Goal: Information Seeking & Learning: Learn about a topic

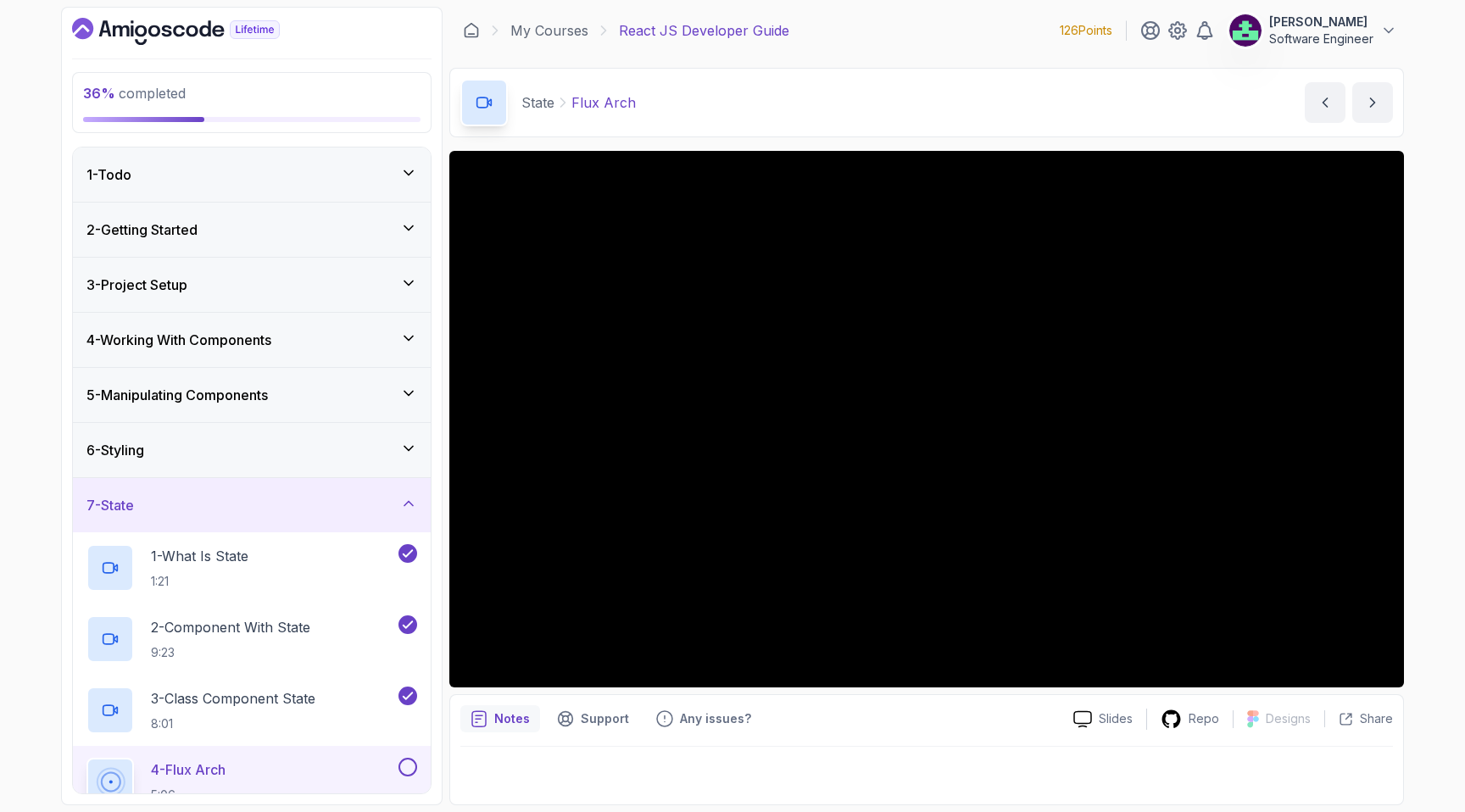
scroll to position [412, 0]
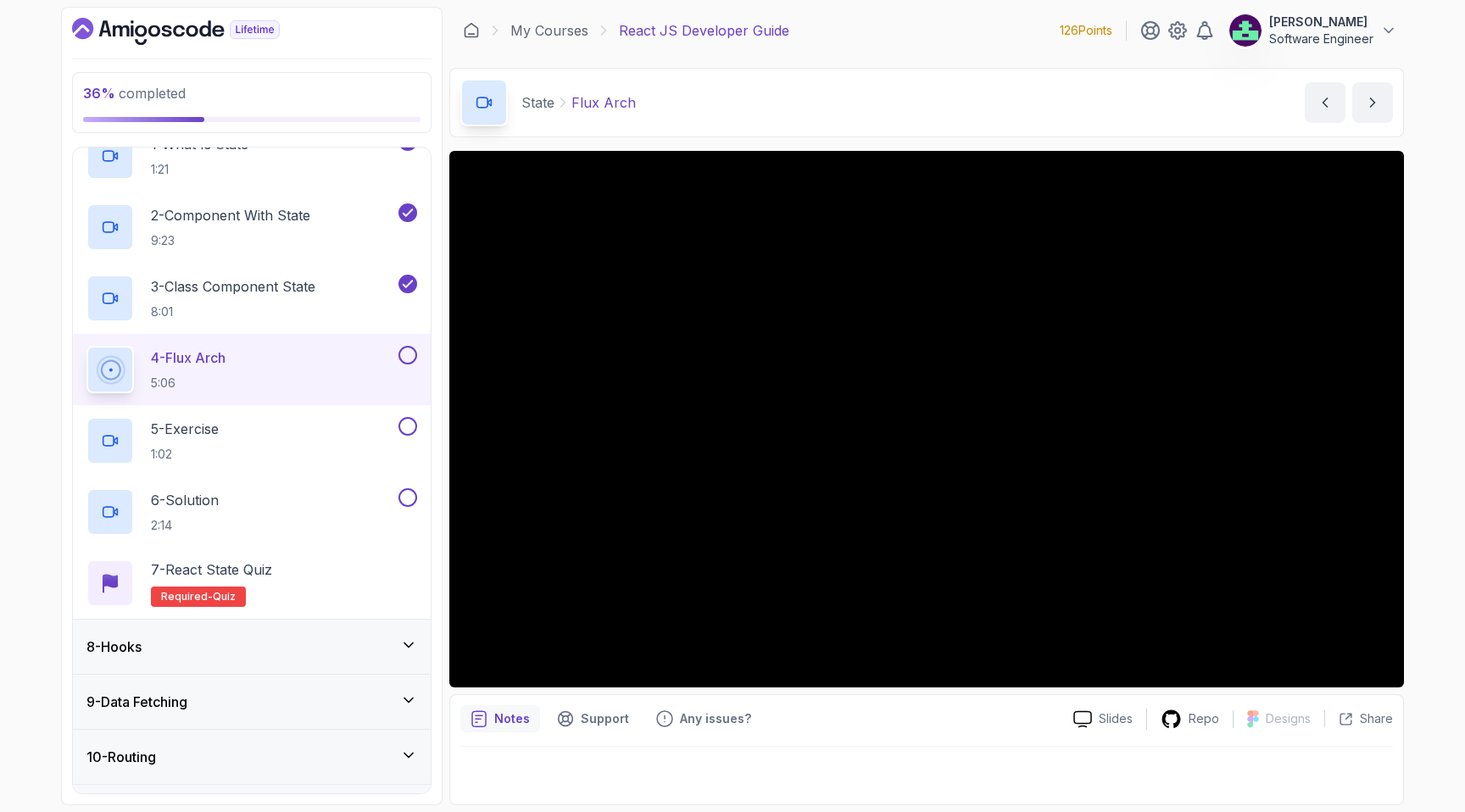
click at [966, 81] on div "State Flux Arch Flux Arch by [PERSON_NAME]" at bounding box center [927, 102] width 955 height 69
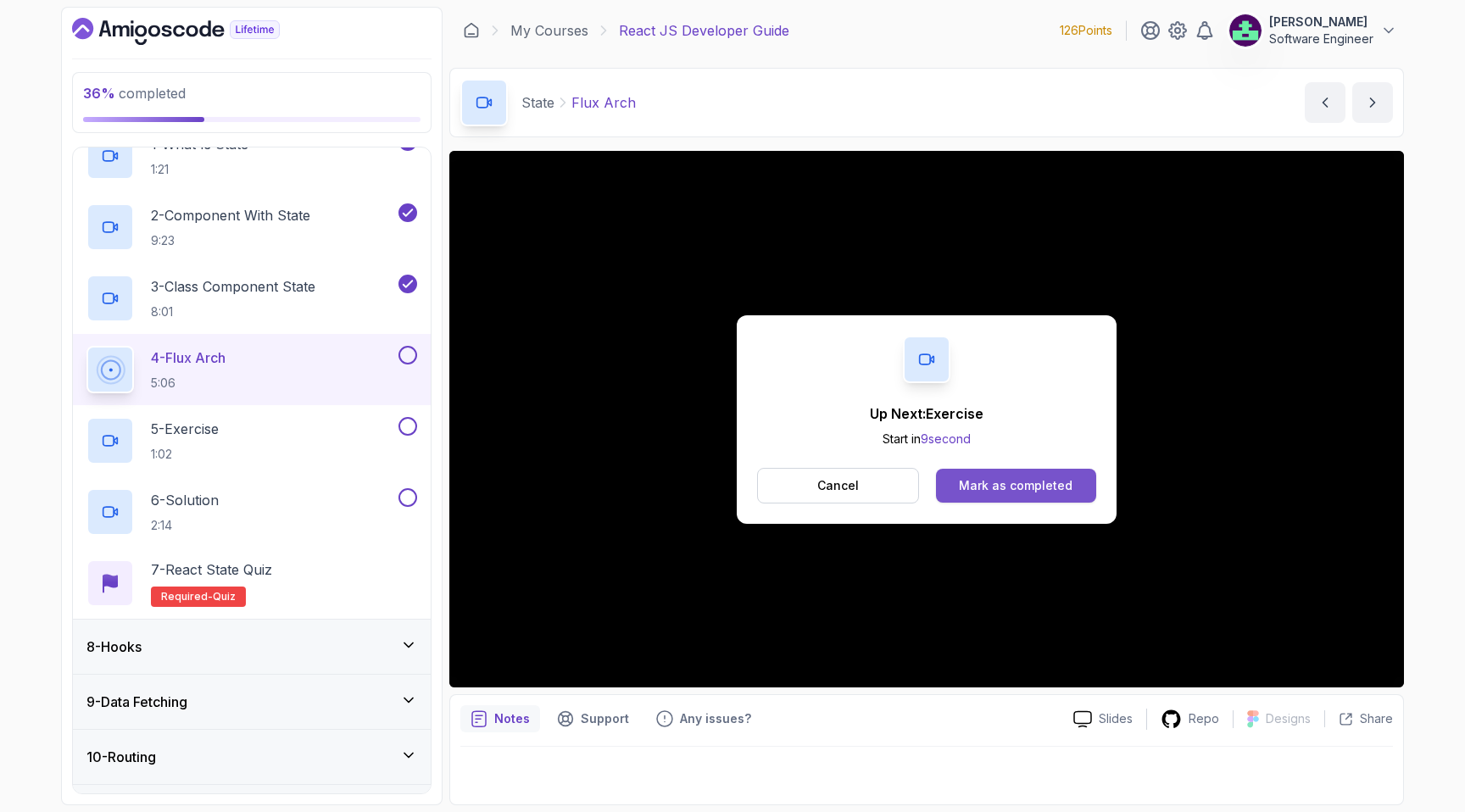
click at [966, 486] on div "Mark as completed" at bounding box center [1015, 485] width 113 height 17
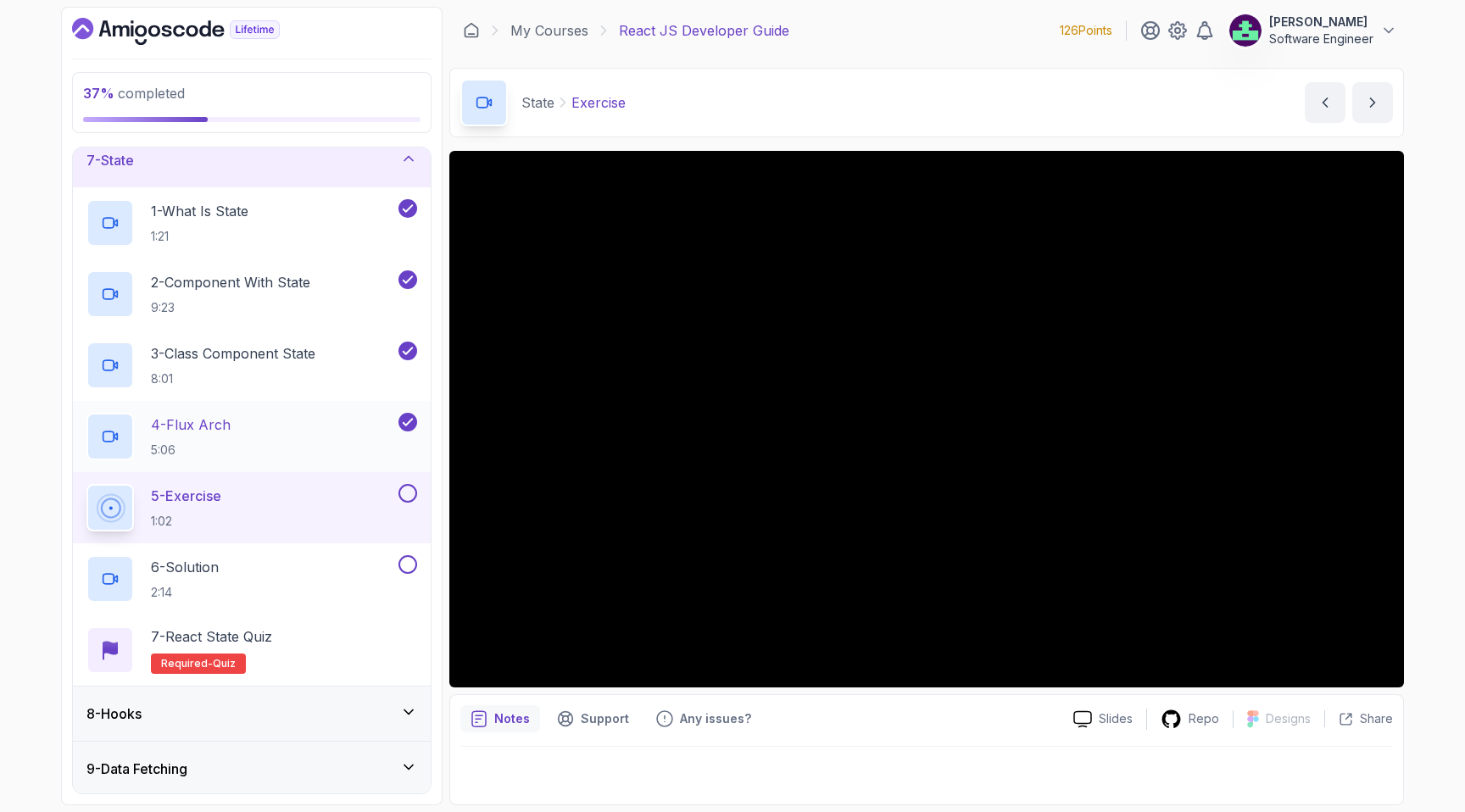
scroll to position [345, 0]
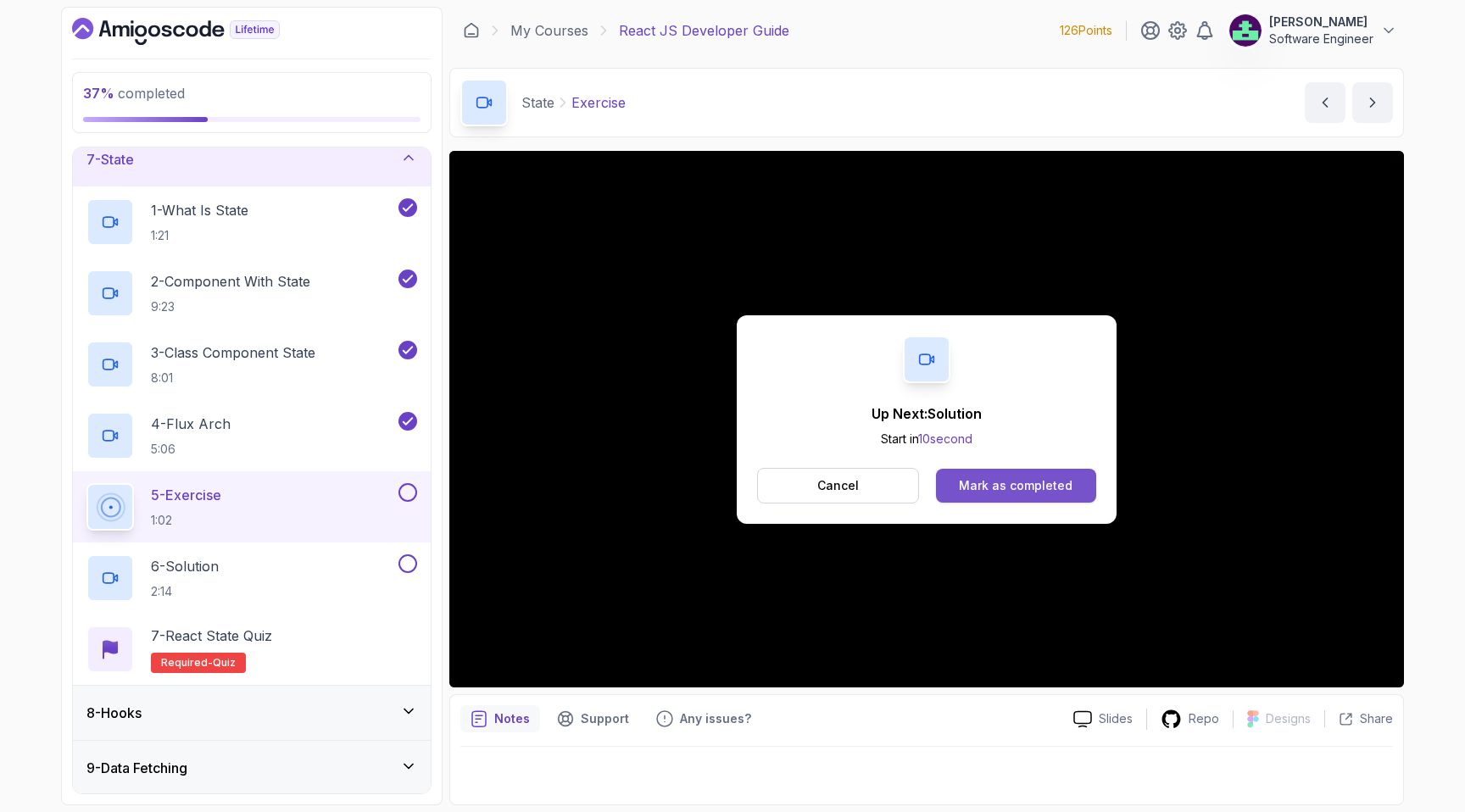
click at [1010, 494] on button "Mark as completed" at bounding box center [1015, 485] width 160 height 34
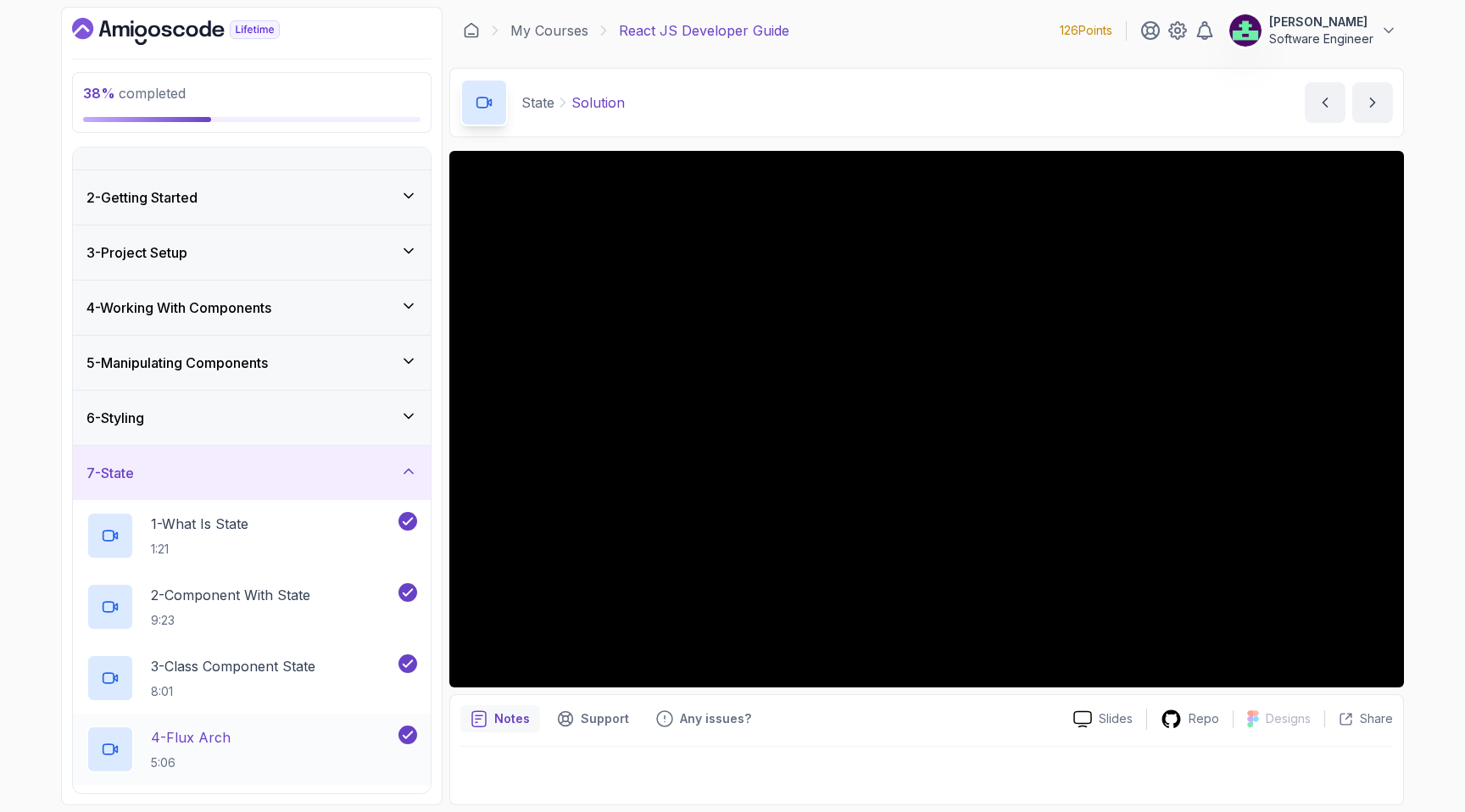
scroll to position [26, 0]
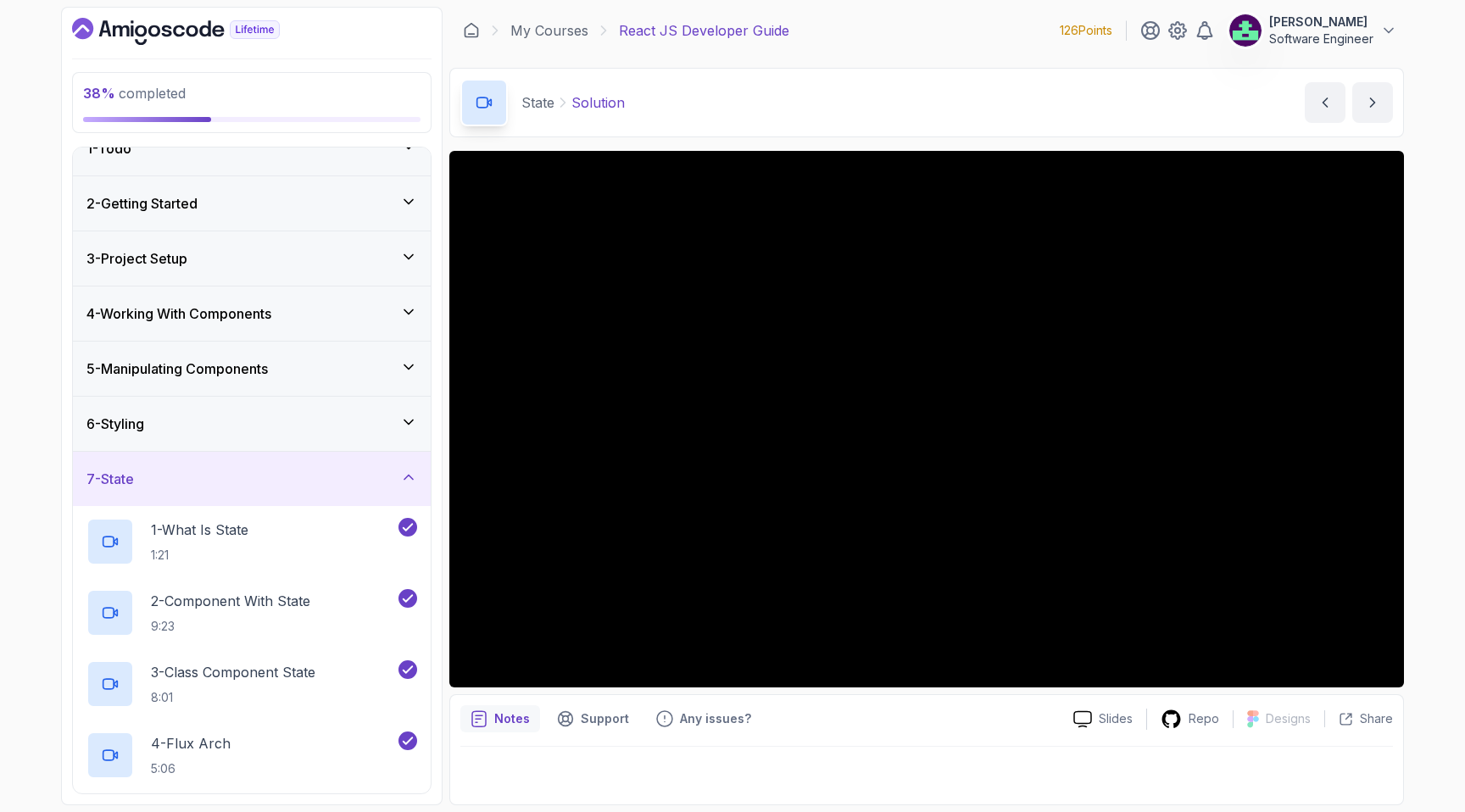
click at [303, 414] on div "6 - Styling" at bounding box center [252, 424] width 331 height 20
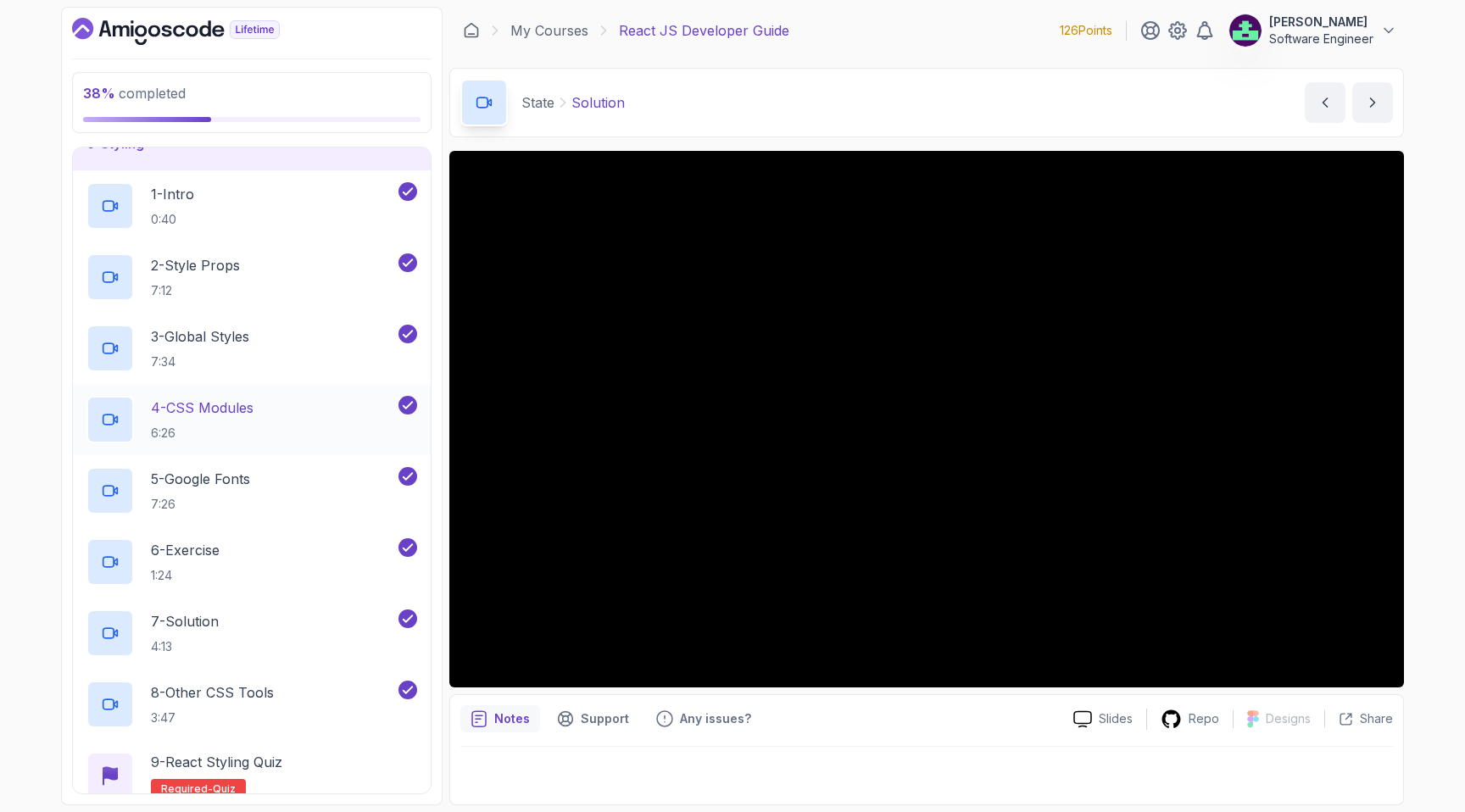
scroll to position [301, 0]
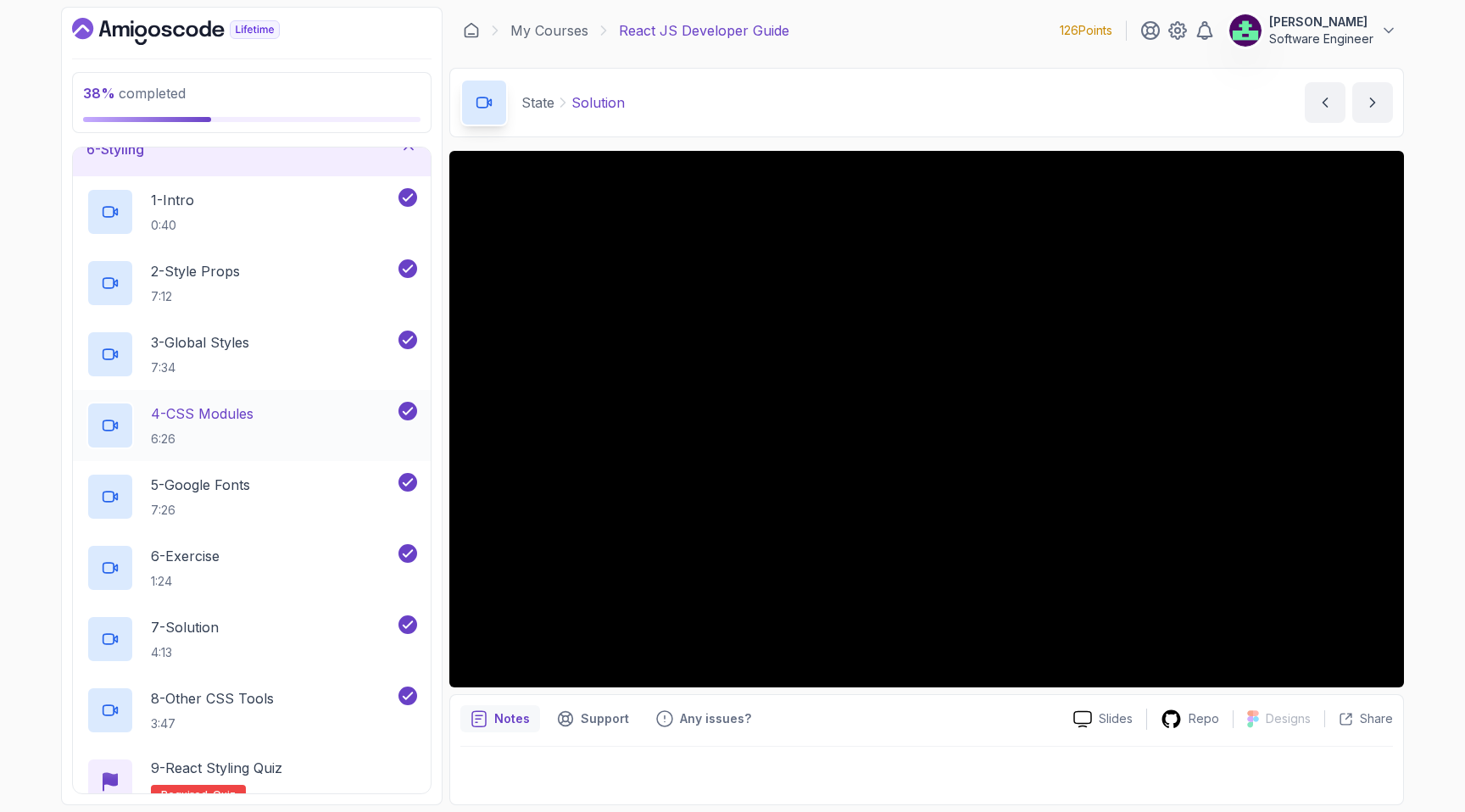
click at [284, 416] on div "4 - CSS Modules 6:26" at bounding box center [241, 426] width 309 height 47
click at [281, 282] on div "2 - Style Props 7:12" at bounding box center [241, 283] width 309 height 47
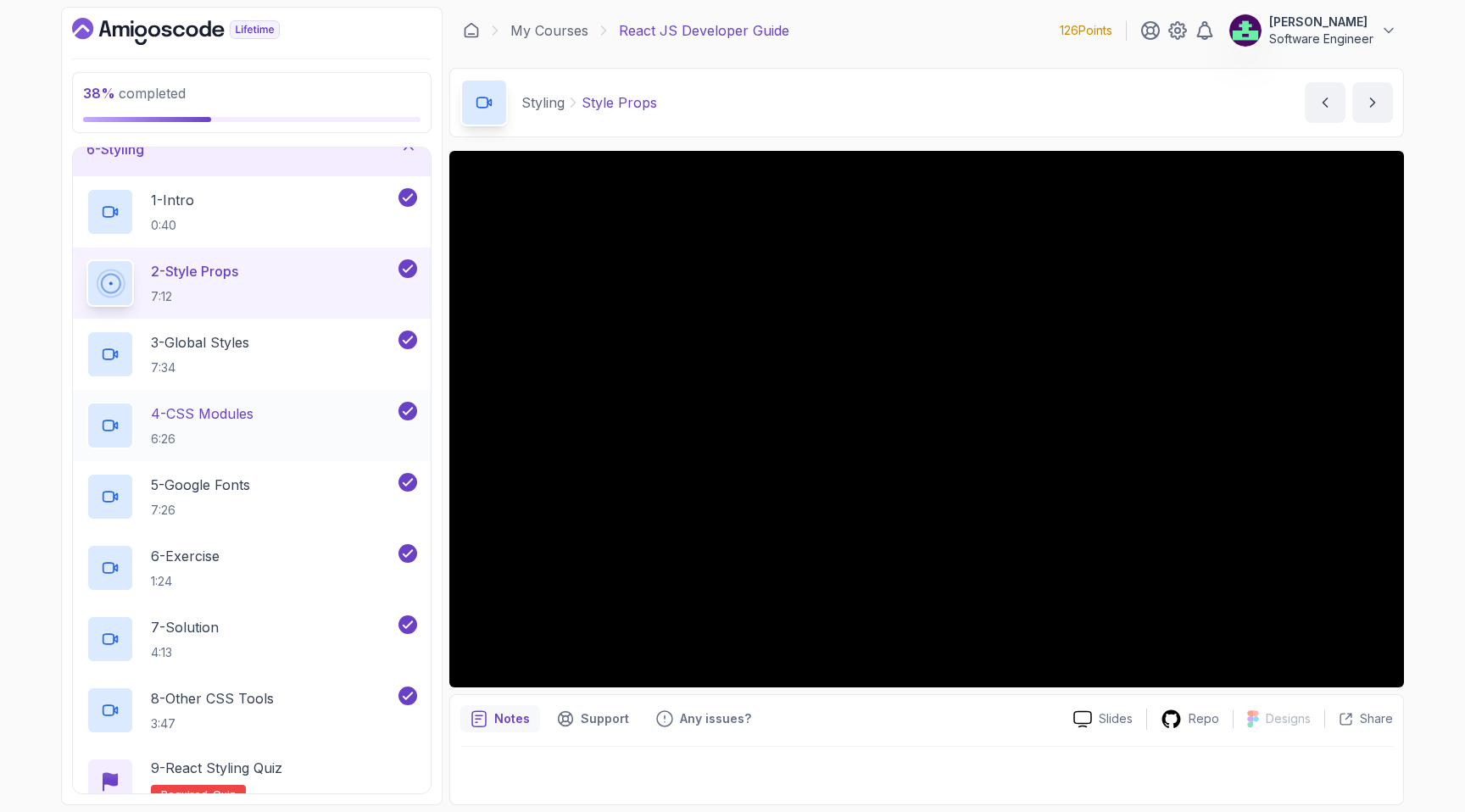
click at [226, 439] on p "6:26" at bounding box center [202, 438] width 102 height 17
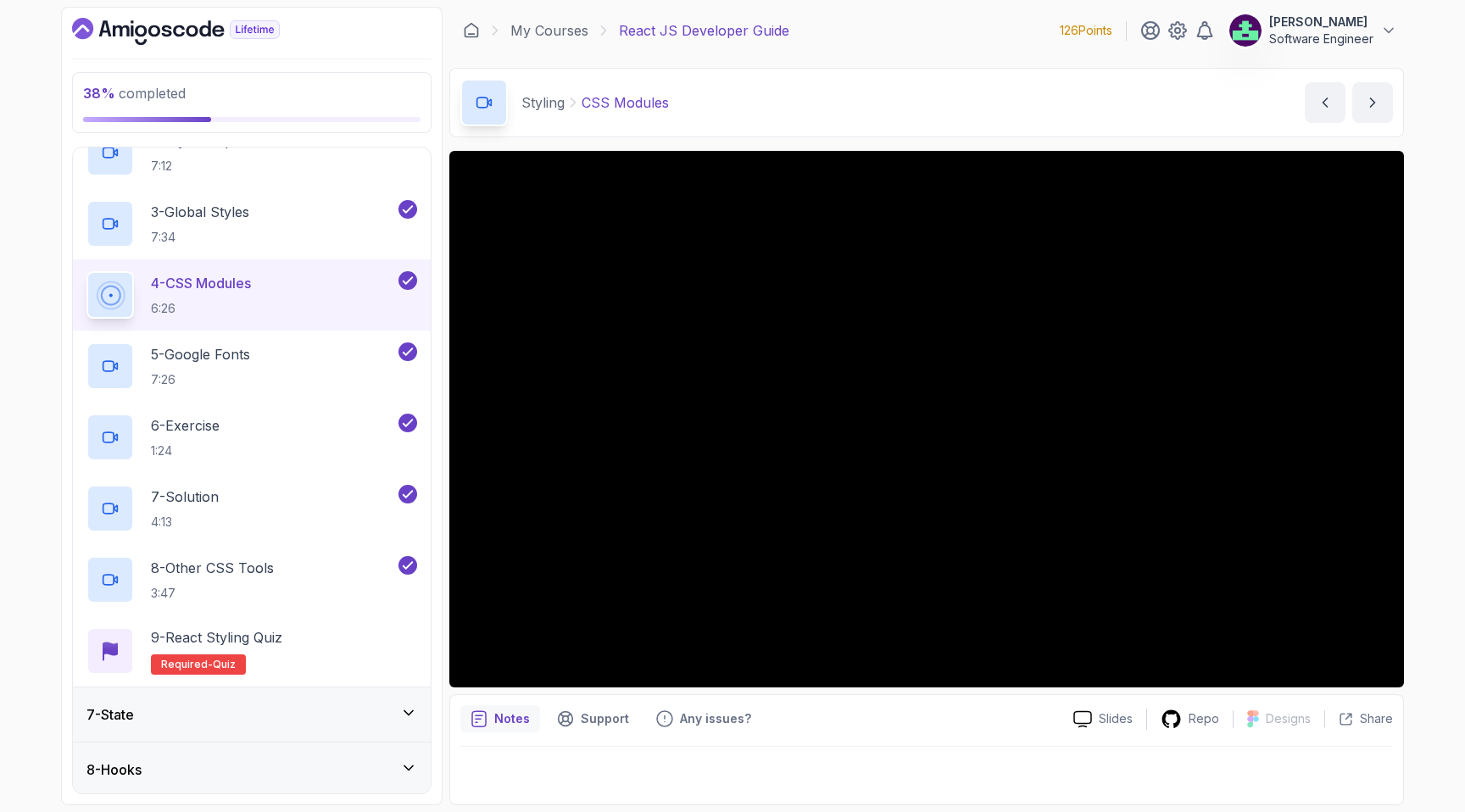
scroll to position [417, 0]
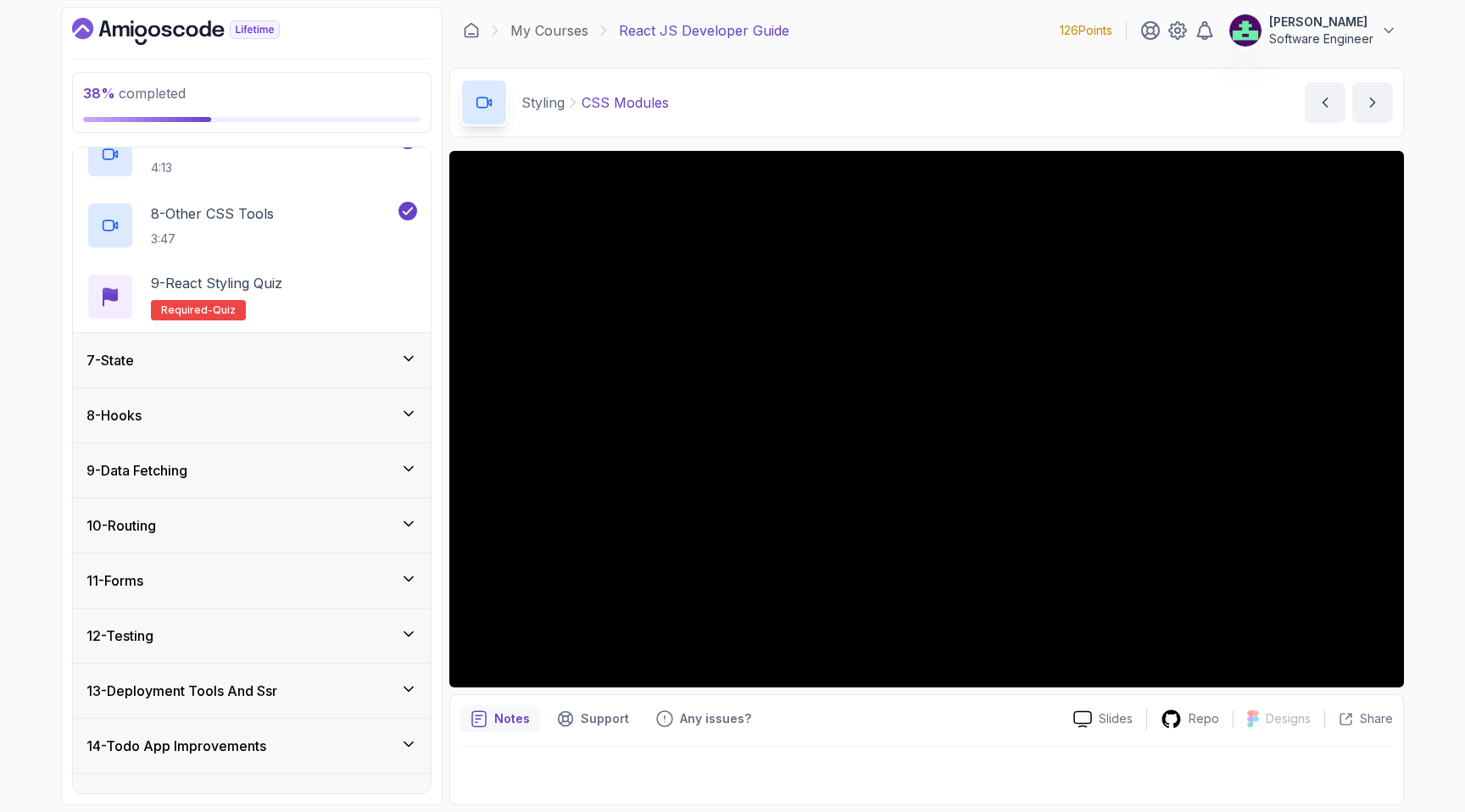
click at [248, 357] on div "7 - State" at bounding box center [252, 360] width 331 height 20
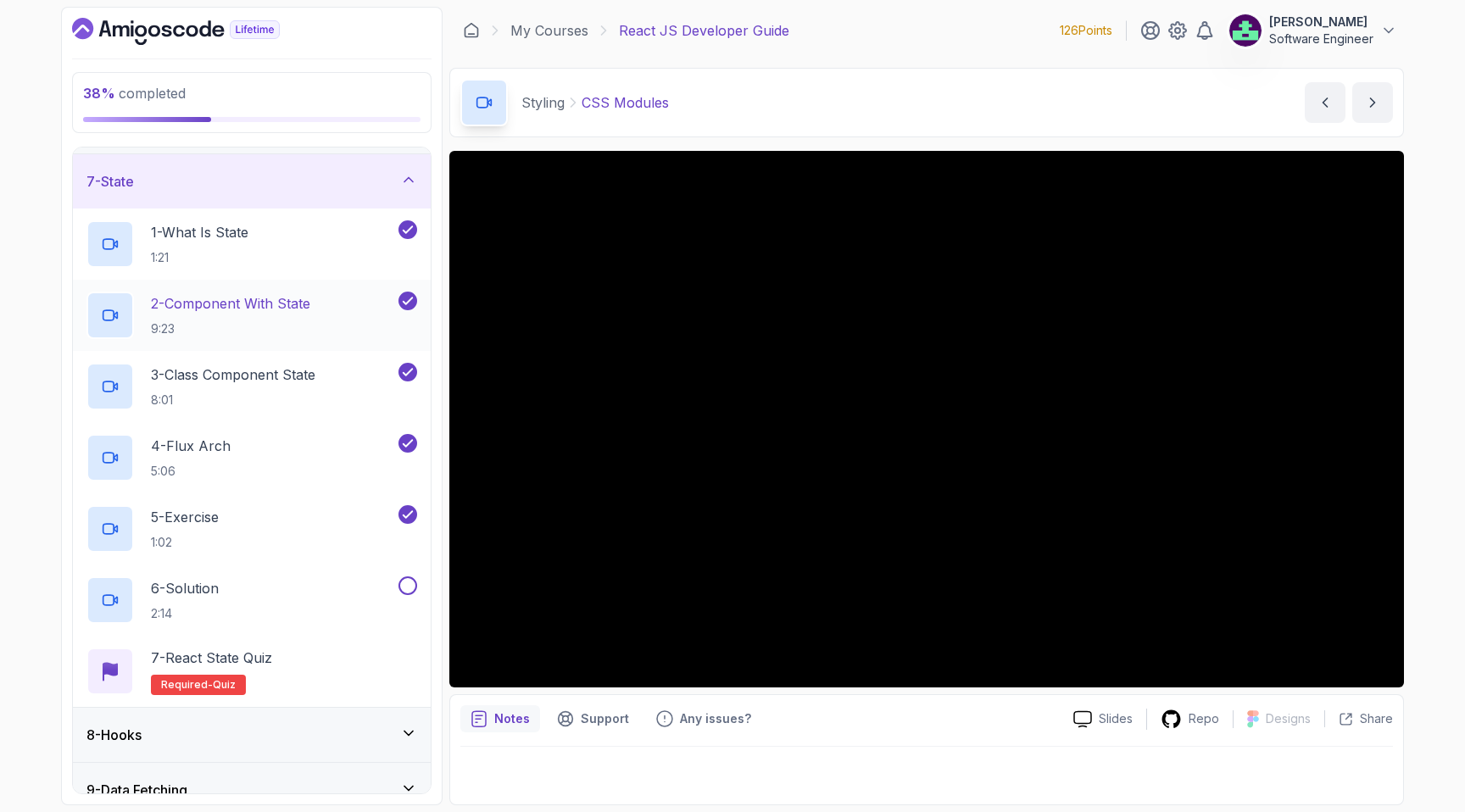
scroll to position [352, 0]
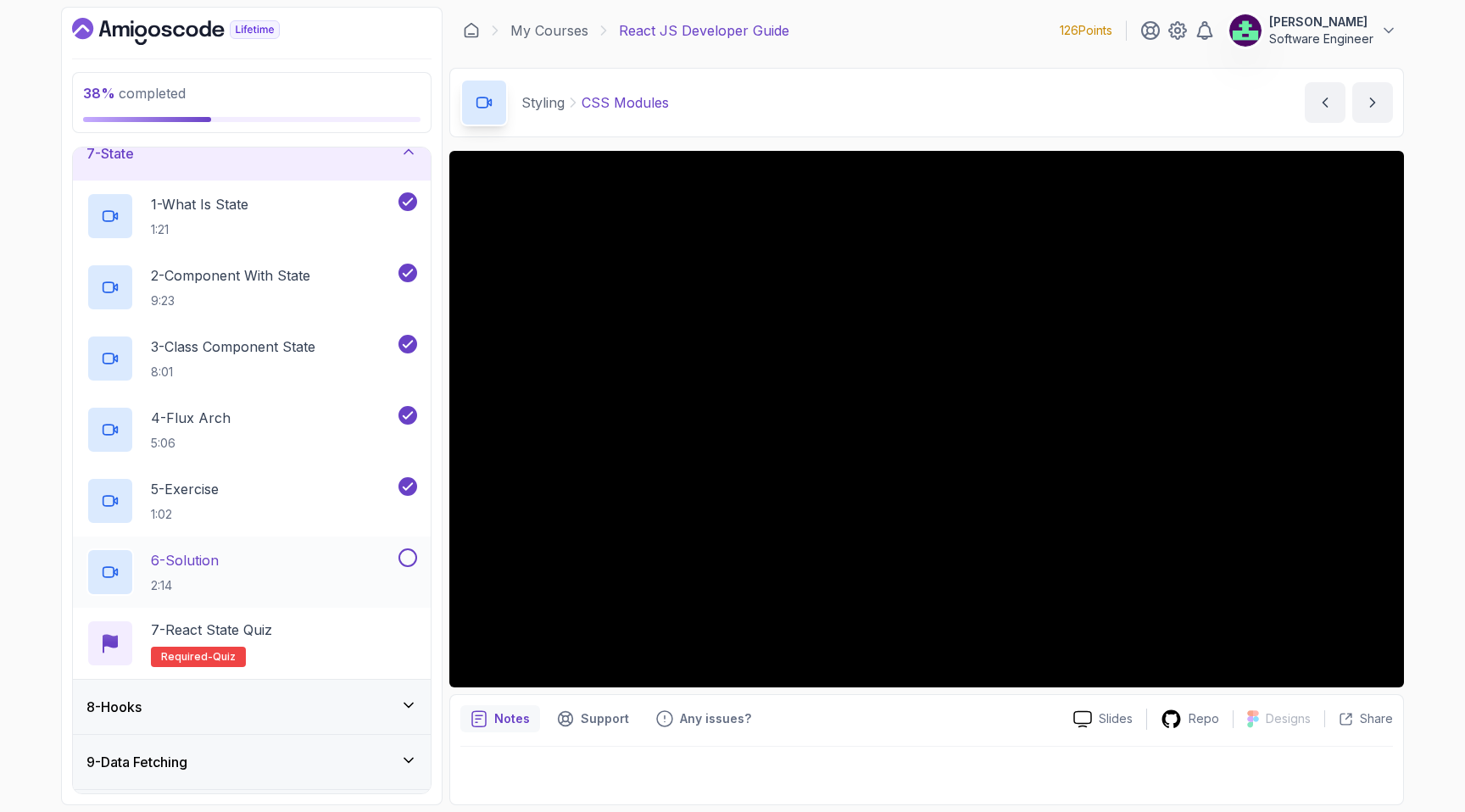
click at [268, 567] on div "6 - Solution 2:14" at bounding box center [241, 572] width 309 height 47
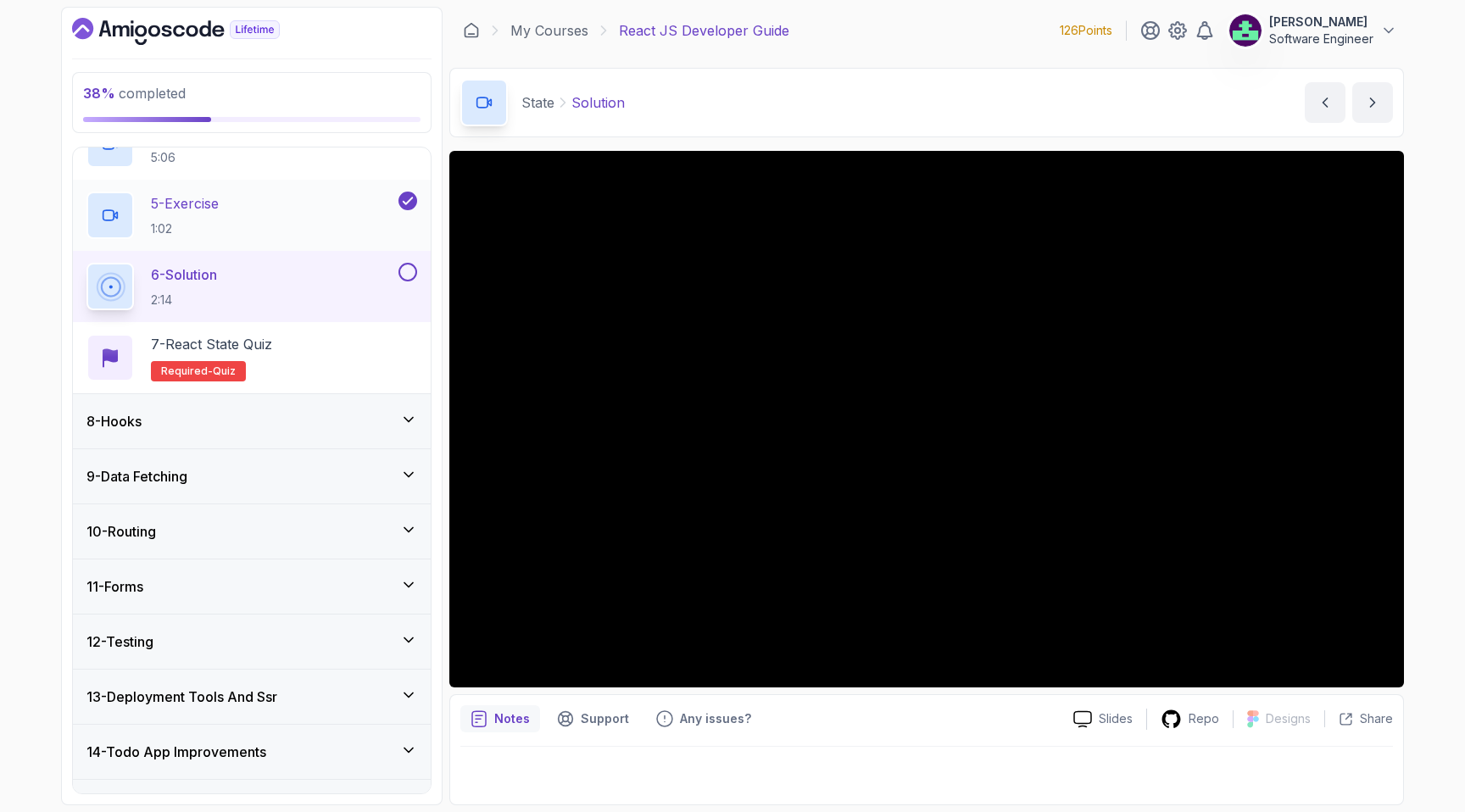
scroll to position [678, 0]
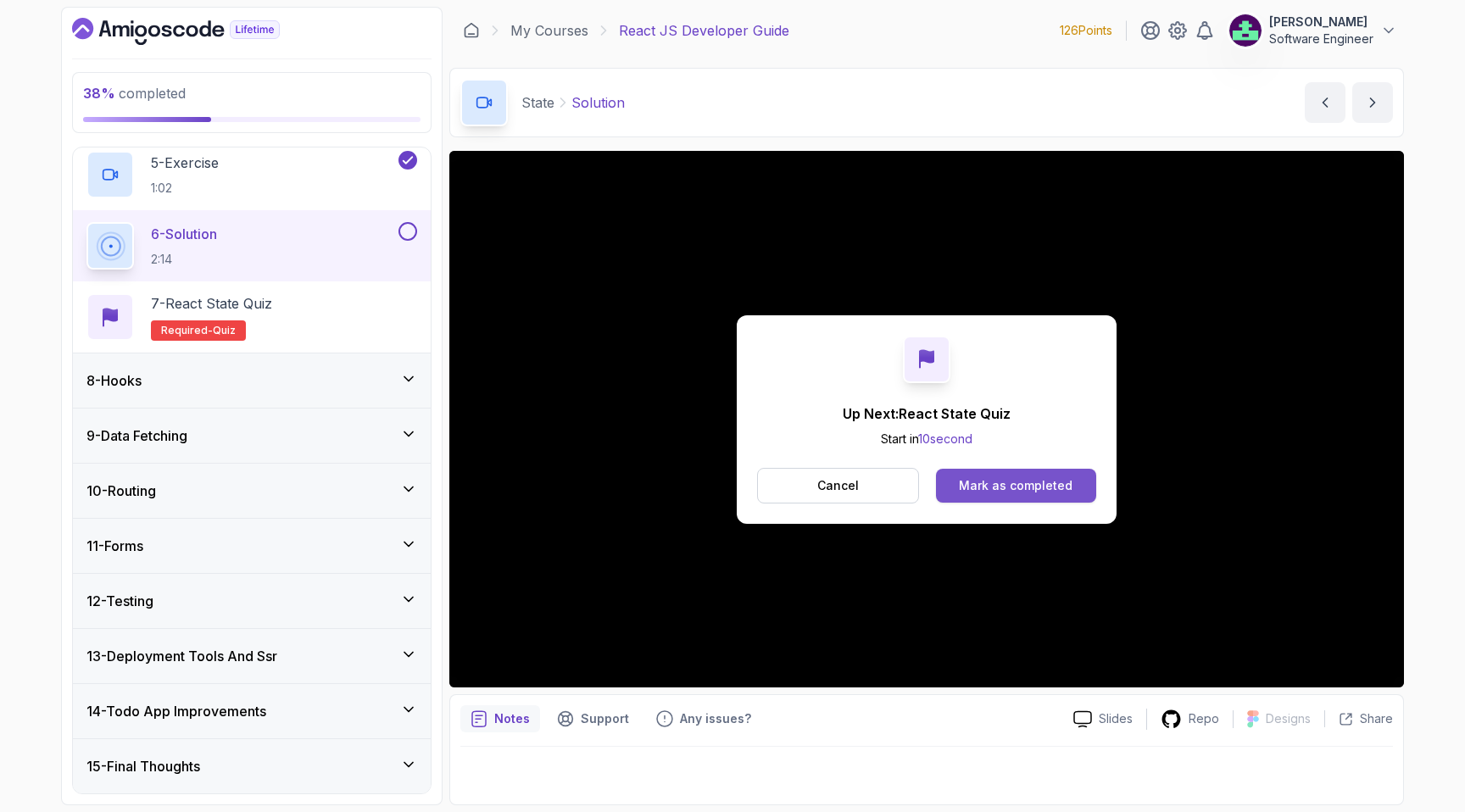
click at [1056, 490] on div "Mark as completed" at bounding box center [1015, 485] width 113 height 17
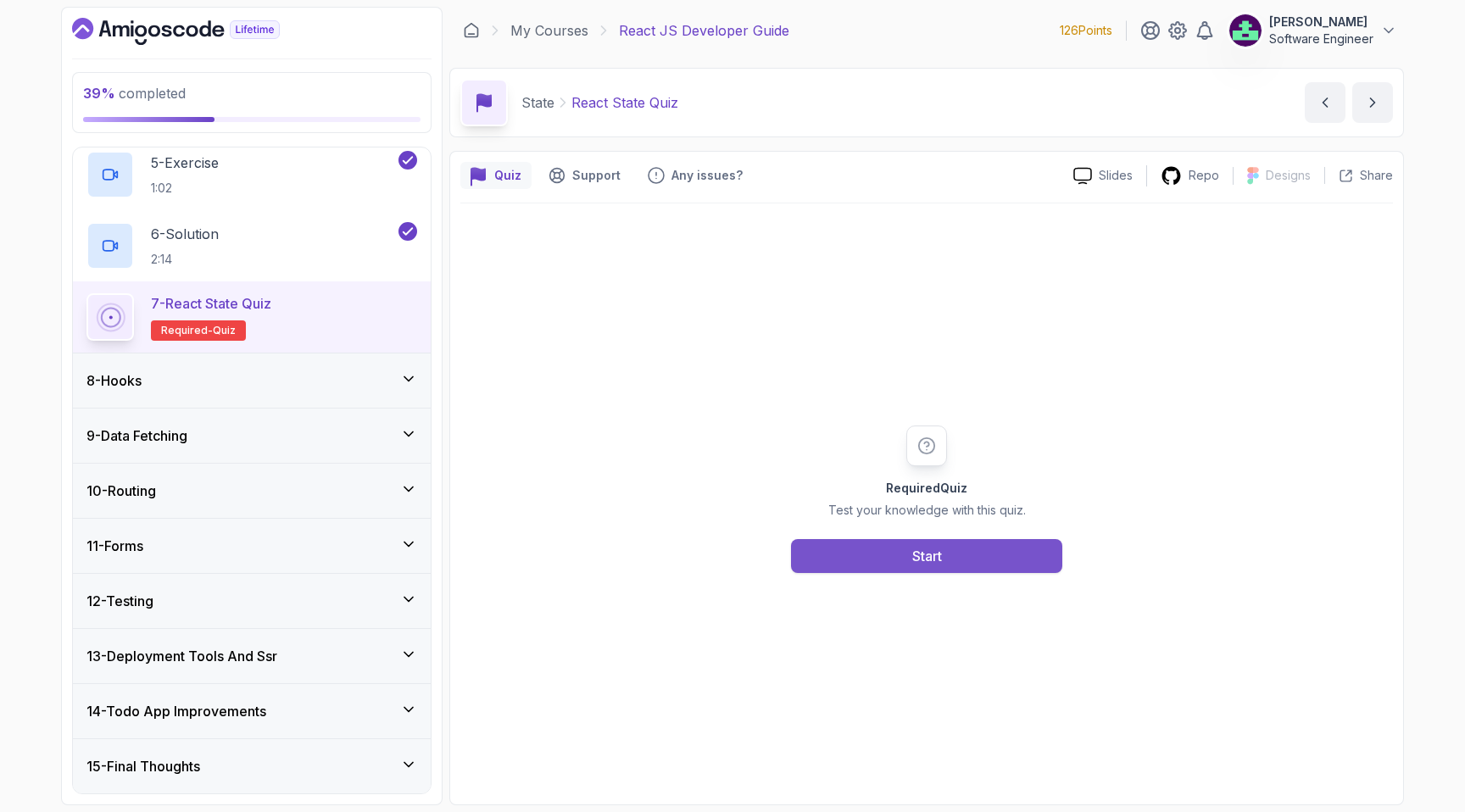
click at [990, 547] on button "Start" at bounding box center [926, 555] width 271 height 34
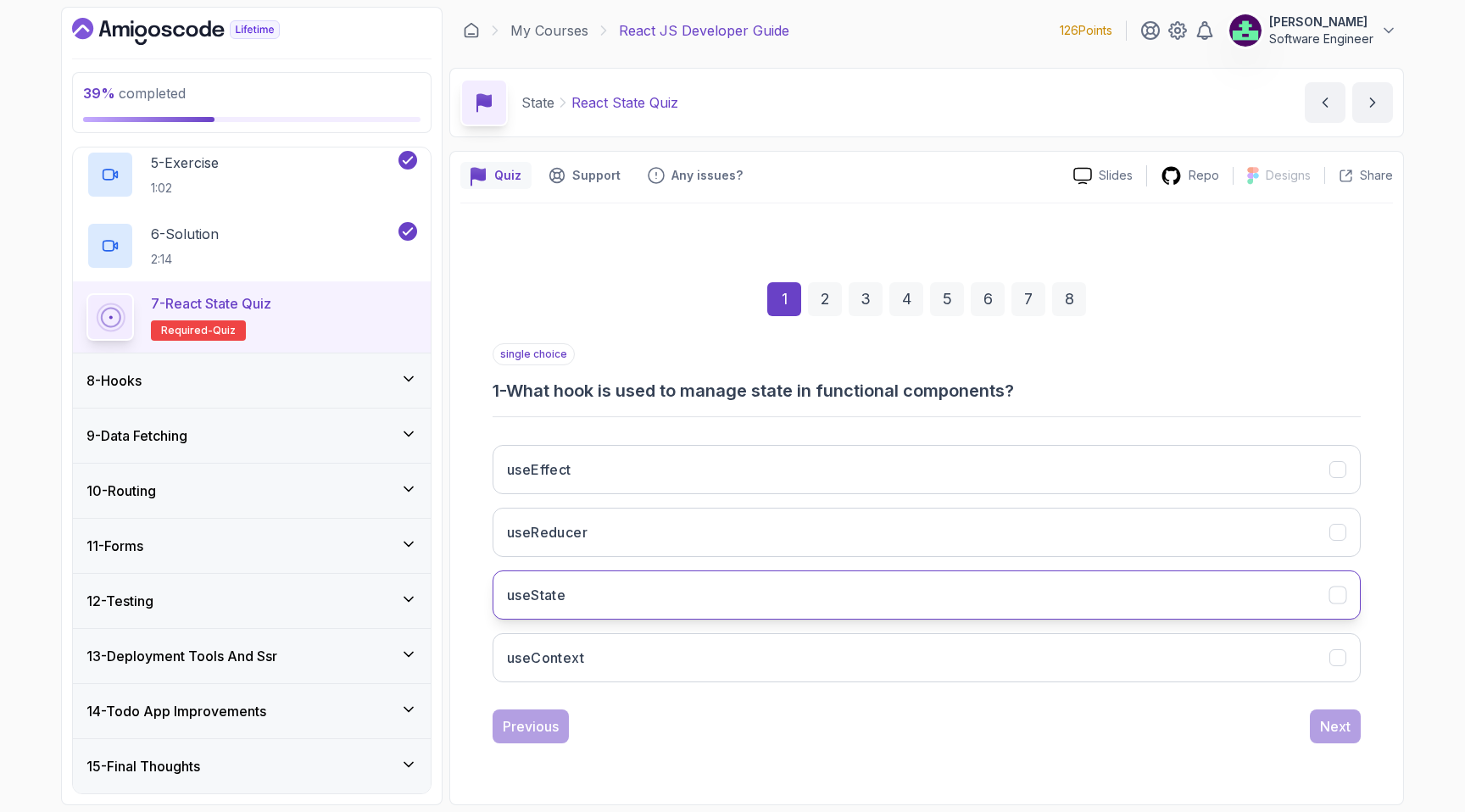
click at [669, 600] on button "useState" at bounding box center [927, 595] width 868 height 49
click at [1337, 721] on div "Next" at bounding box center [1334, 726] width 30 height 20
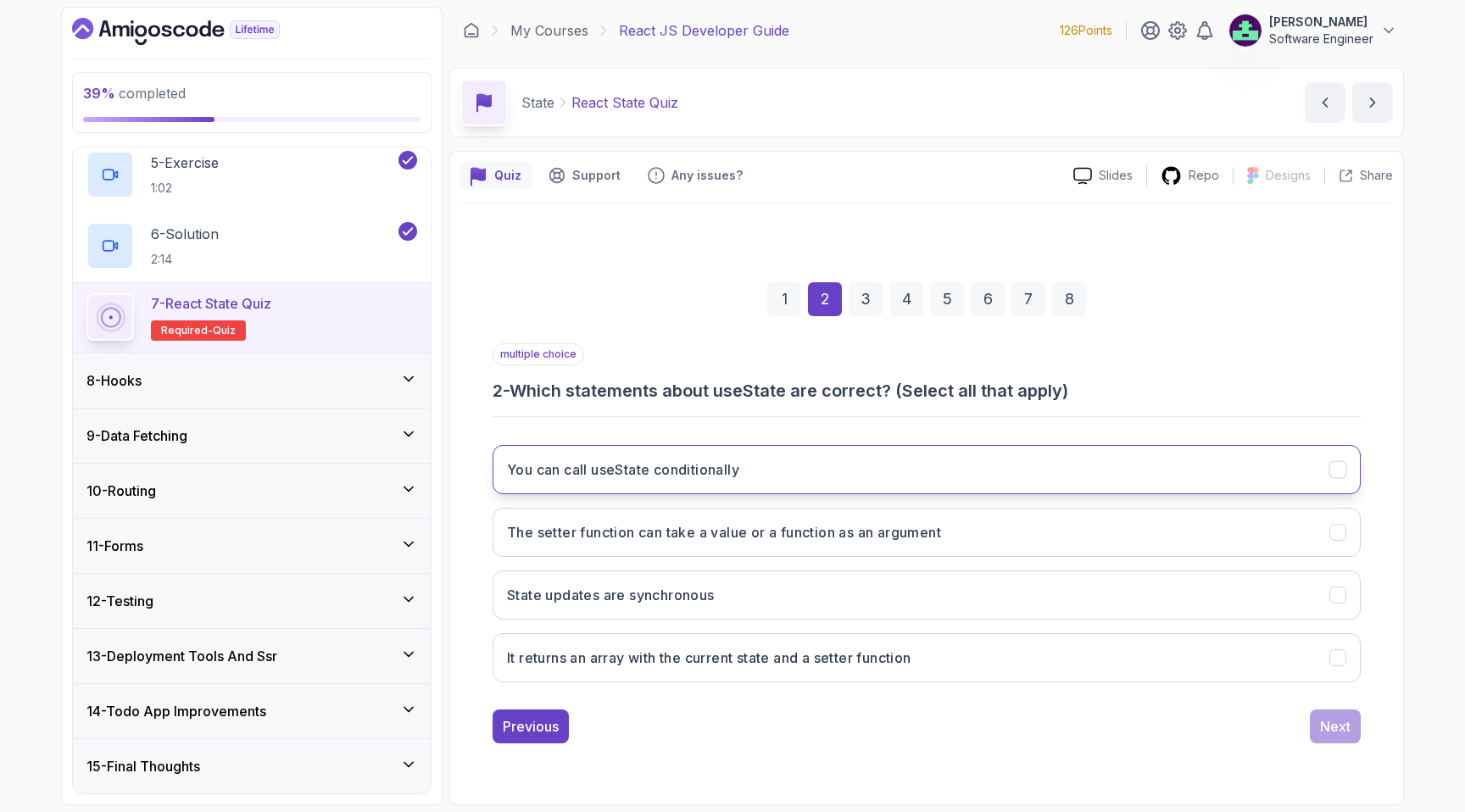
click at [935, 472] on button "You can call useState conditionally" at bounding box center [927, 469] width 868 height 49
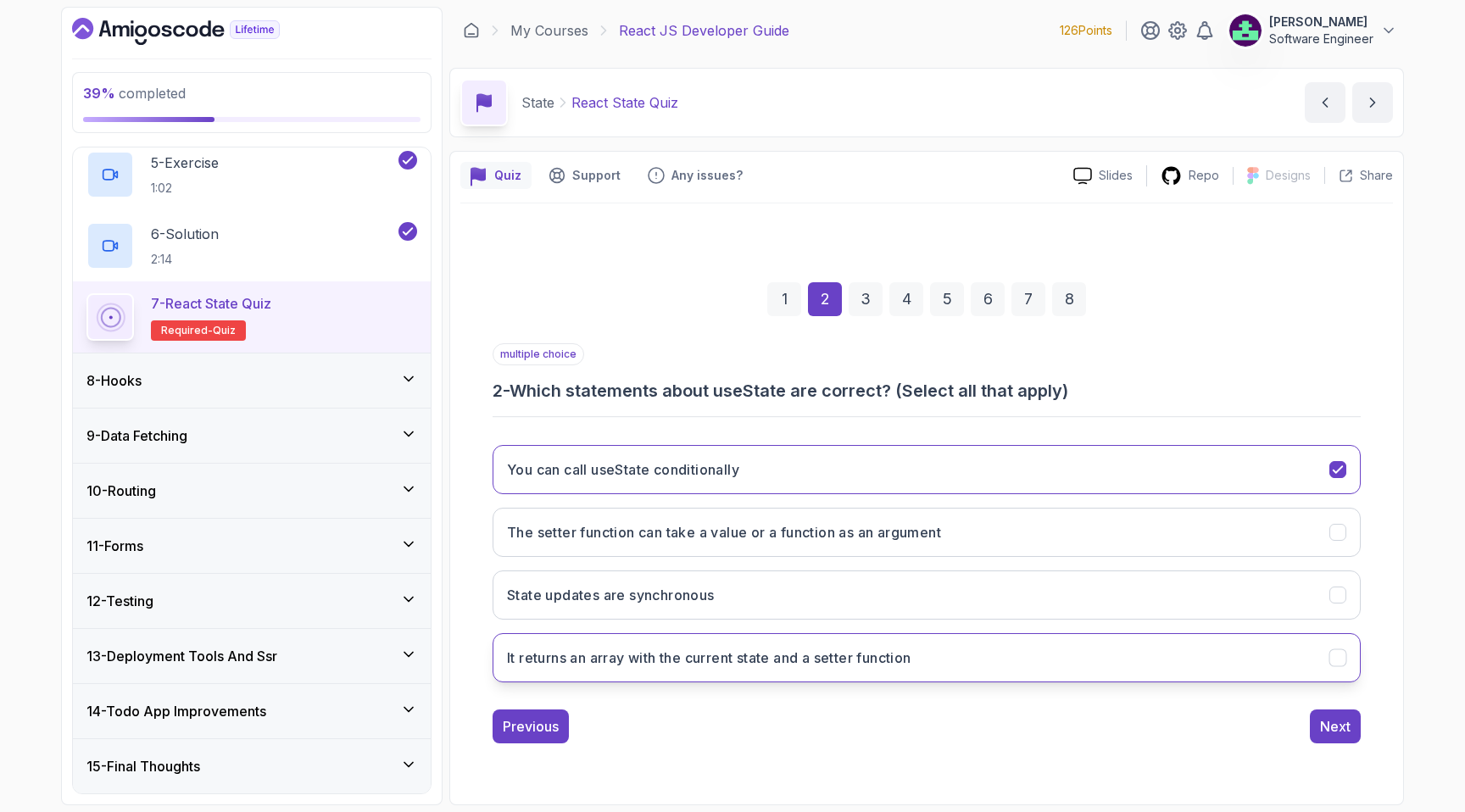
click at [886, 662] on h3 "It returns an array with the current state and a setter function" at bounding box center [709, 658] width 404 height 20
click at [1332, 717] on div "Next" at bounding box center [1334, 726] width 30 height 20
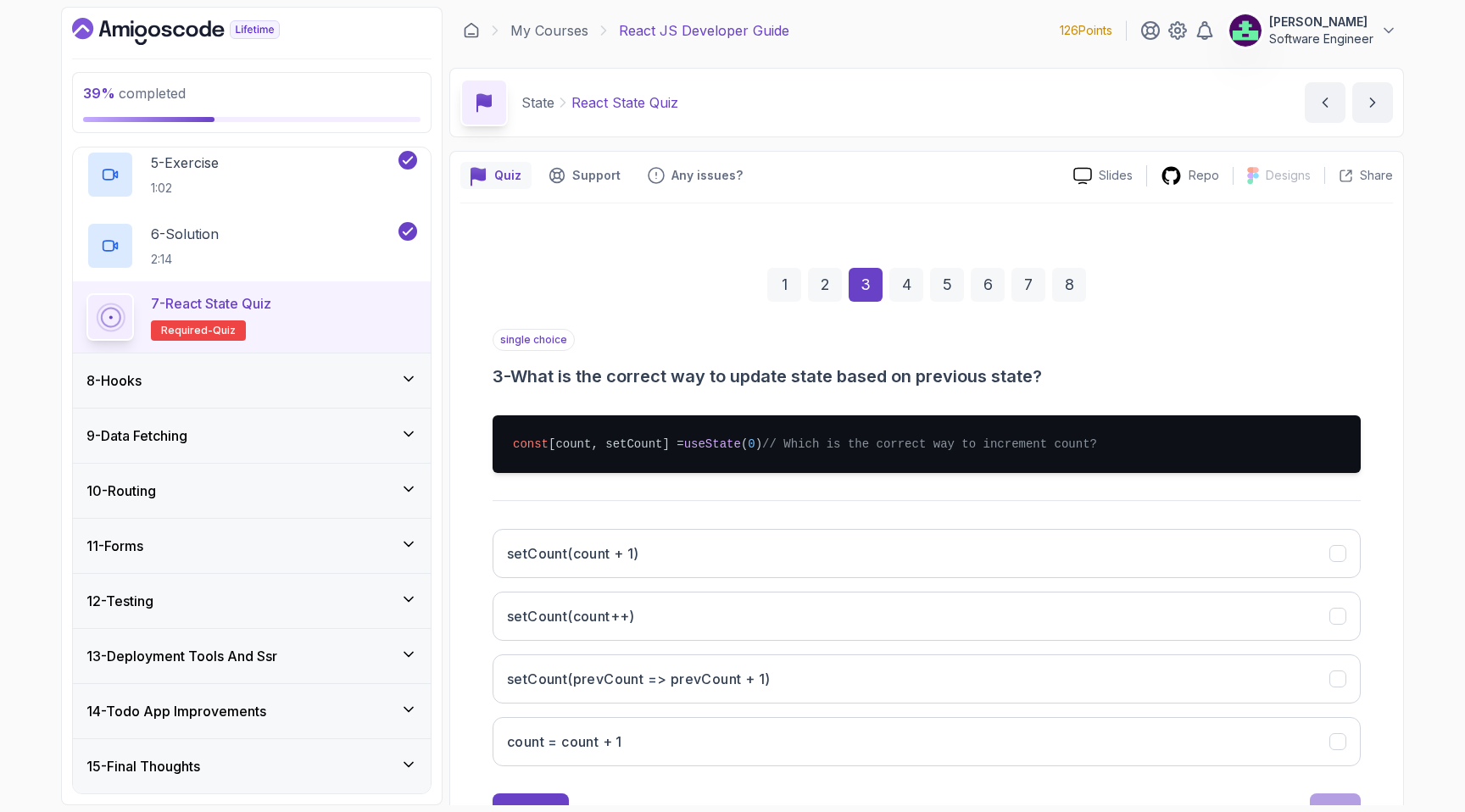
scroll to position [88, 0]
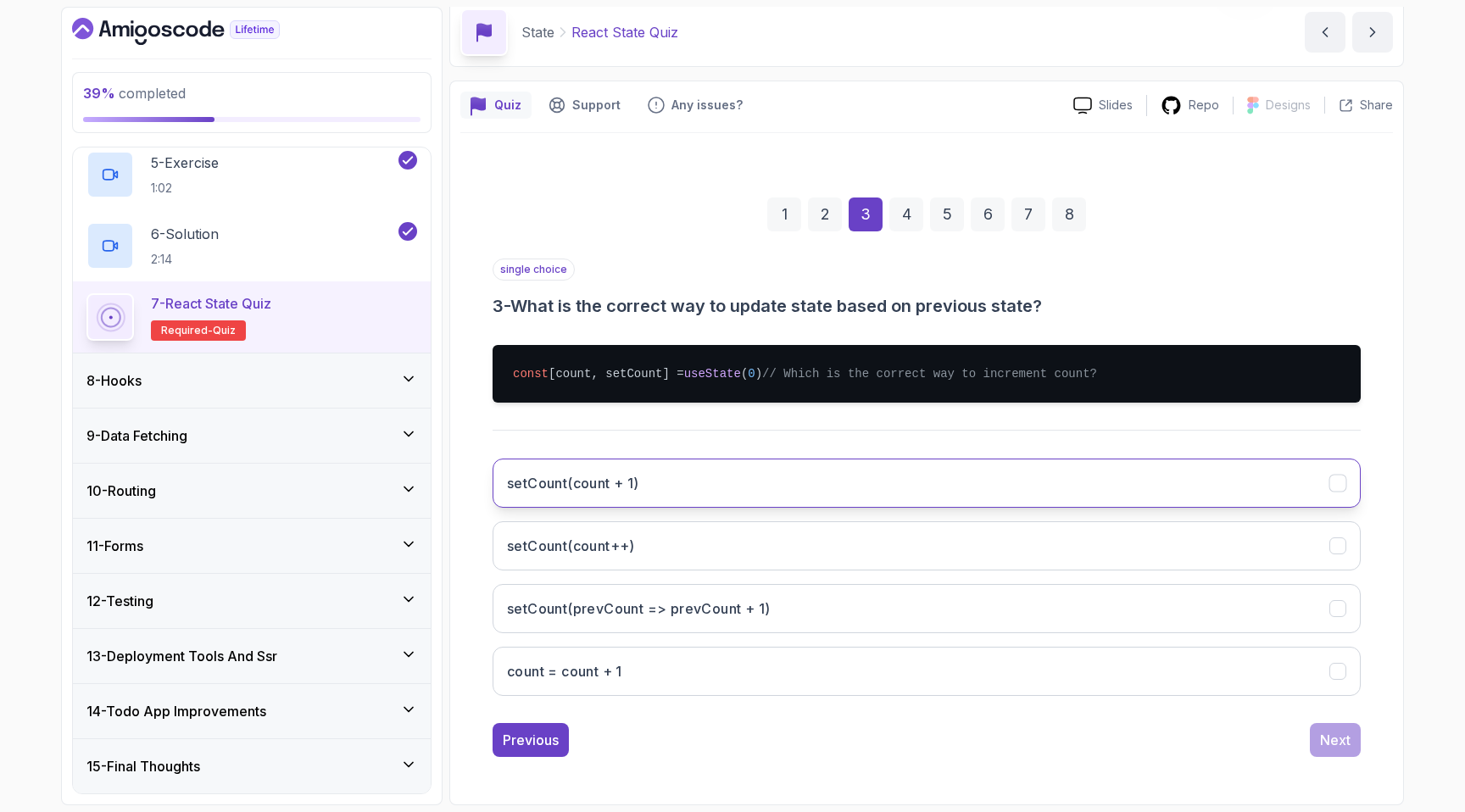
click at [775, 488] on button "setCount(count + 1)" at bounding box center [927, 483] width 868 height 49
click at [1331, 736] on div "Next" at bounding box center [1334, 740] width 30 height 20
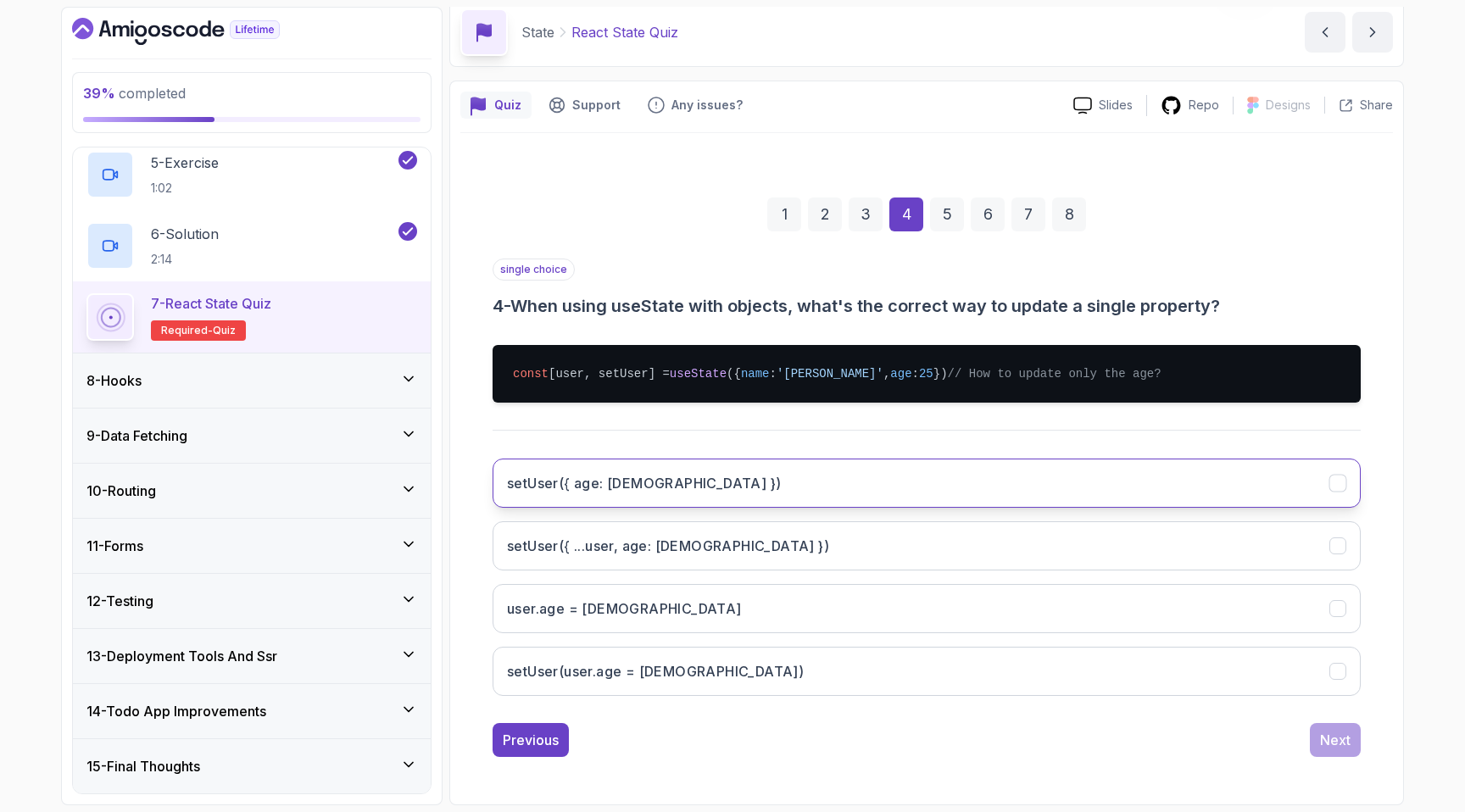
click at [910, 470] on button "setUser({ age: [DEMOGRAPHIC_DATA] })" at bounding box center [927, 483] width 868 height 49
click at [1330, 741] on div "Next" at bounding box center [1334, 740] width 30 height 20
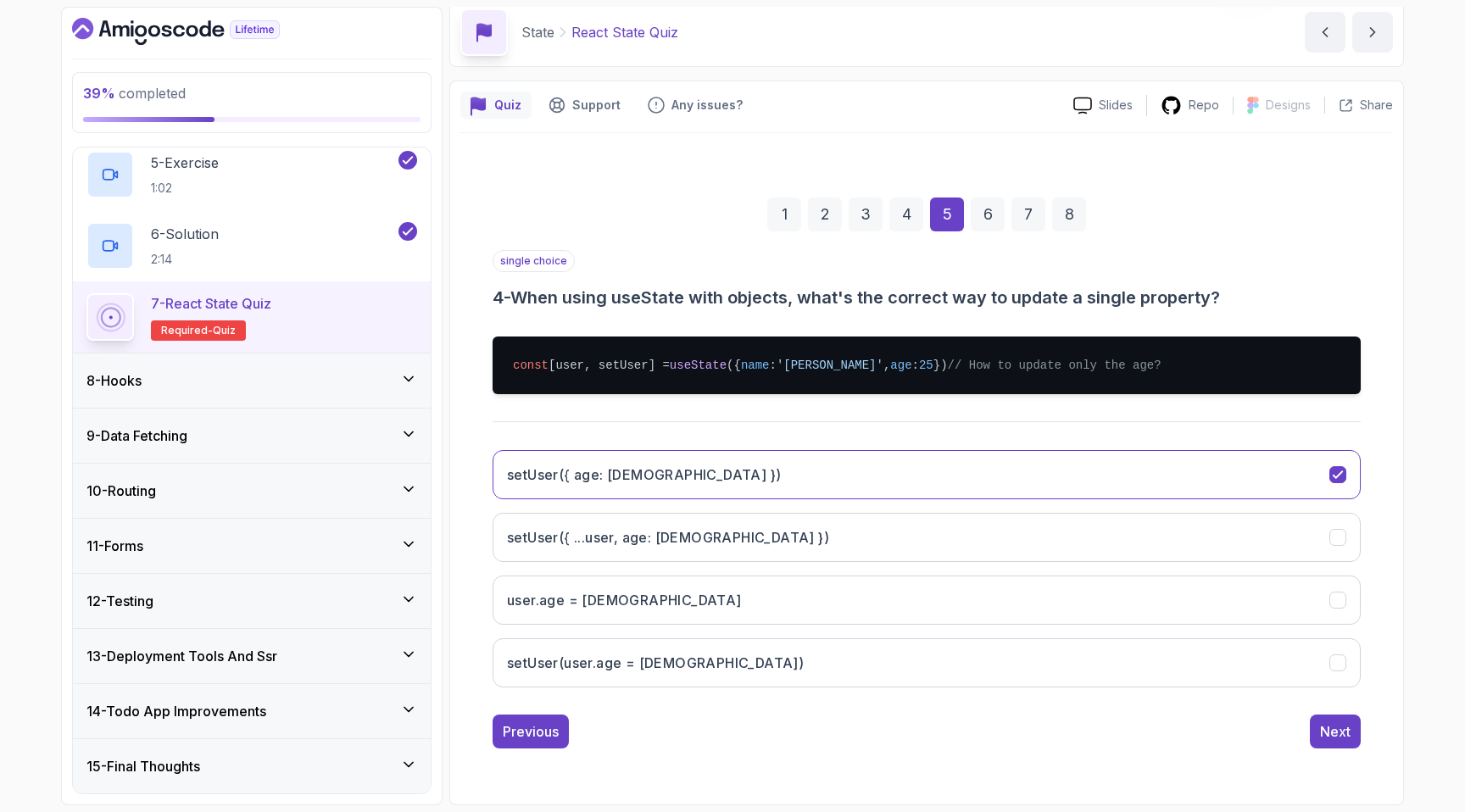
scroll to position [0, 0]
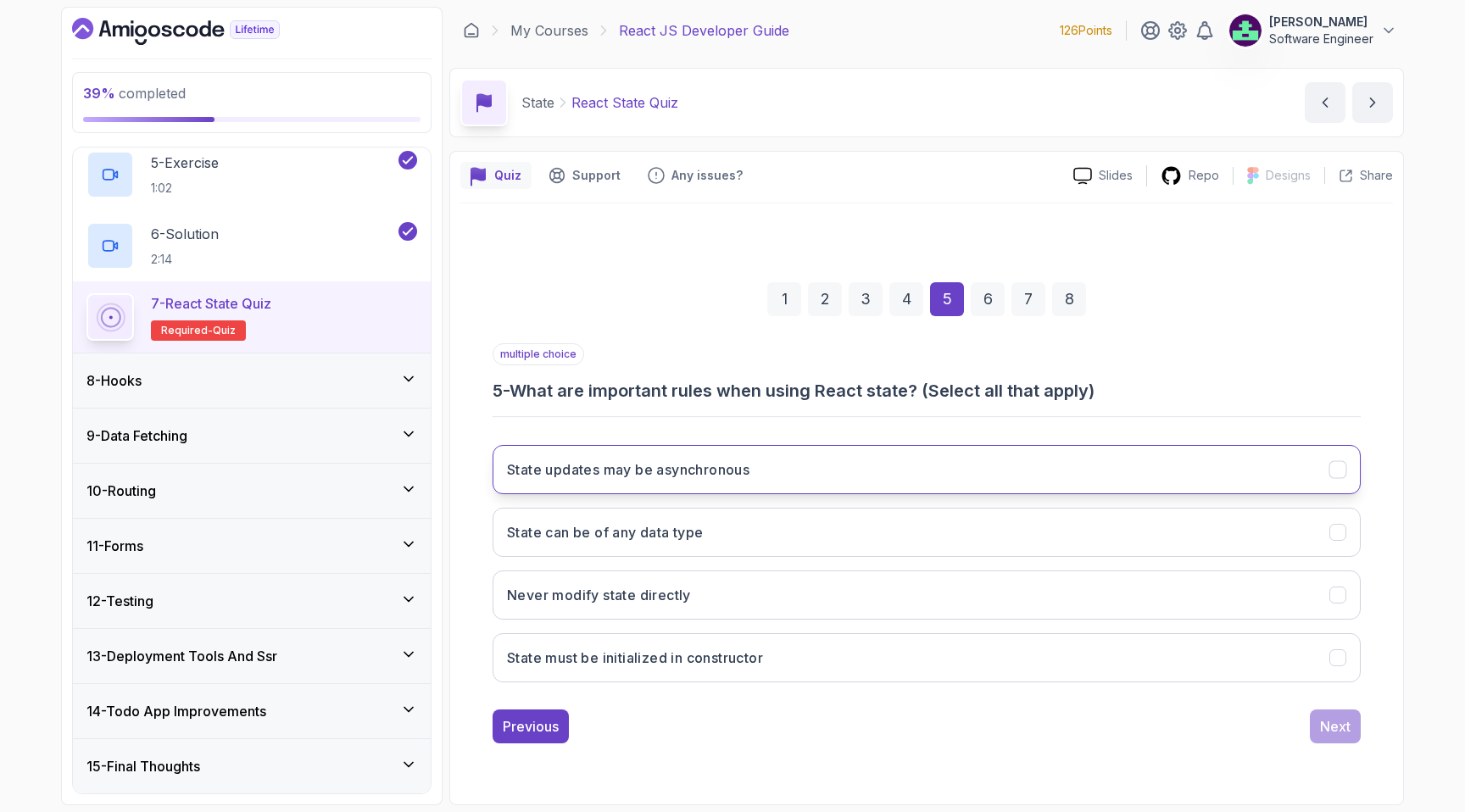
click at [994, 455] on button "State updates may be asynchronous" at bounding box center [927, 469] width 868 height 49
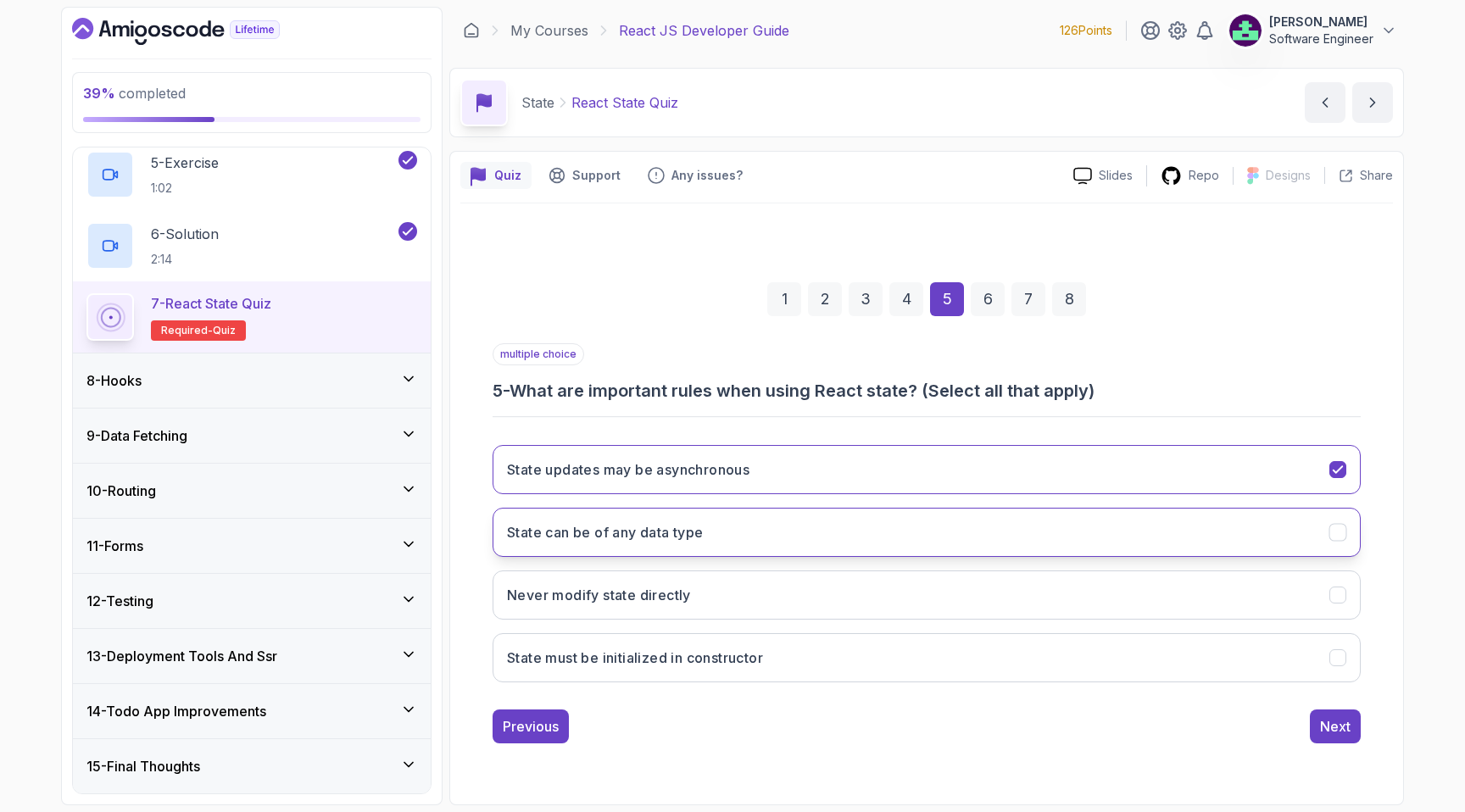
click at [925, 533] on button "State can be of any data type" at bounding box center [927, 533] width 868 height 49
click at [1330, 720] on div "Next" at bounding box center [1334, 726] width 30 height 20
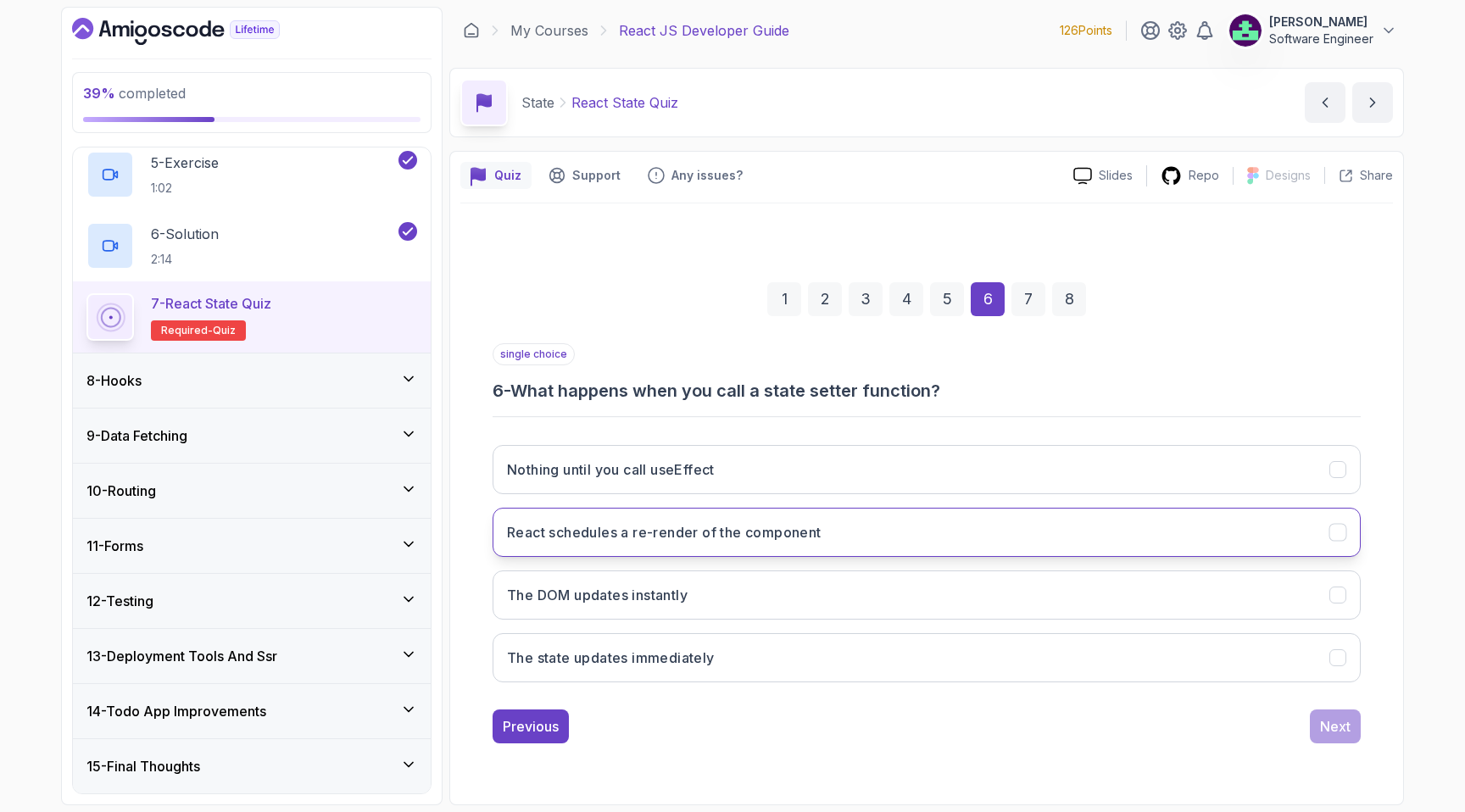
click at [1082, 519] on button "React schedules a re-render of the component" at bounding box center [927, 533] width 868 height 49
click at [1332, 726] on div "Next" at bounding box center [1334, 726] width 30 height 20
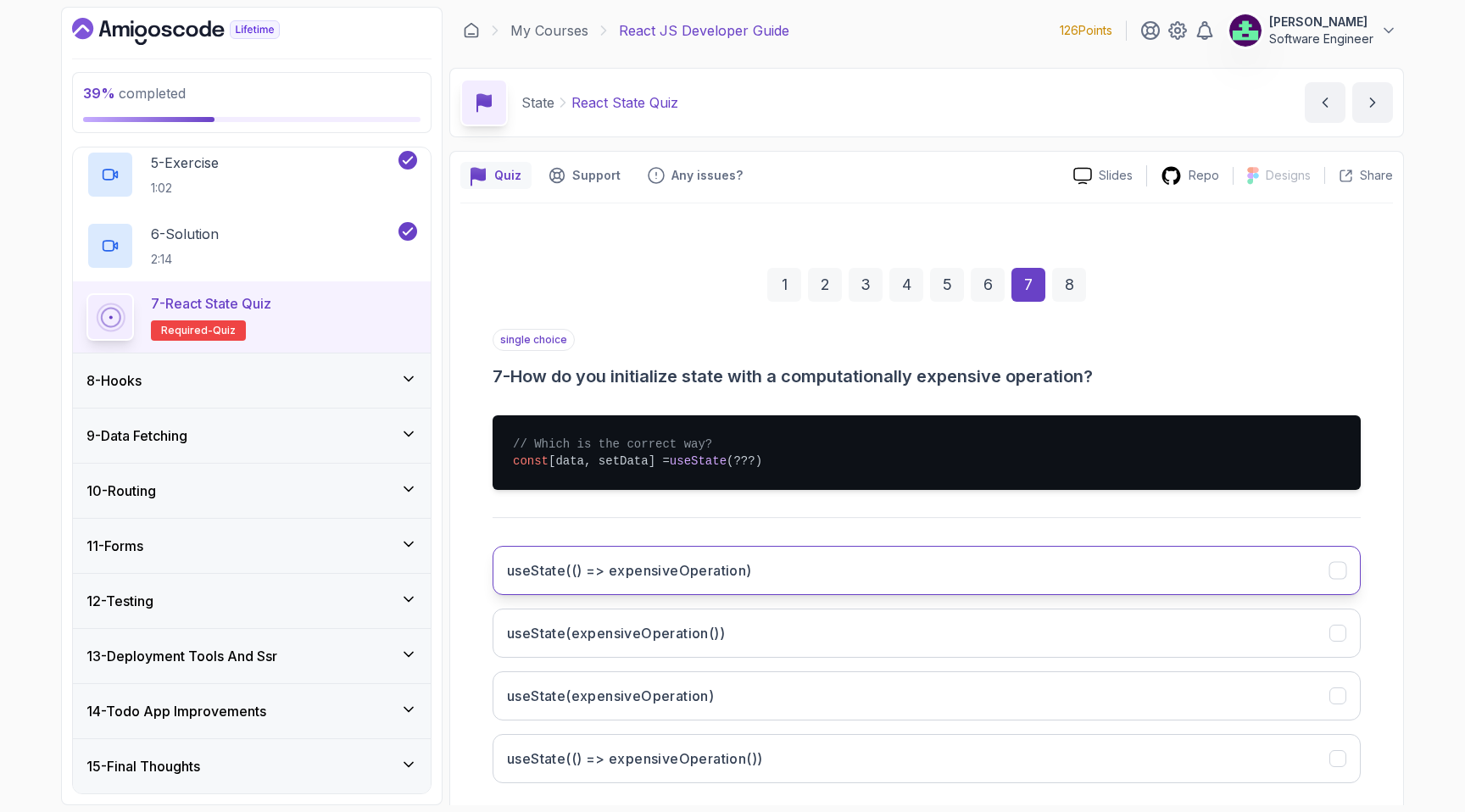
scroll to position [88, 0]
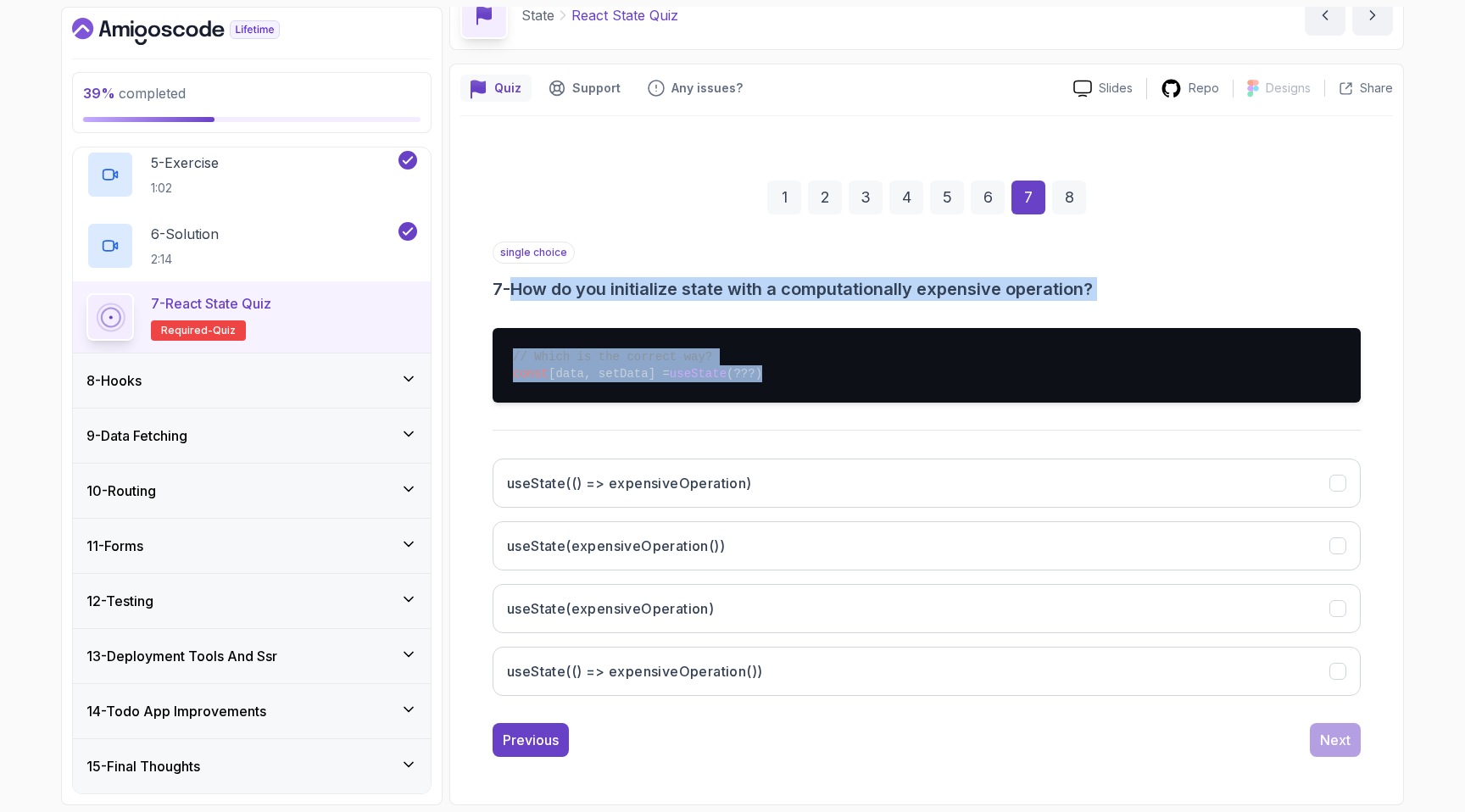
drag, startPoint x: 802, startPoint y: 370, endPoint x: 517, endPoint y: 287, distance: 296.8
click at [517, 287] on div "single choice 7 - How do you initialize state with a computationally expensive …" at bounding box center [927, 475] width 868 height 468
copy div "How do you initialize state with a computationally expensive operation? // Whic…"
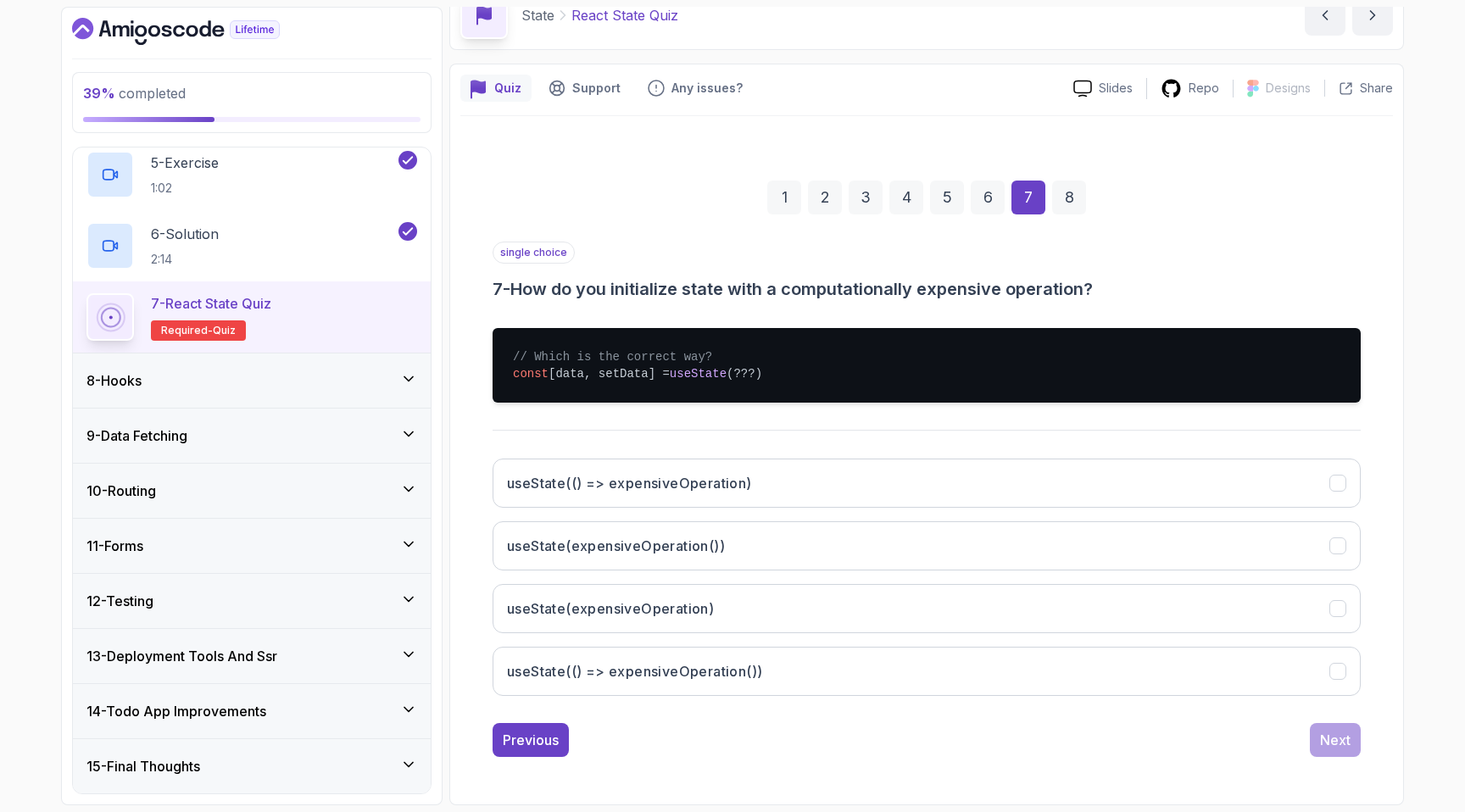
click at [519, 213] on div "1 2 3 4 5 6 7 8" at bounding box center [927, 197] width 868 height 88
click at [659, 670] on h3 "useState(() => expensiveOperation())" at bounding box center [634, 671] width 255 height 20
click at [1318, 722] on button "Next" at bounding box center [1335, 739] width 51 height 34
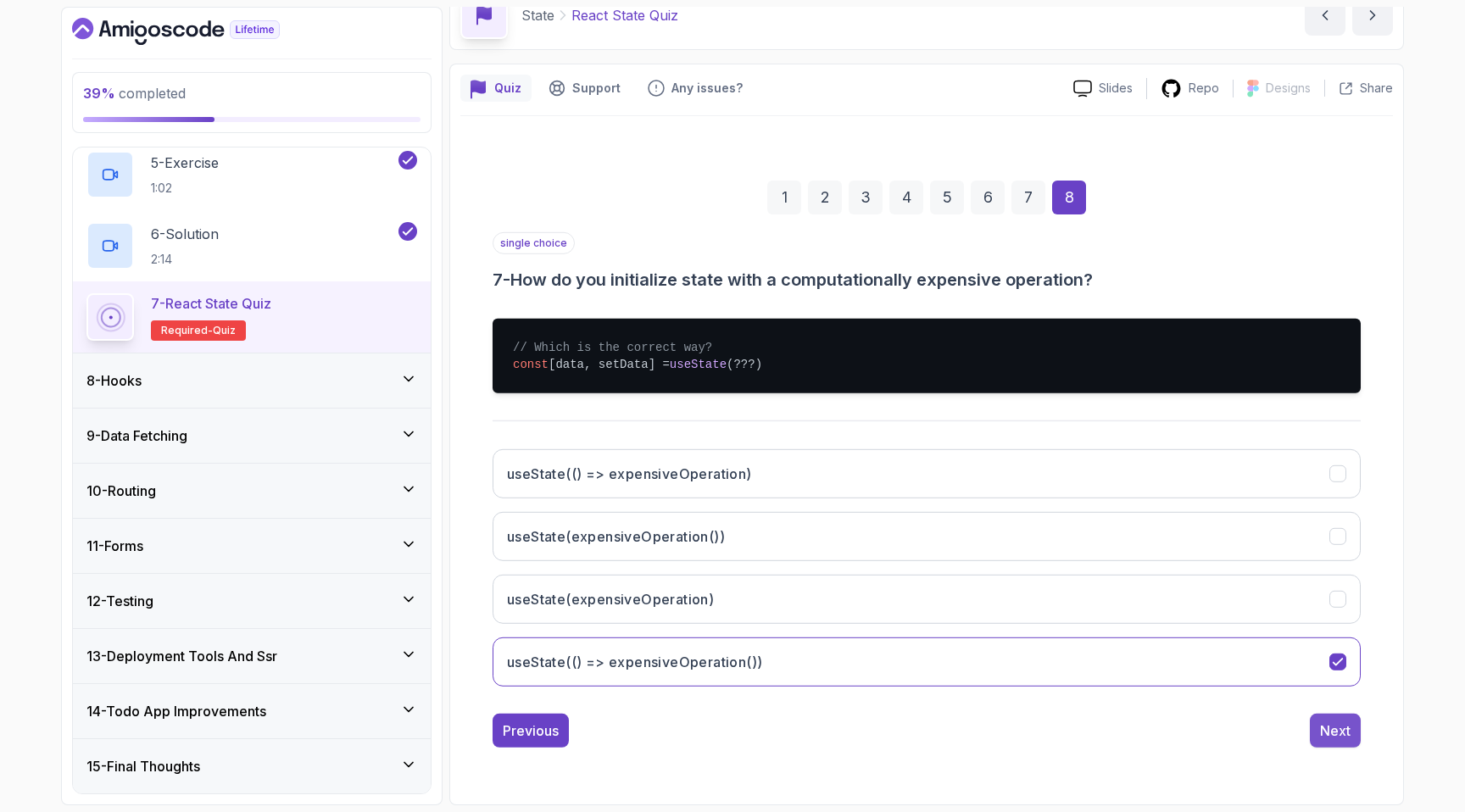
scroll to position [0, 0]
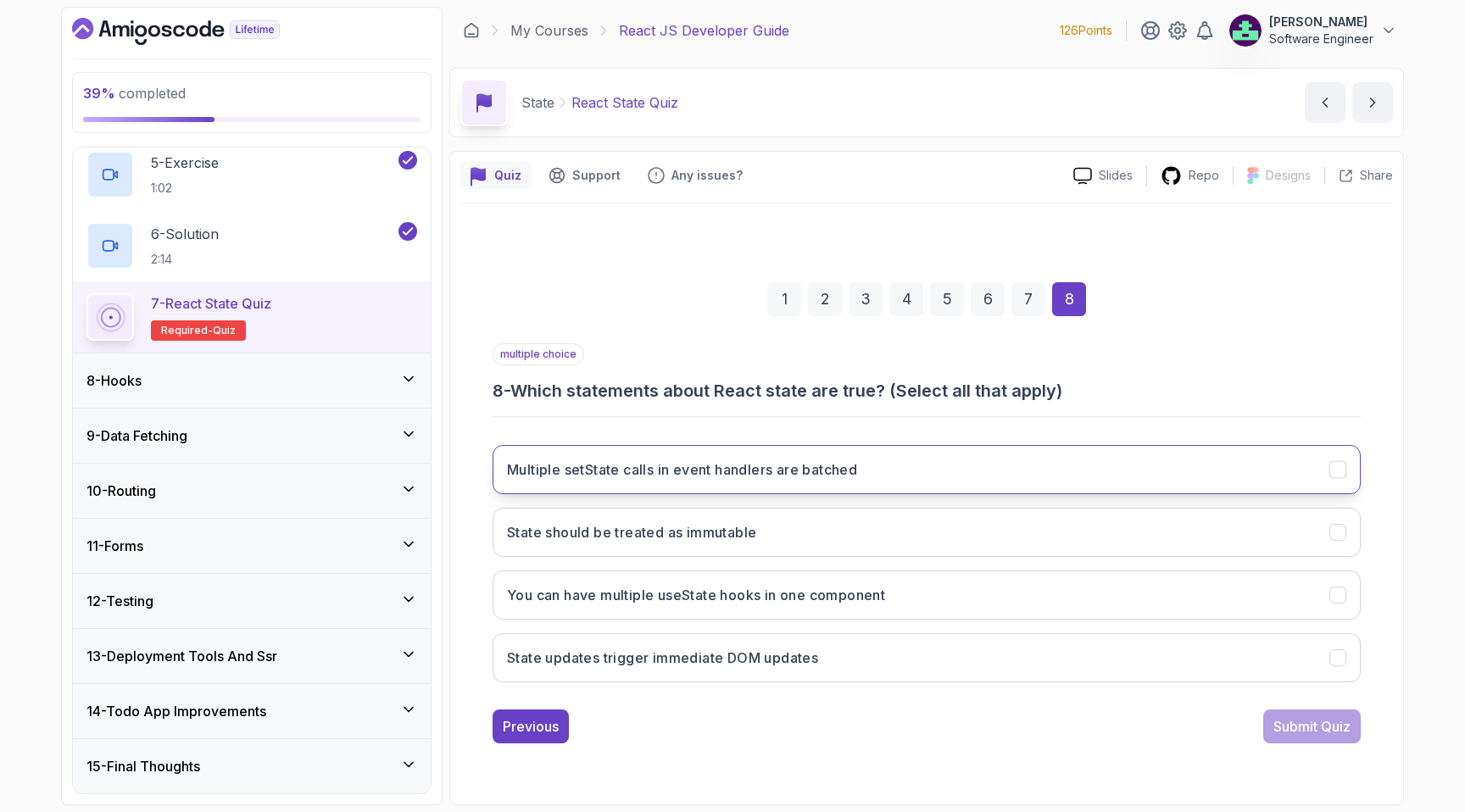
click at [912, 465] on button "Multiple setState calls in event handlers are batched" at bounding box center [927, 469] width 868 height 49
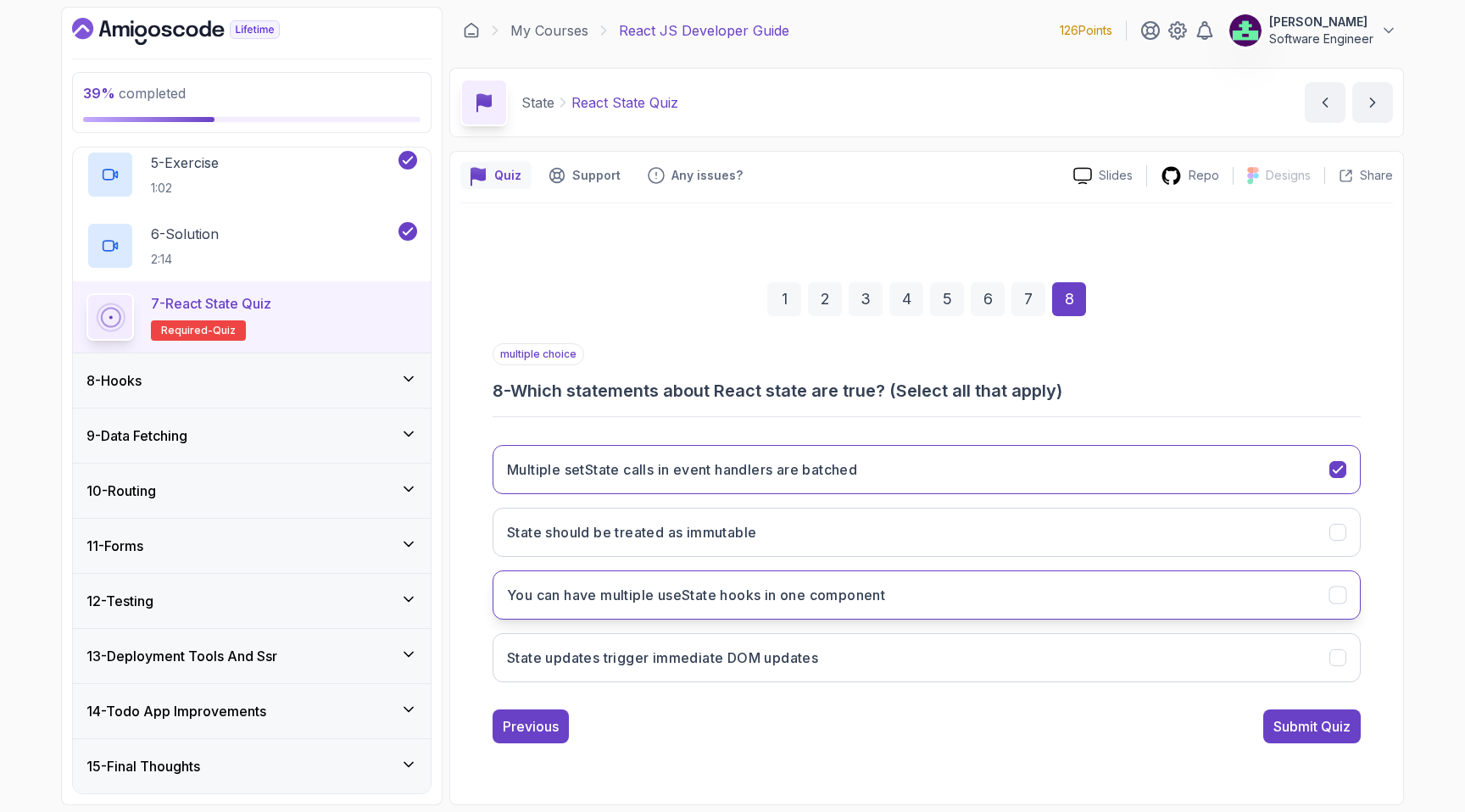
click at [915, 601] on button "You can have multiple useState hooks in one component" at bounding box center [927, 595] width 868 height 49
click at [1297, 735] on div "Submit Quiz" at bounding box center [1311, 726] width 77 height 20
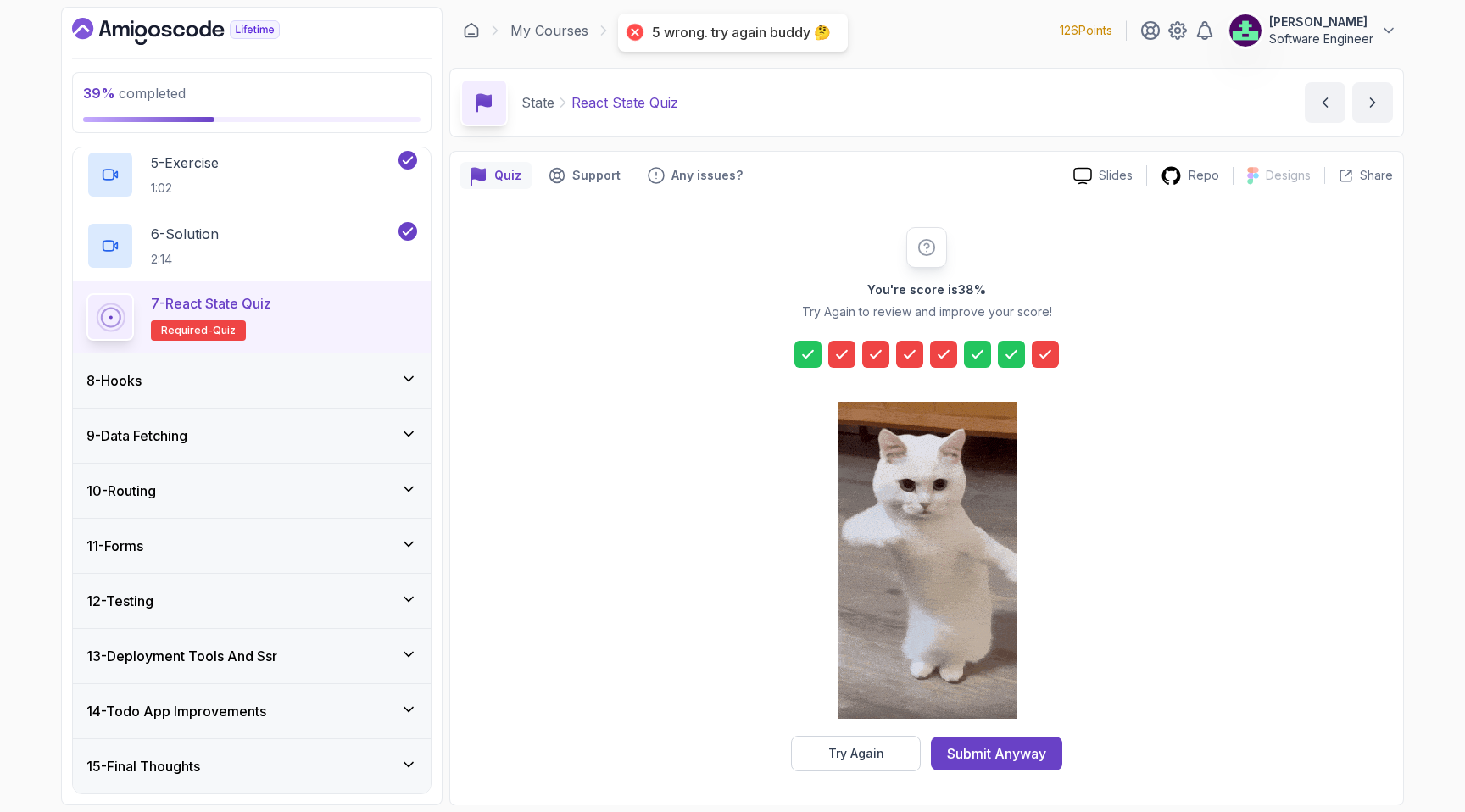
scroll to position [1, 0]
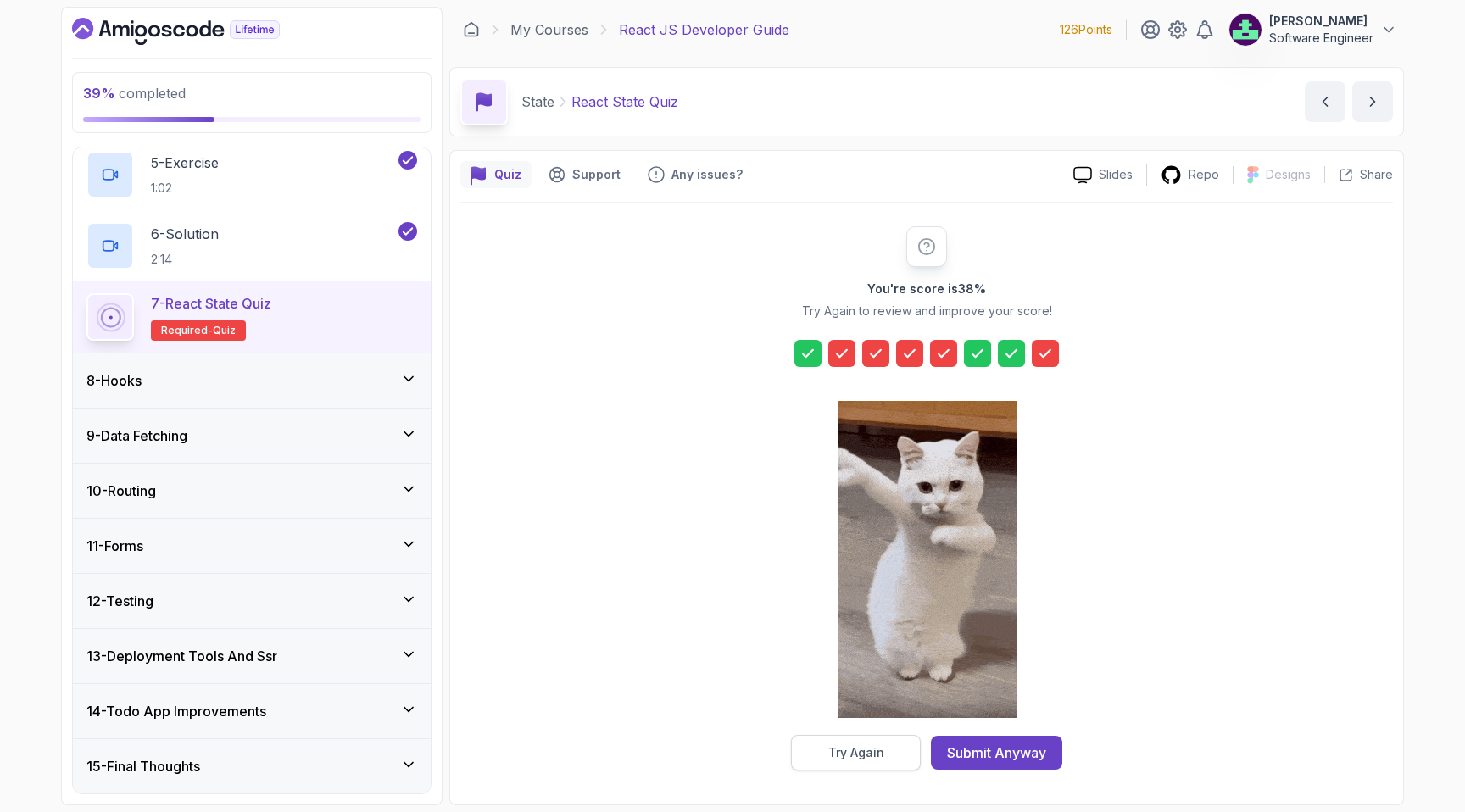
click at [835, 745] on div "Try Again" at bounding box center [855, 752] width 56 height 17
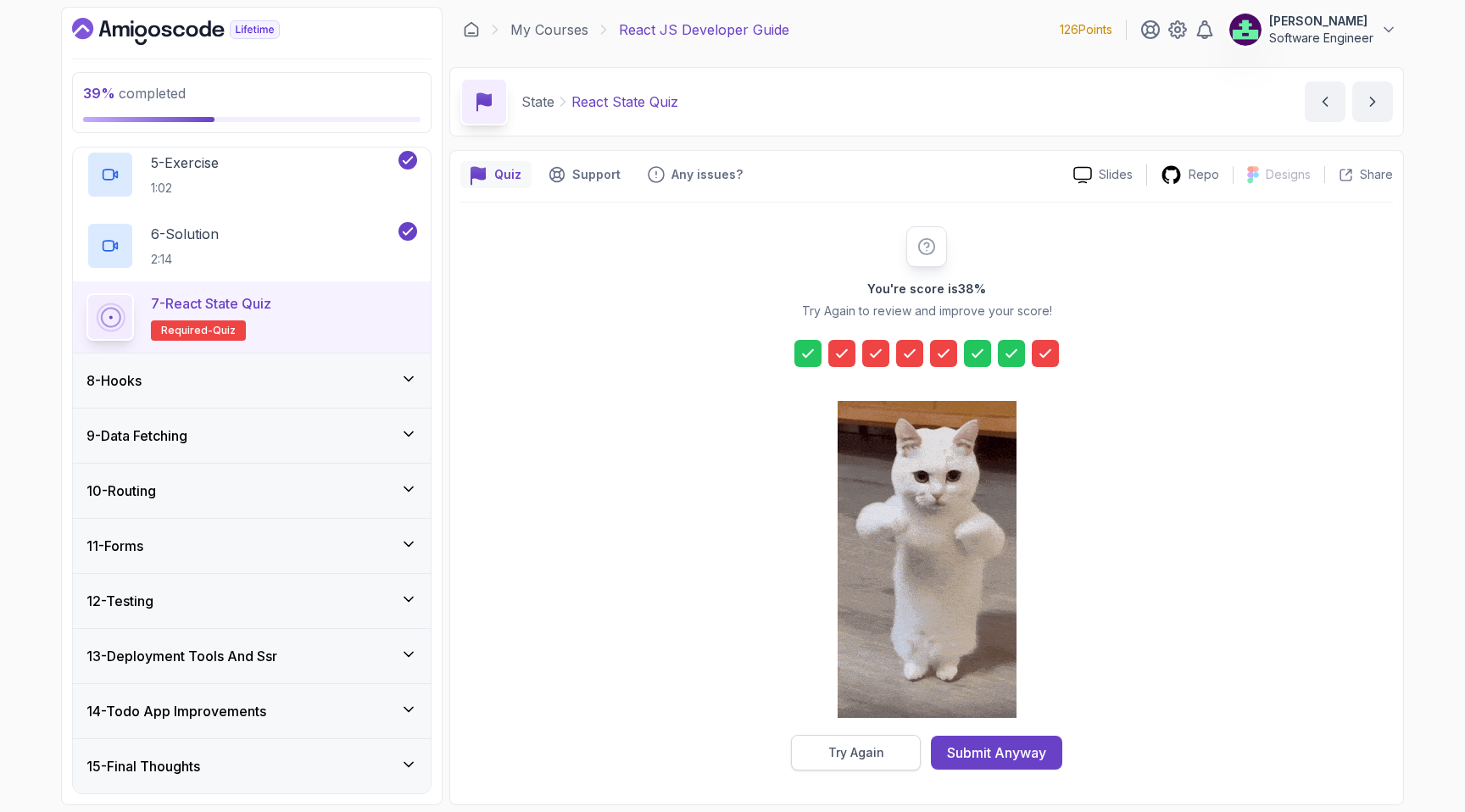
scroll to position [0, 0]
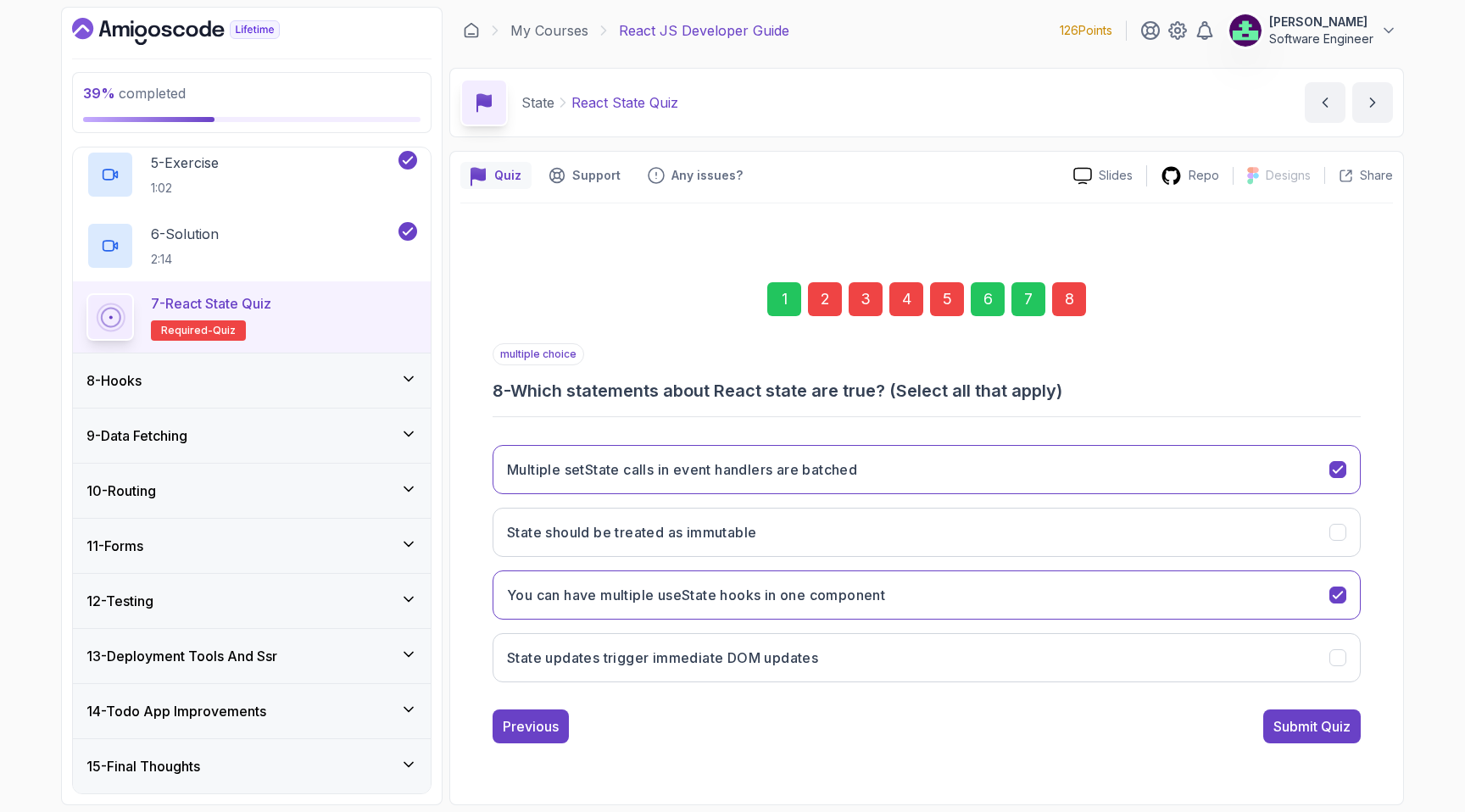
click at [797, 299] on div "1" at bounding box center [784, 299] width 34 height 34
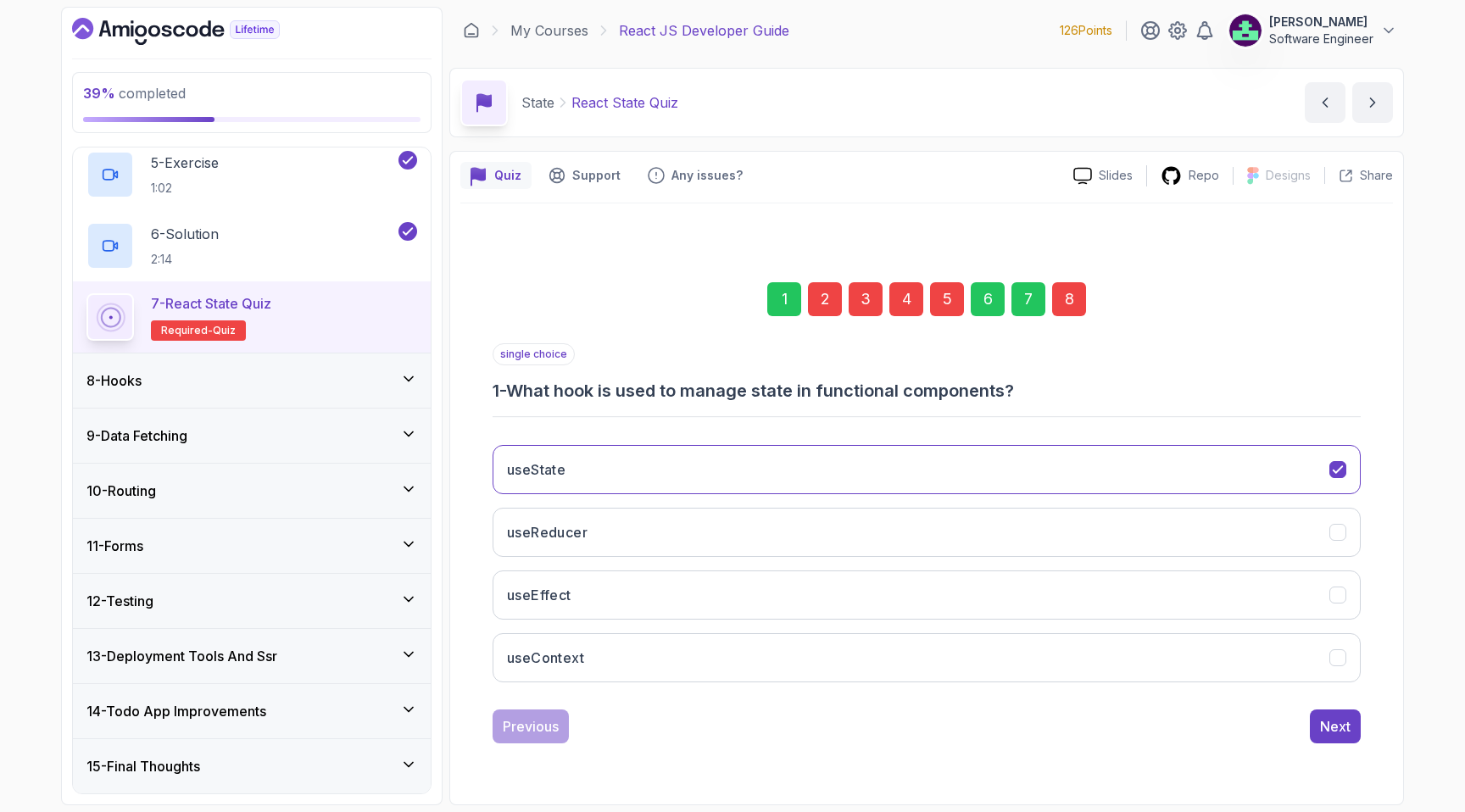
click at [826, 301] on div "2" at bounding box center [824, 299] width 34 height 34
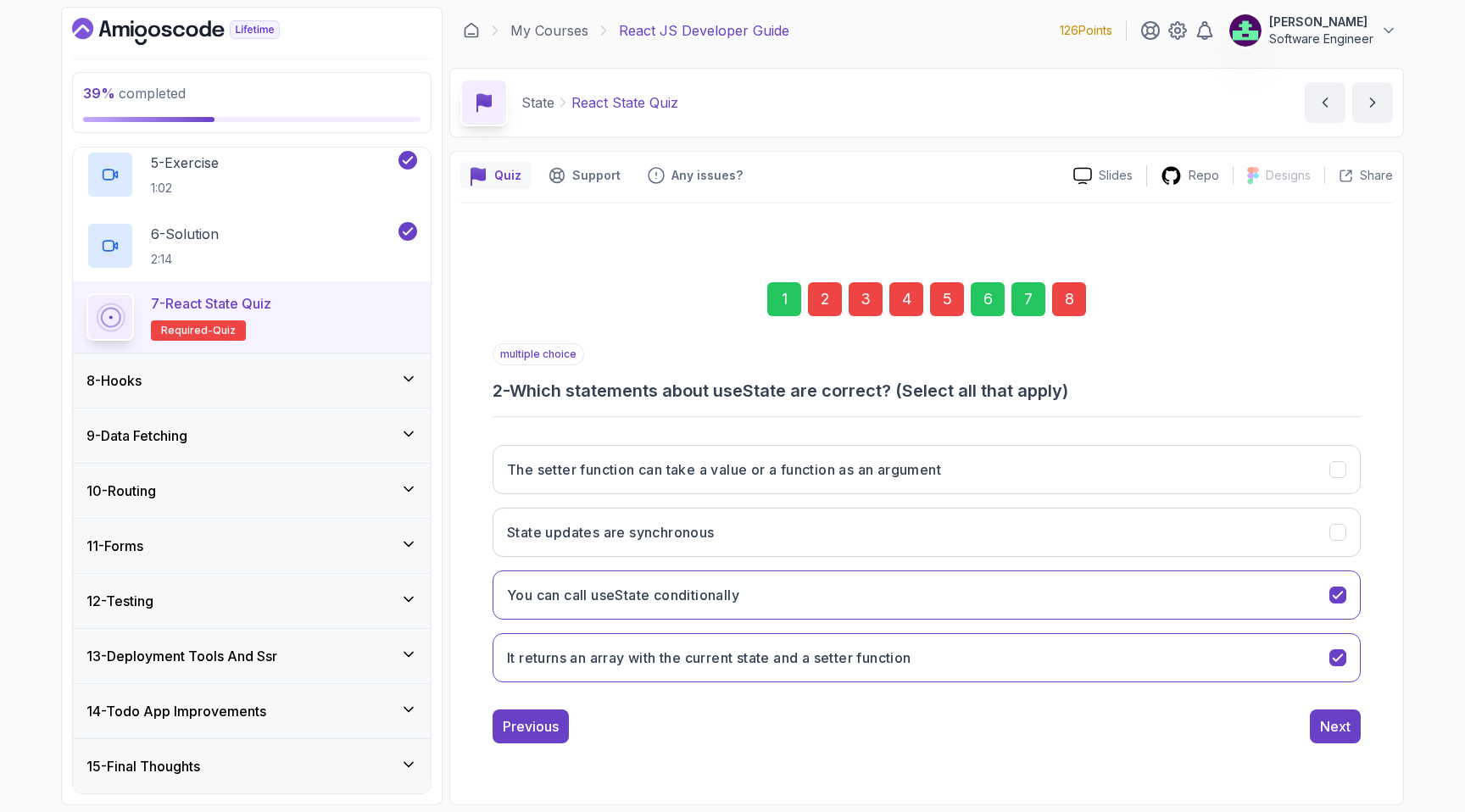
click at [865, 311] on div "3" at bounding box center [865, 299] width 34 height 34
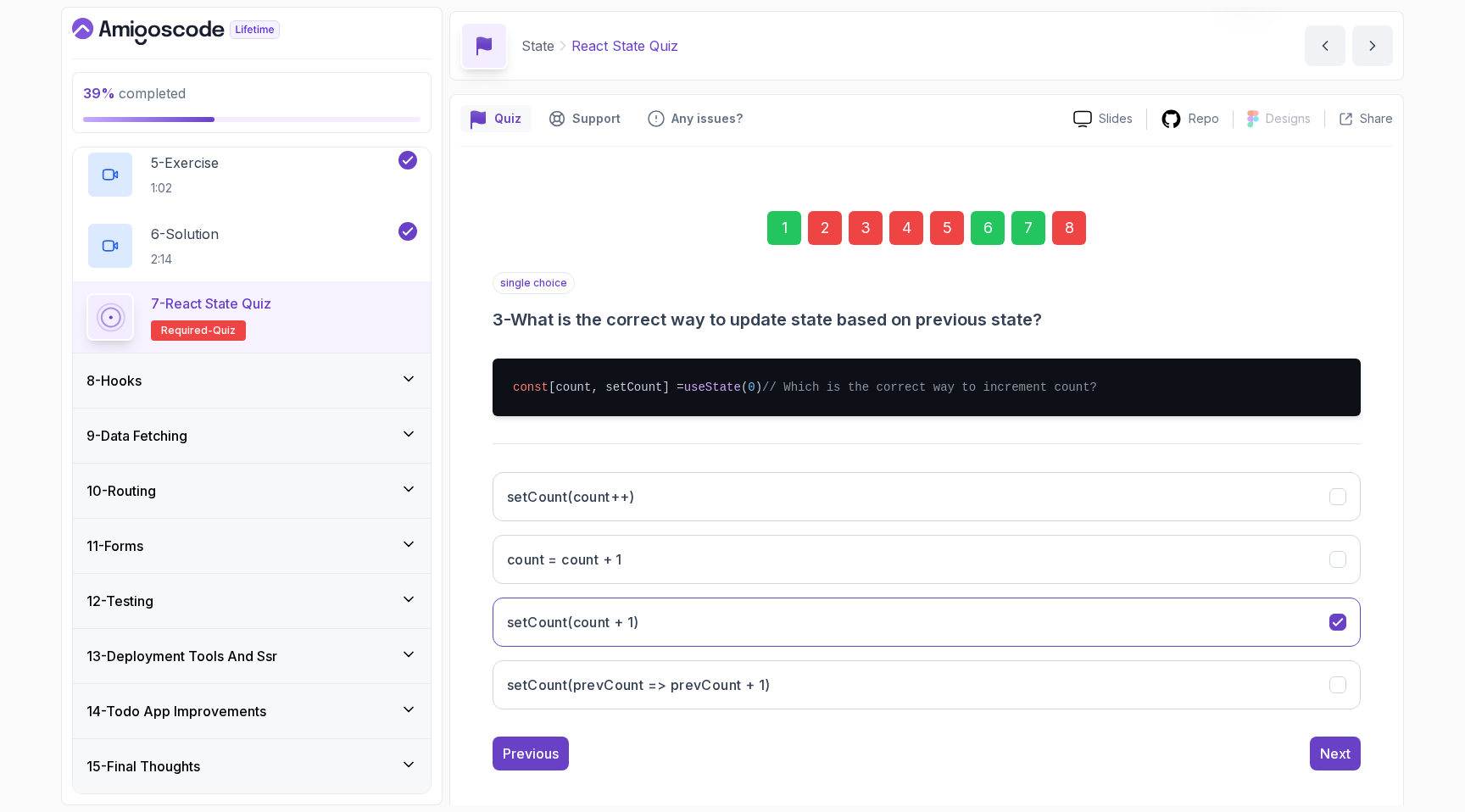
scroll to position [58, 0]
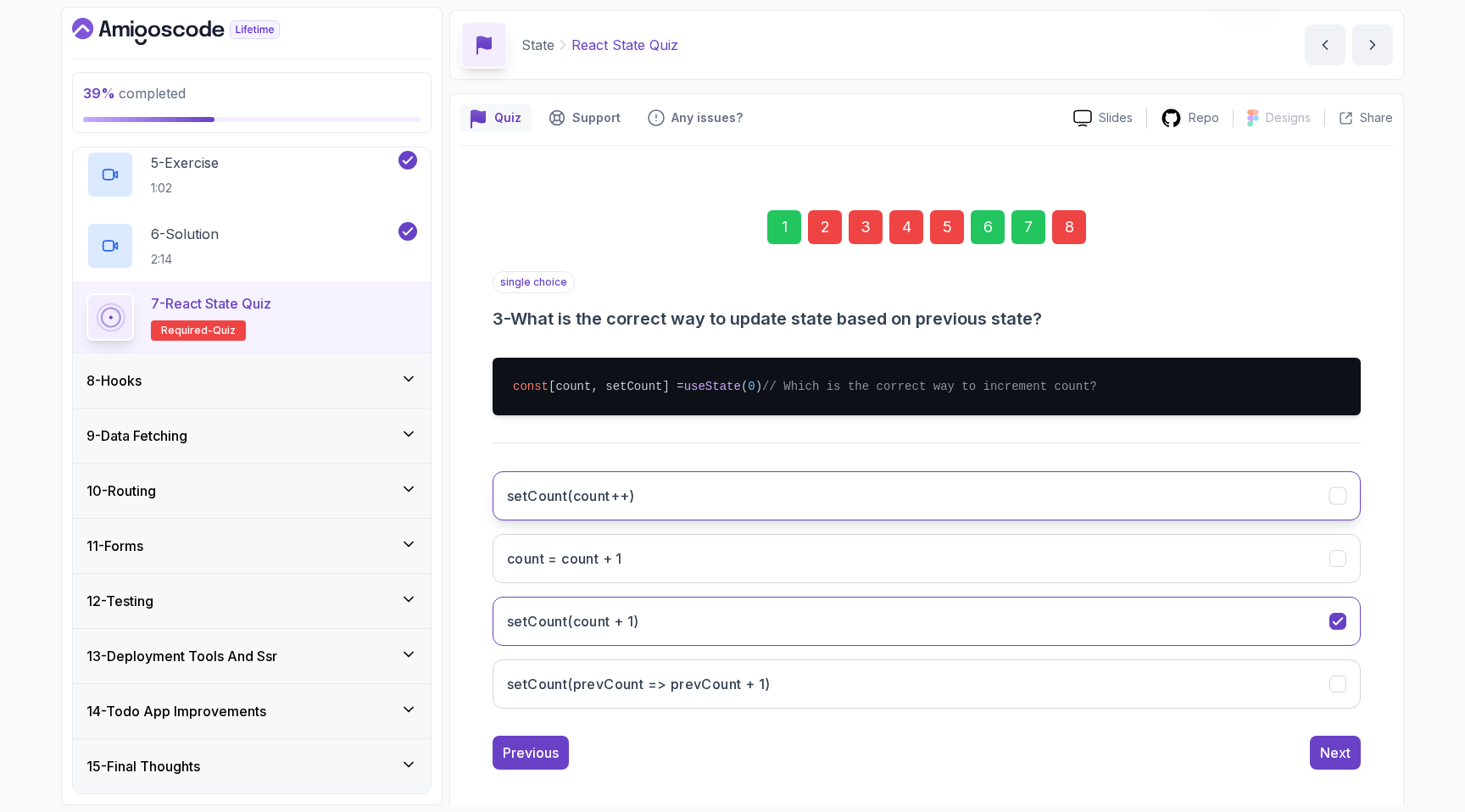
click at [676, 521] on button "setCount(count++)" at bounding box center [927, 496] width 868 height 49
click at [868, 227] on div "3" at bounding box center [865, 227] width 34 height 34
click at [904, 227] on div "4" at bounding box center [906, 227] width 34 height 34
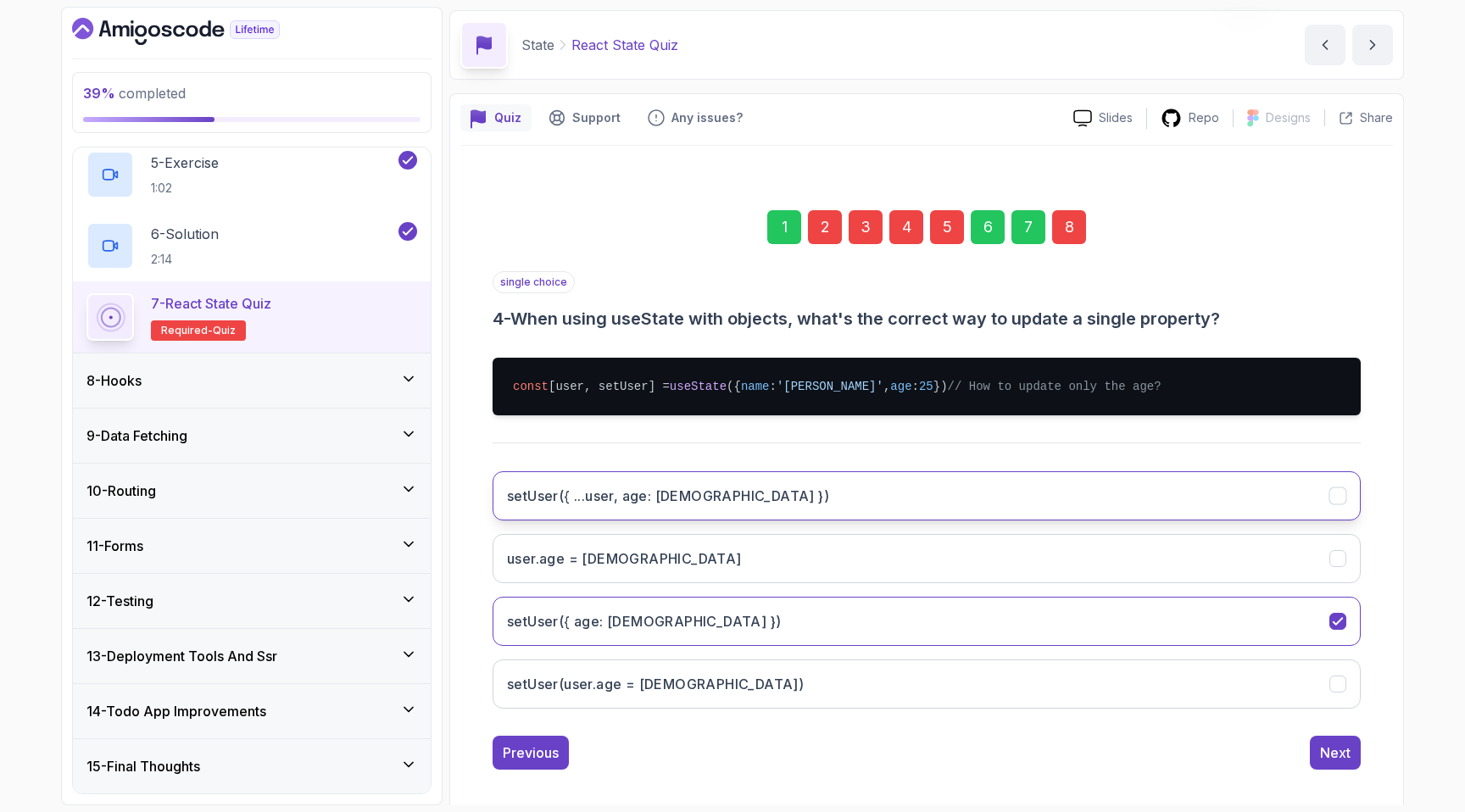
click at [699, 517] on button "setUser({ ...user, age: [DEMOGRAPHIC_DATA] })" at bounding box center [927, 496] width 868 height 49
click at [947, 231] on div "5" at bounding box center [947, 227] width 34 height 34
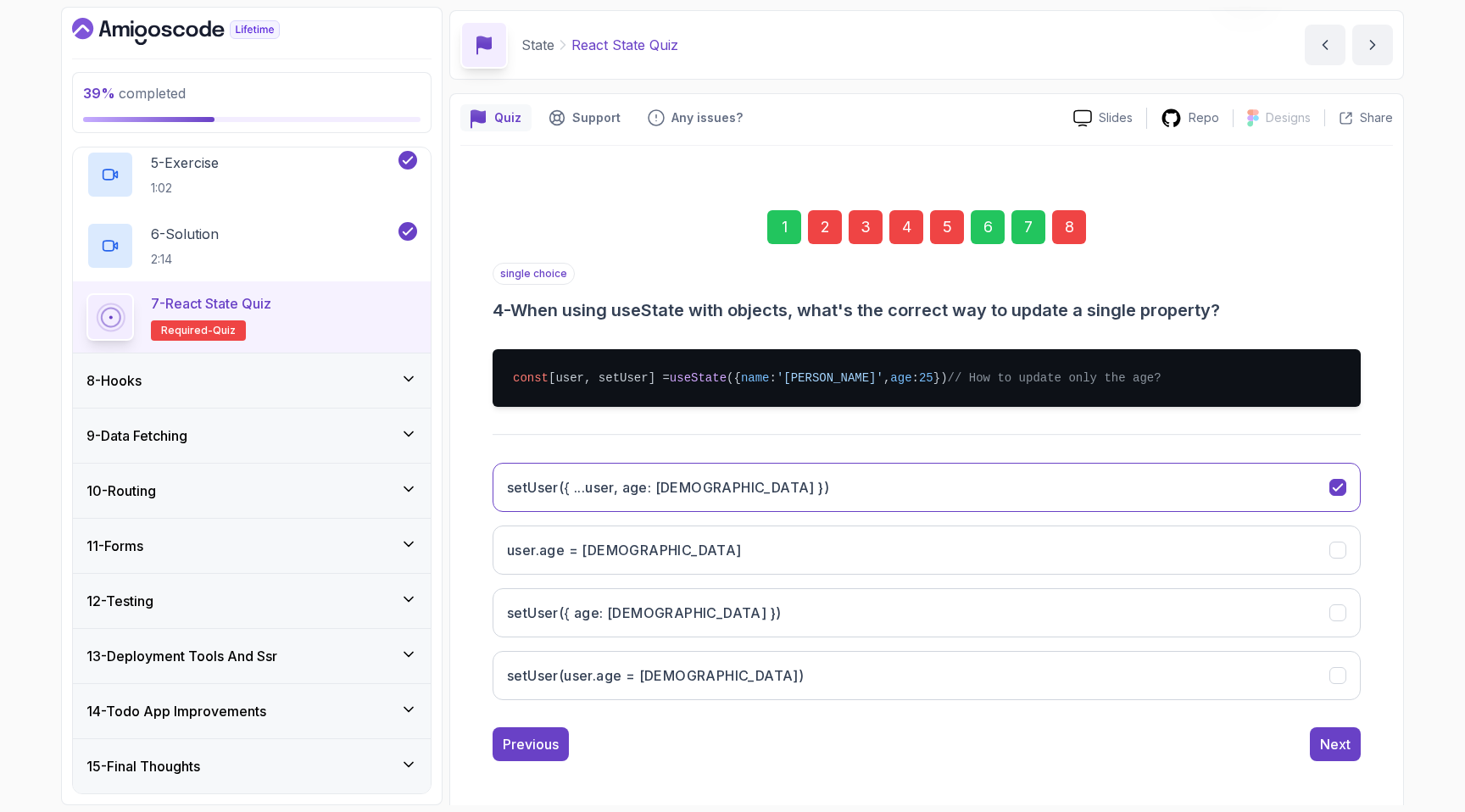
scroll to position [0, 0]
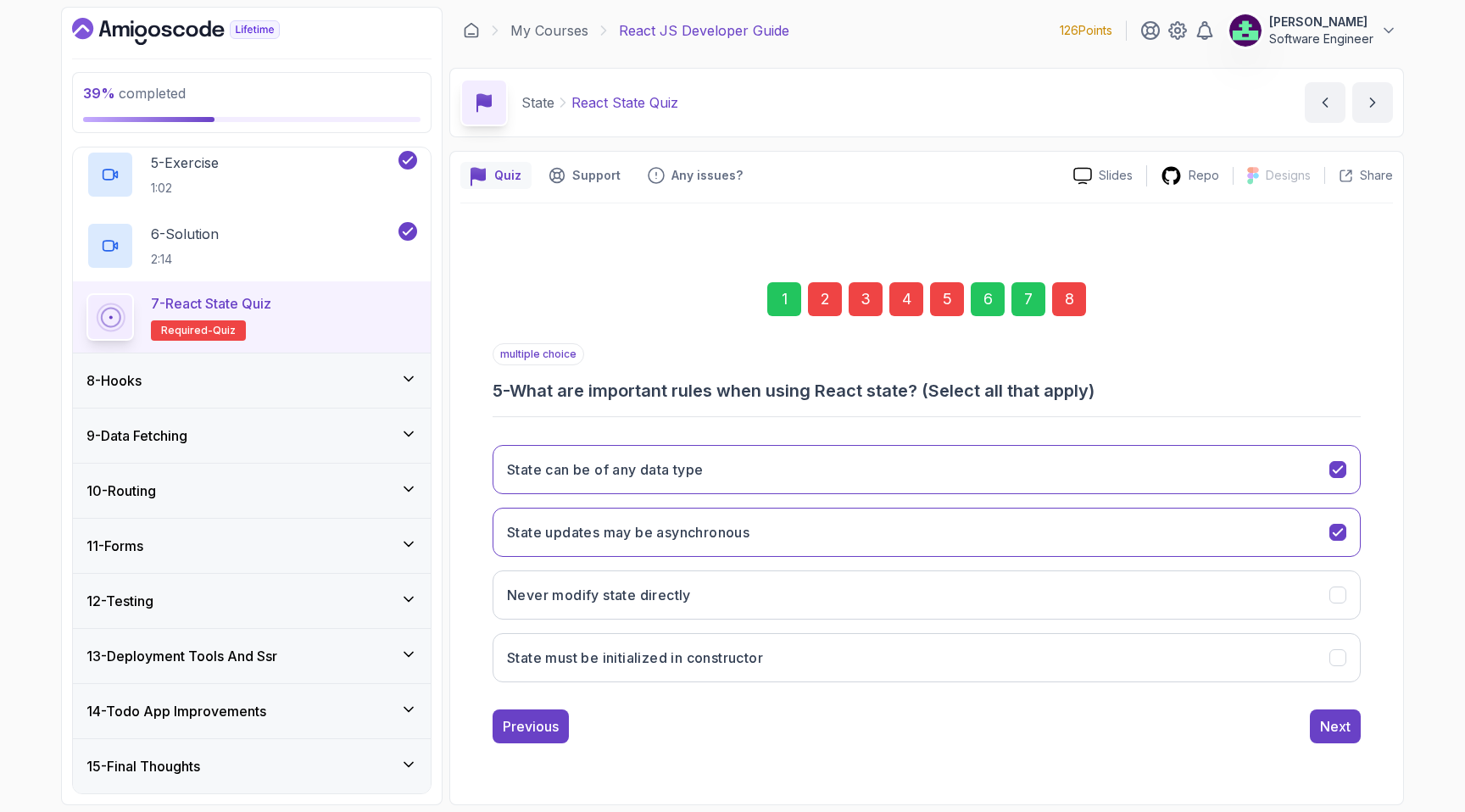
click at [1079, 305] on div "8" at bounding box center [1068, 299] width 34 height 34
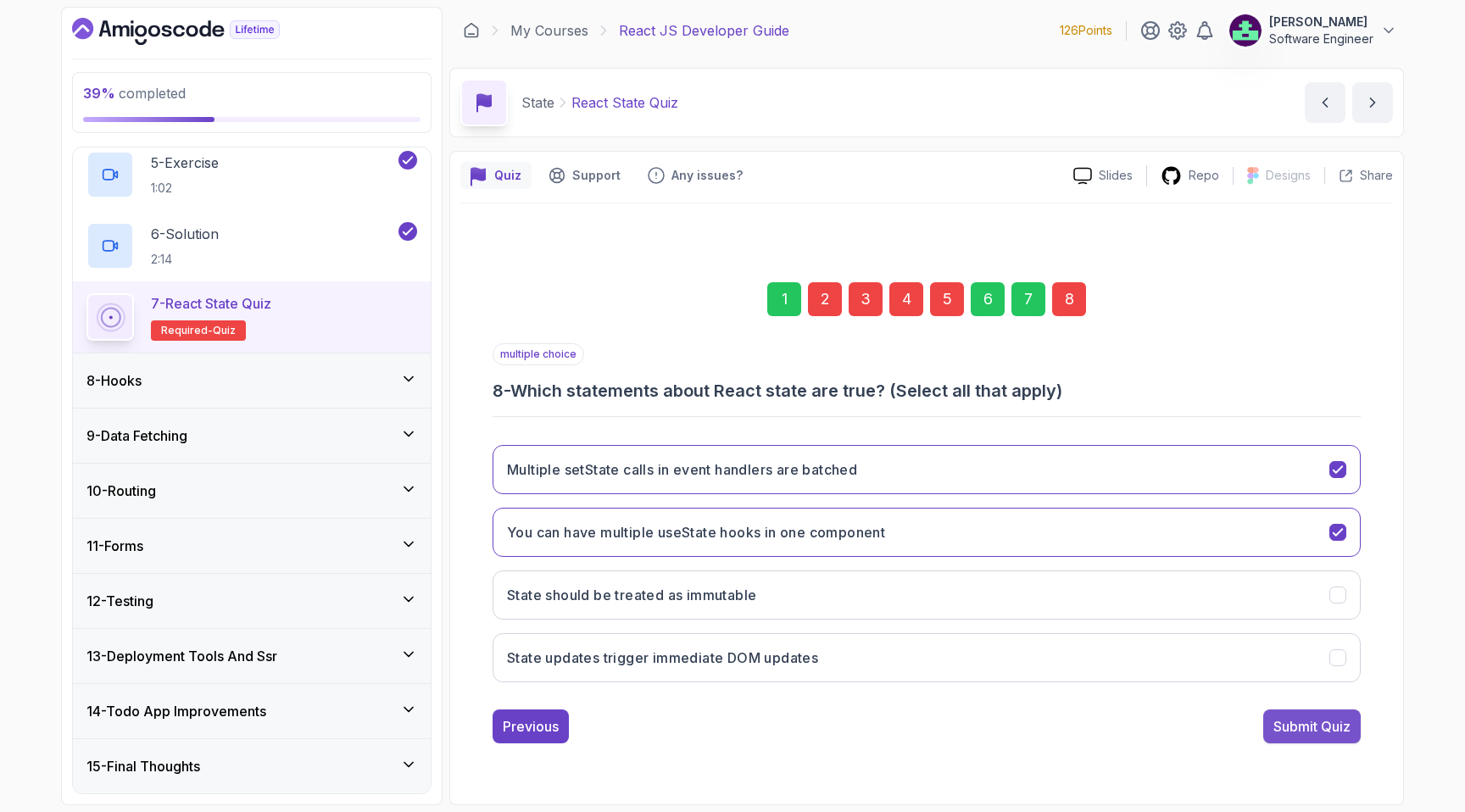
click at [1292, 725] on div "Submit Quiz" at bounding box center [1311, 726] width 77 height 20
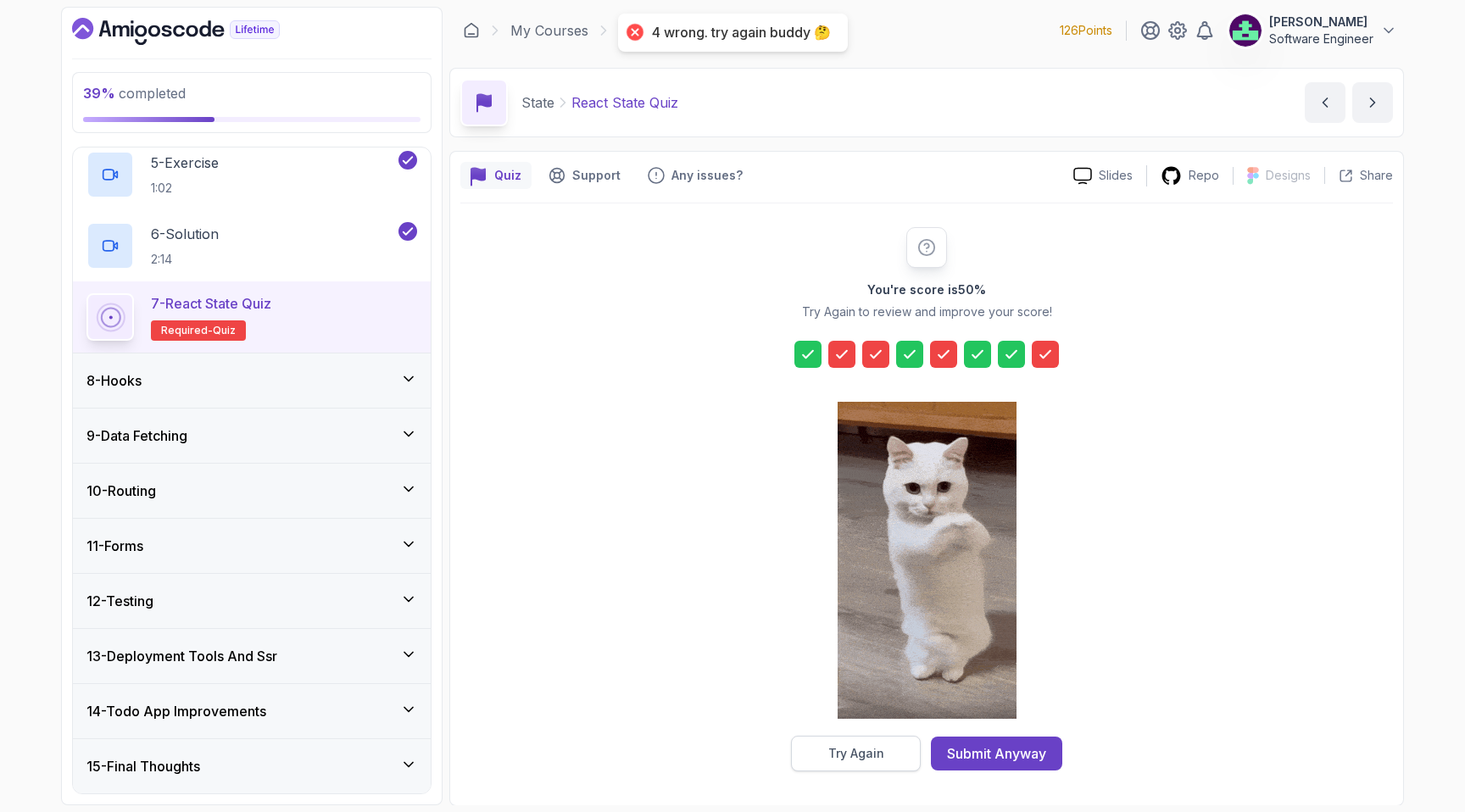
click at [868, 745] on div "Try Again" at bounding box center [855, 753] width 56 height 17
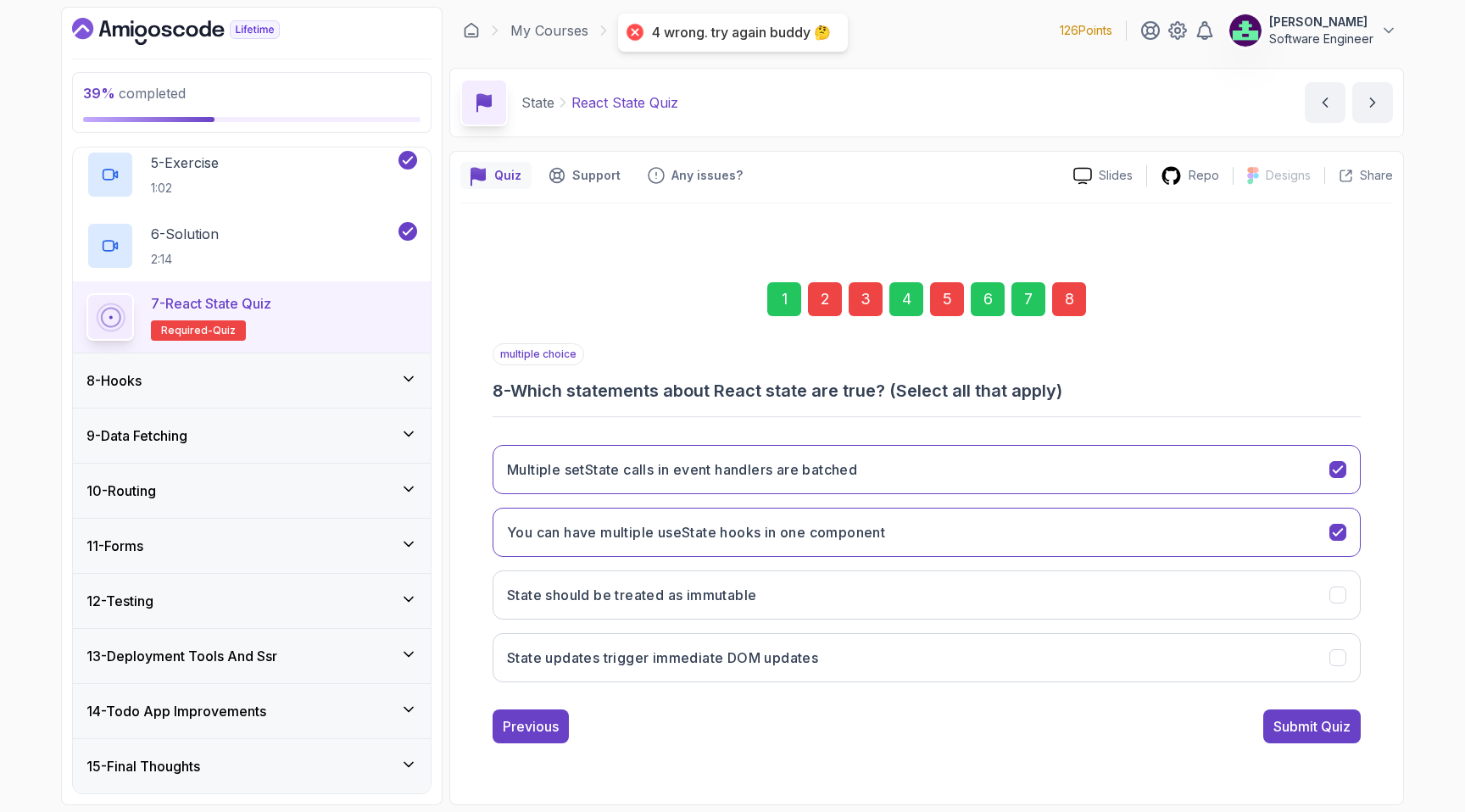
click at [862, 299] on div "3" at bounding box center [865, 299] width 34 height 34
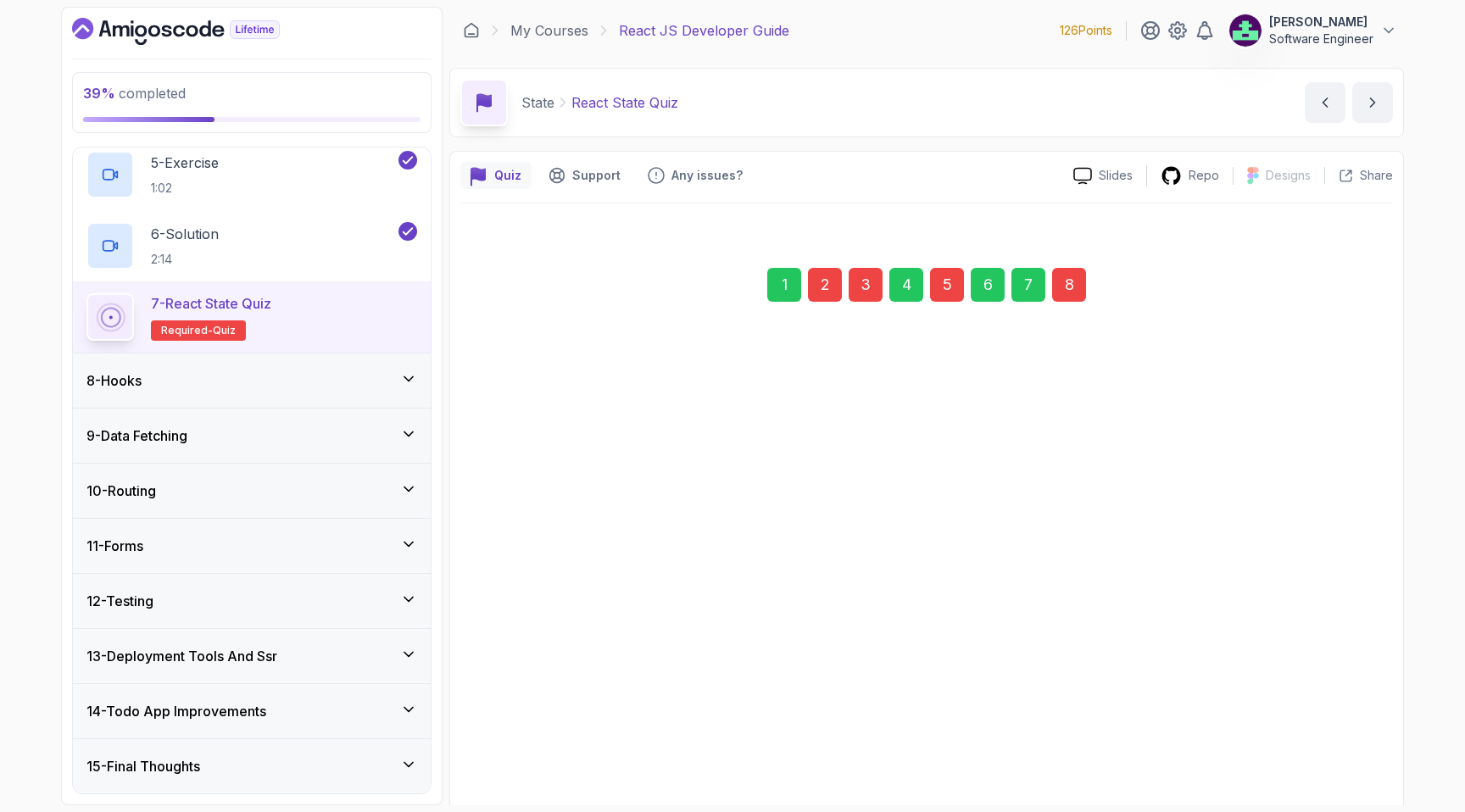
click at [909, 298] on div "4" at bounding box center [906, 284] width 34 height 34
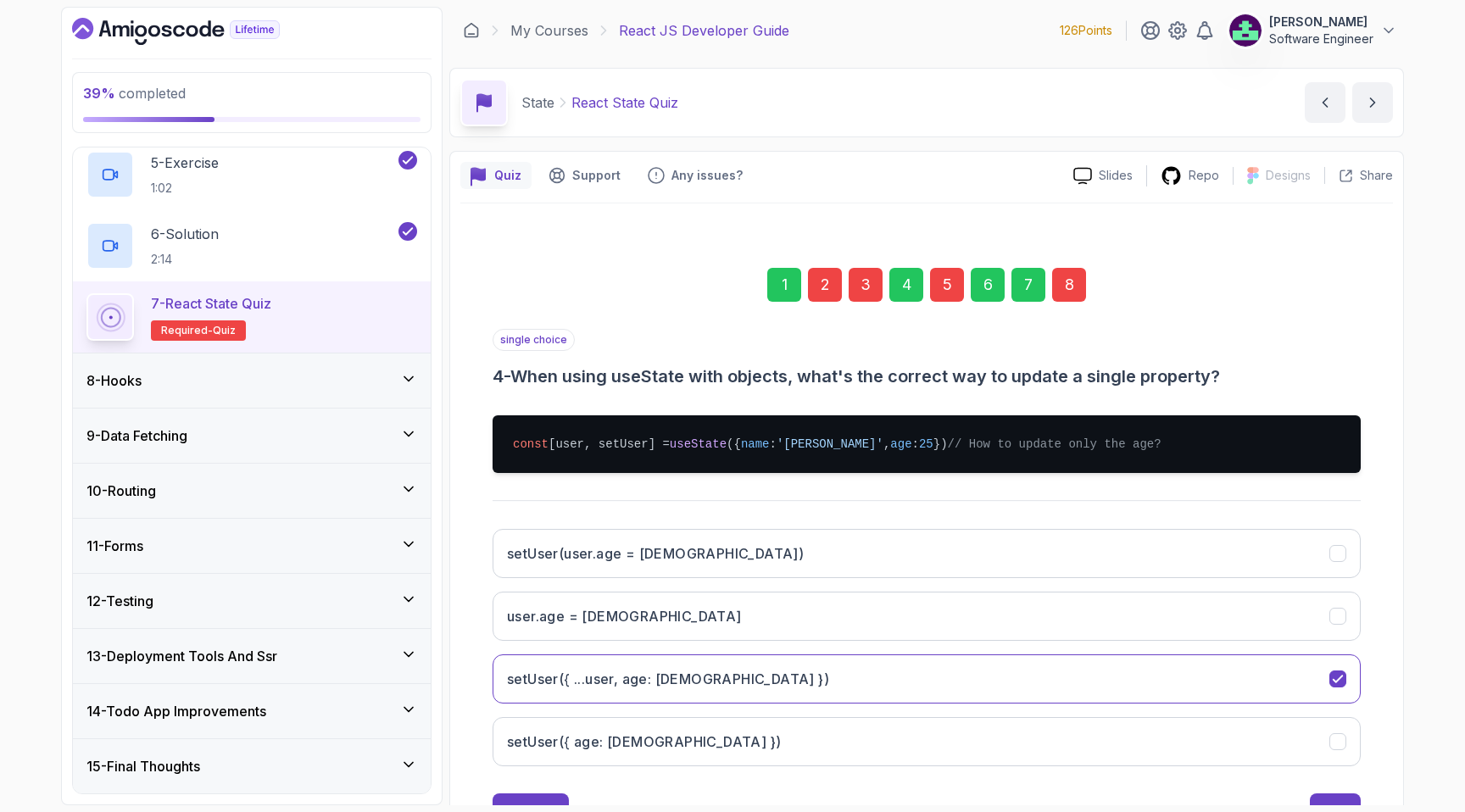
click at [867, 288] on div "3" at bounding box center [865, 284] width 34 height 34
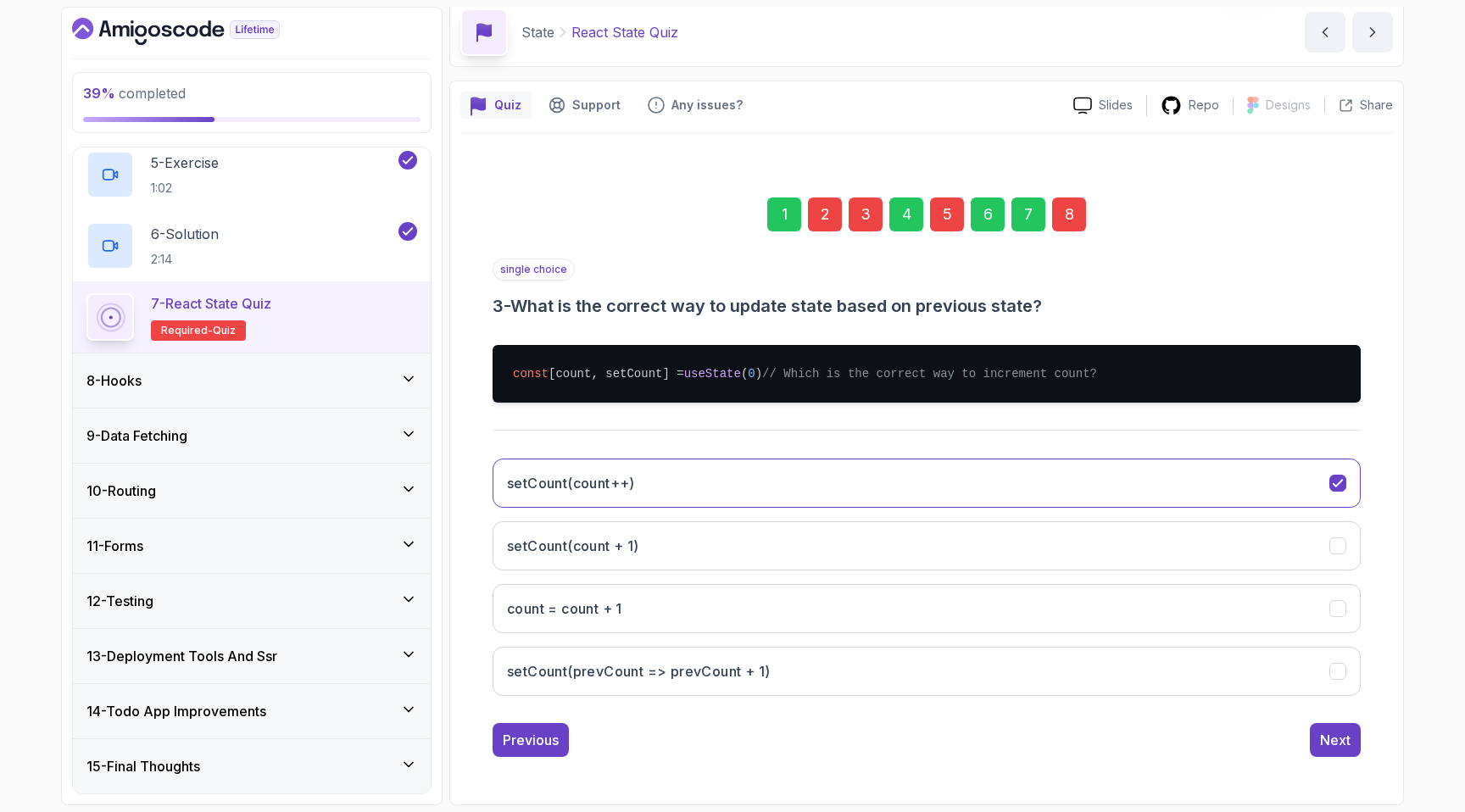
scroll to position [88, 0]
click at [703, 665] on h3 "setCount(prevCount => prevCount + 1)" at bounding box center [639, 671] width 263 height 20
click at [934, 197] on div "5" at bounding box center [947, 214] width 34 height 34
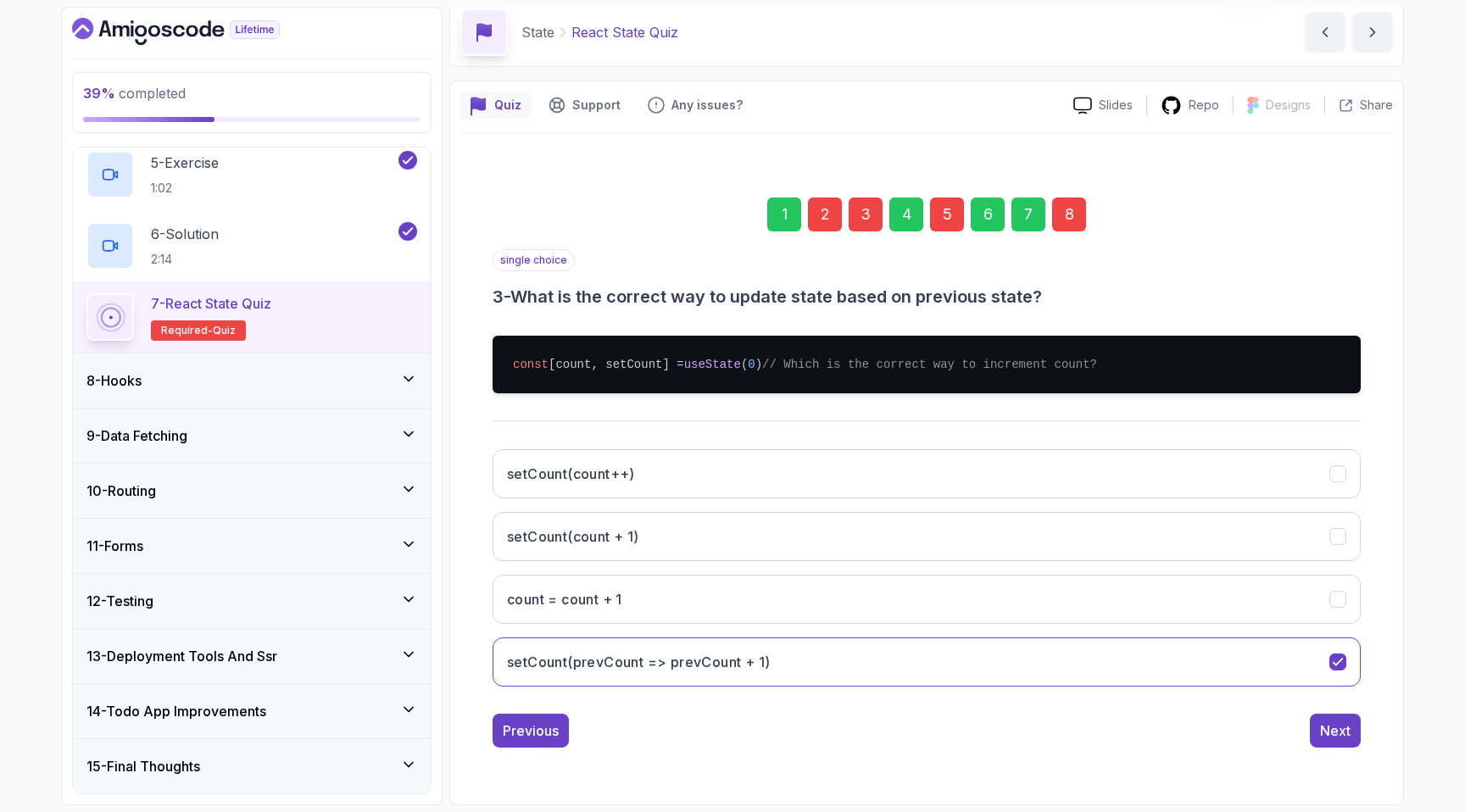
scroll to position [0, 0]
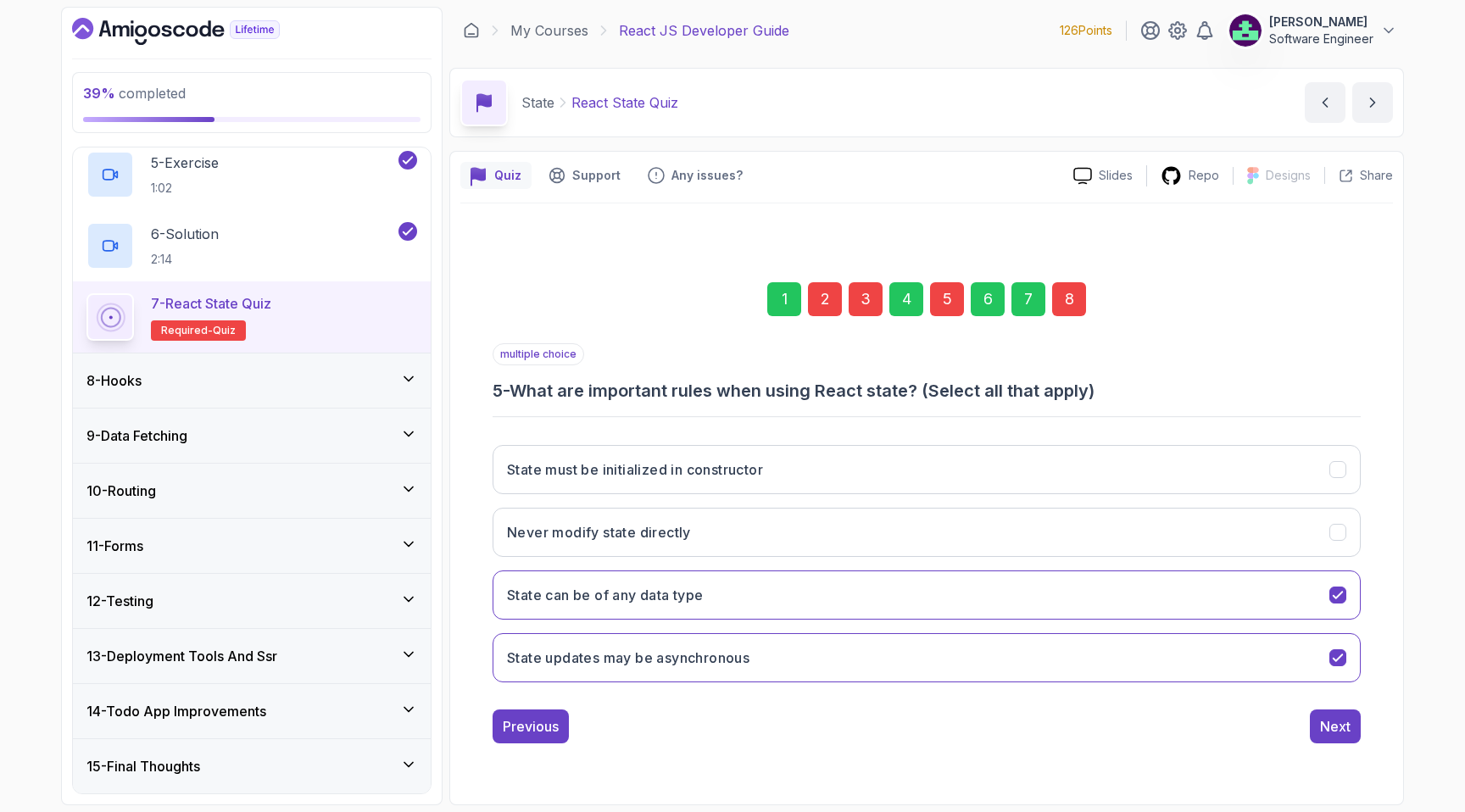
click at [981, 287] on div "6" at bounding box center [987, 299] width 34 height 34
click at [1027, 299] on div "7" at bounding box center [1028, 299] width 34 height 34
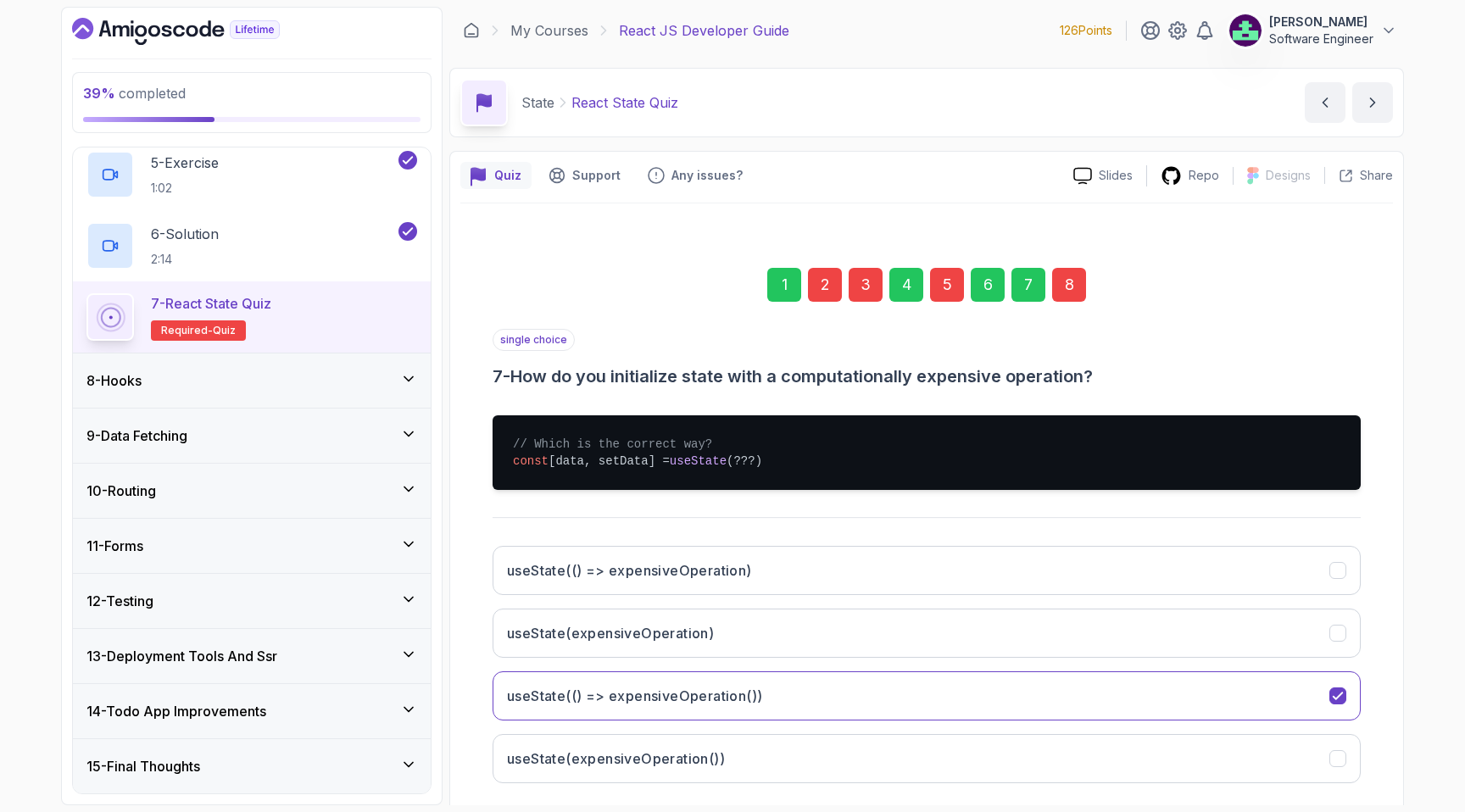
click at [1049, 299] on div "1 2 3 4 5 6 7 8" at bounding box center [927, 284] width 868 height 88
click at [1067, 294] on div "8" at bounding box center [1068, 284] width 34 height 34
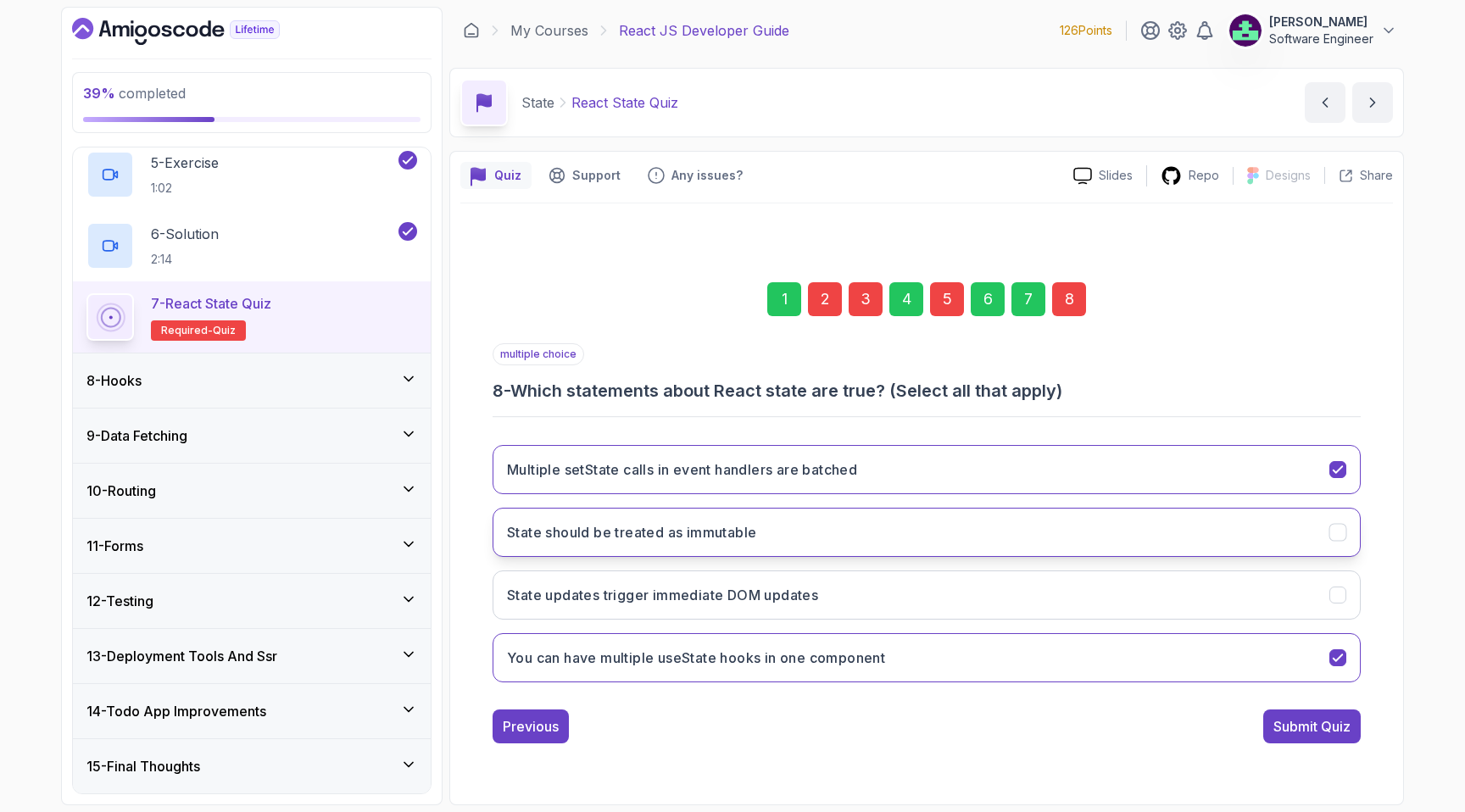
click at [662, 520] on button "State should be treated as immutable" at bounding box center [927, 533] width 868 height 49
click at [1283, 724] on div "Submit Quiz" at bounding box center [1311, 726] width 77 height 20
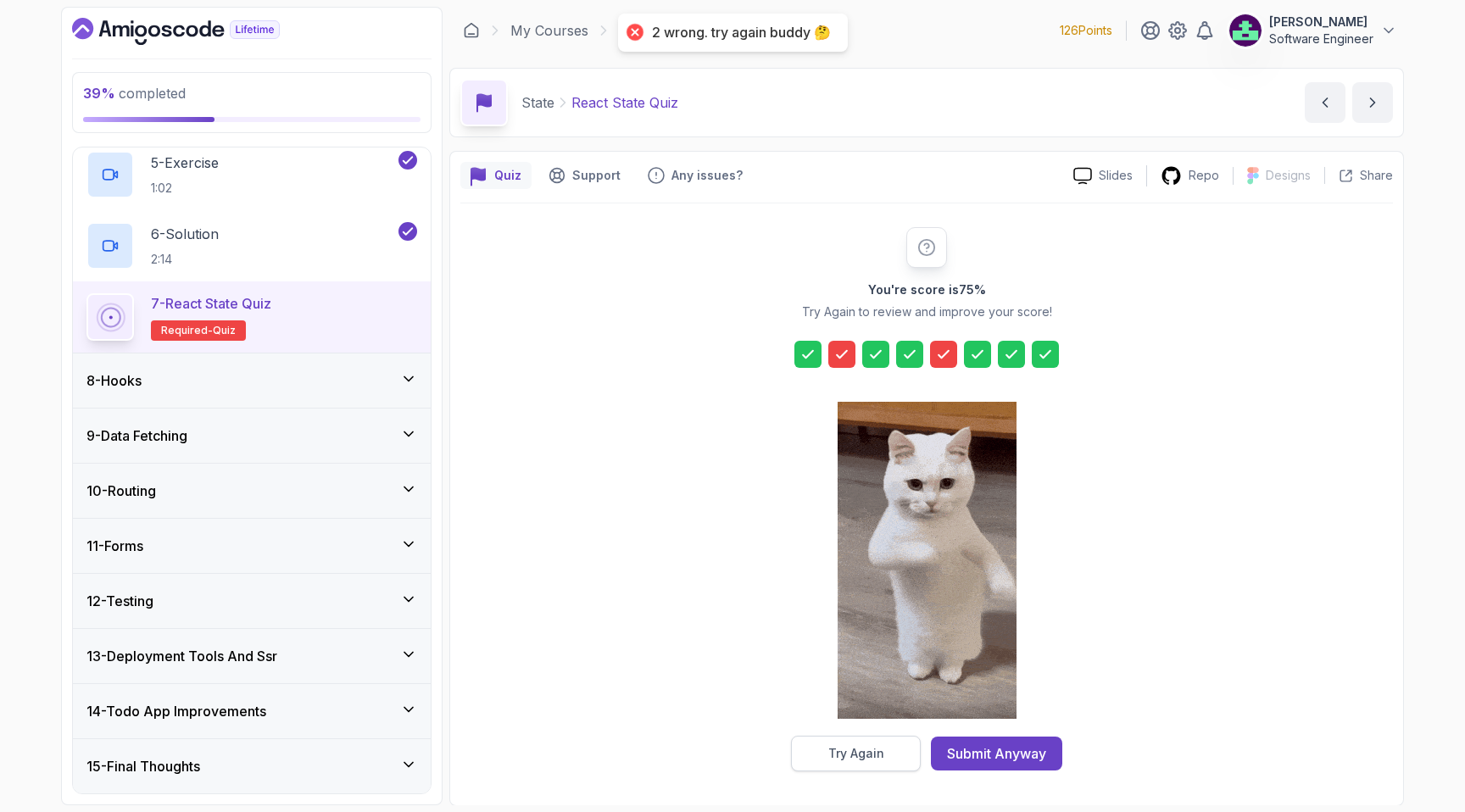
click at [864, 747] on div "Try Again" at bounding box center [855, 753] width 56 height 17
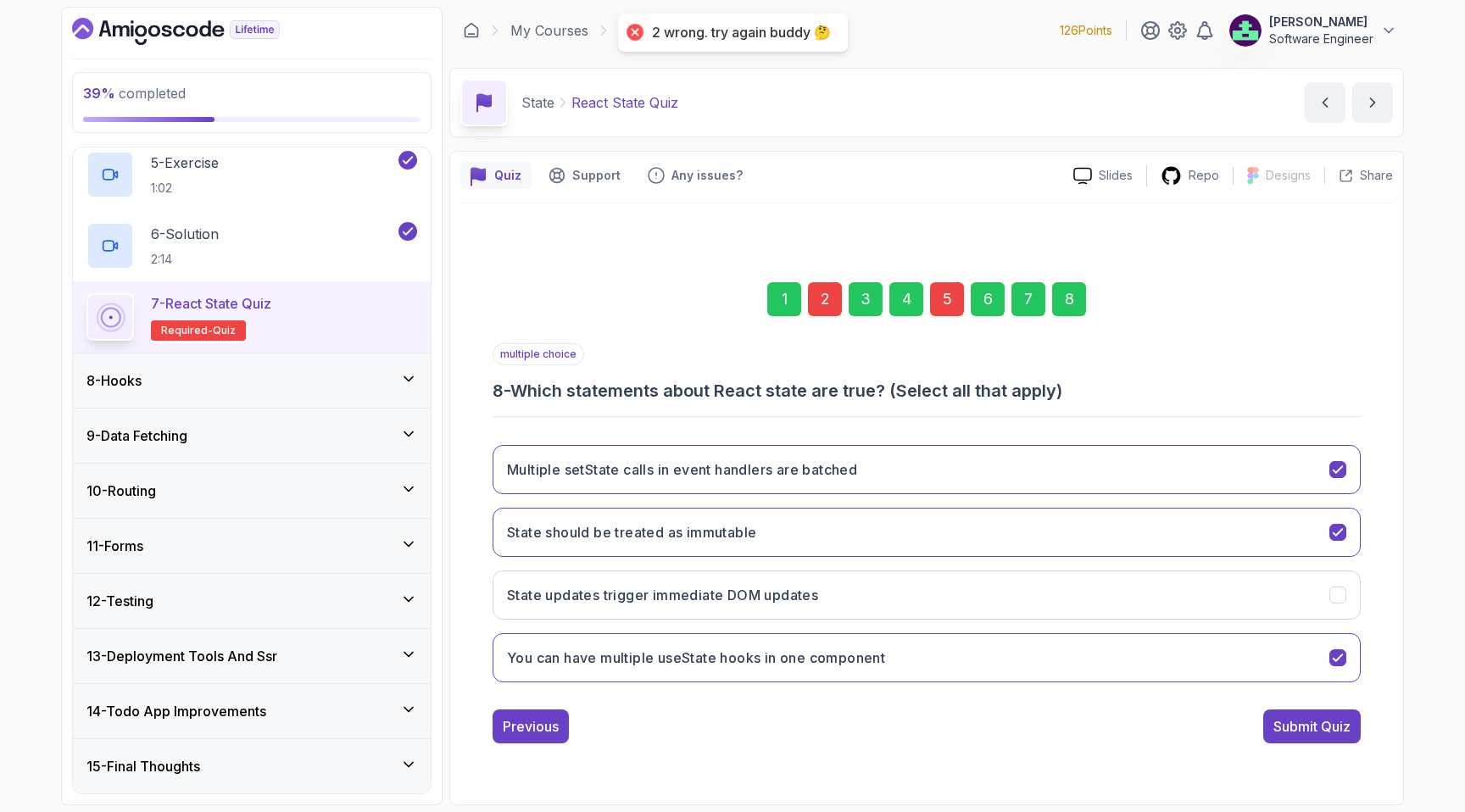
click at [1072, 294] on div "8" at bounding box center [1068, 299] width 34 height 34
click at [869, 291] on div "3" at bounding box center [865, 299] width 34 height 34
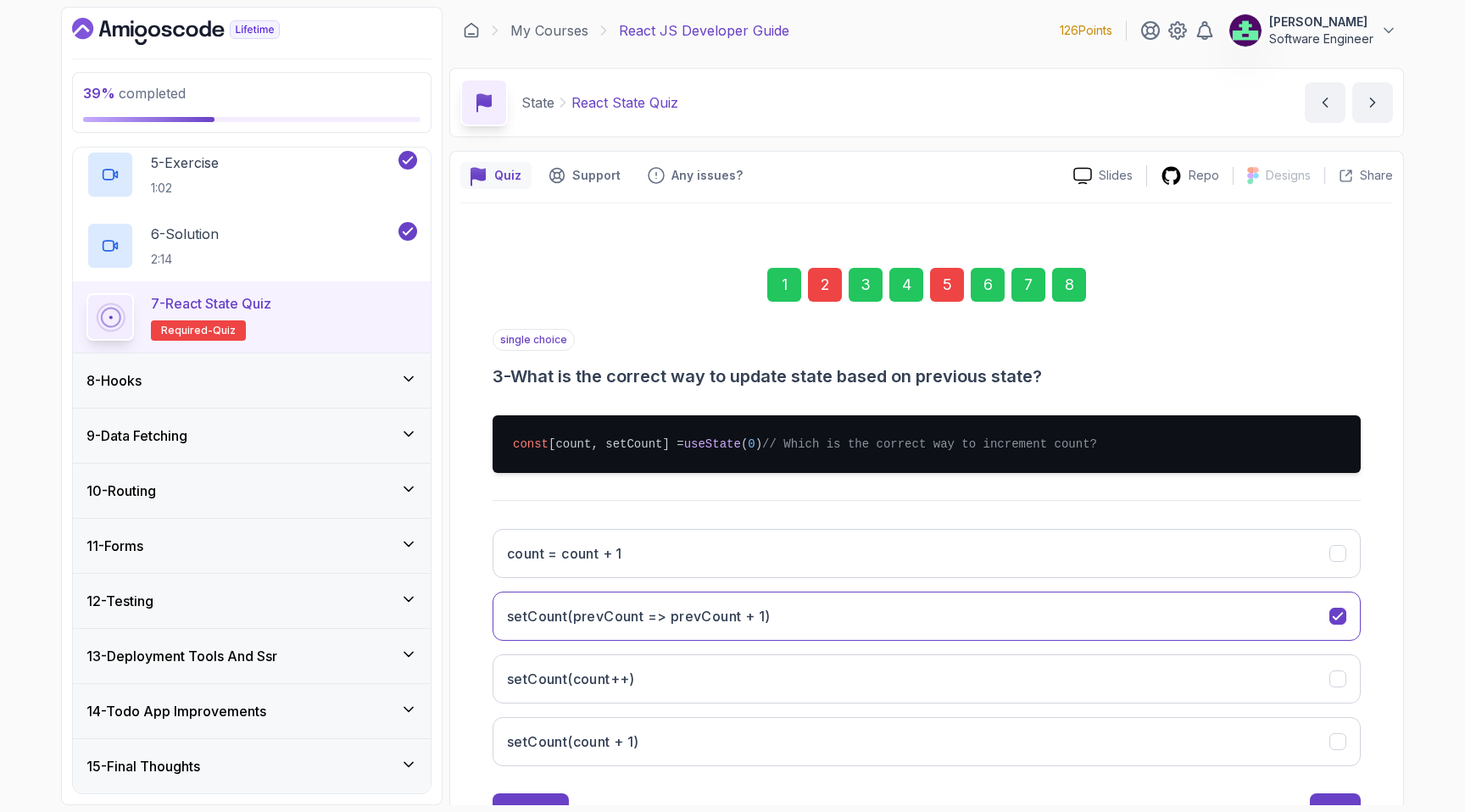
click at [831, 285] on div "2" at bounding box center [824, 284] width 34 height 34
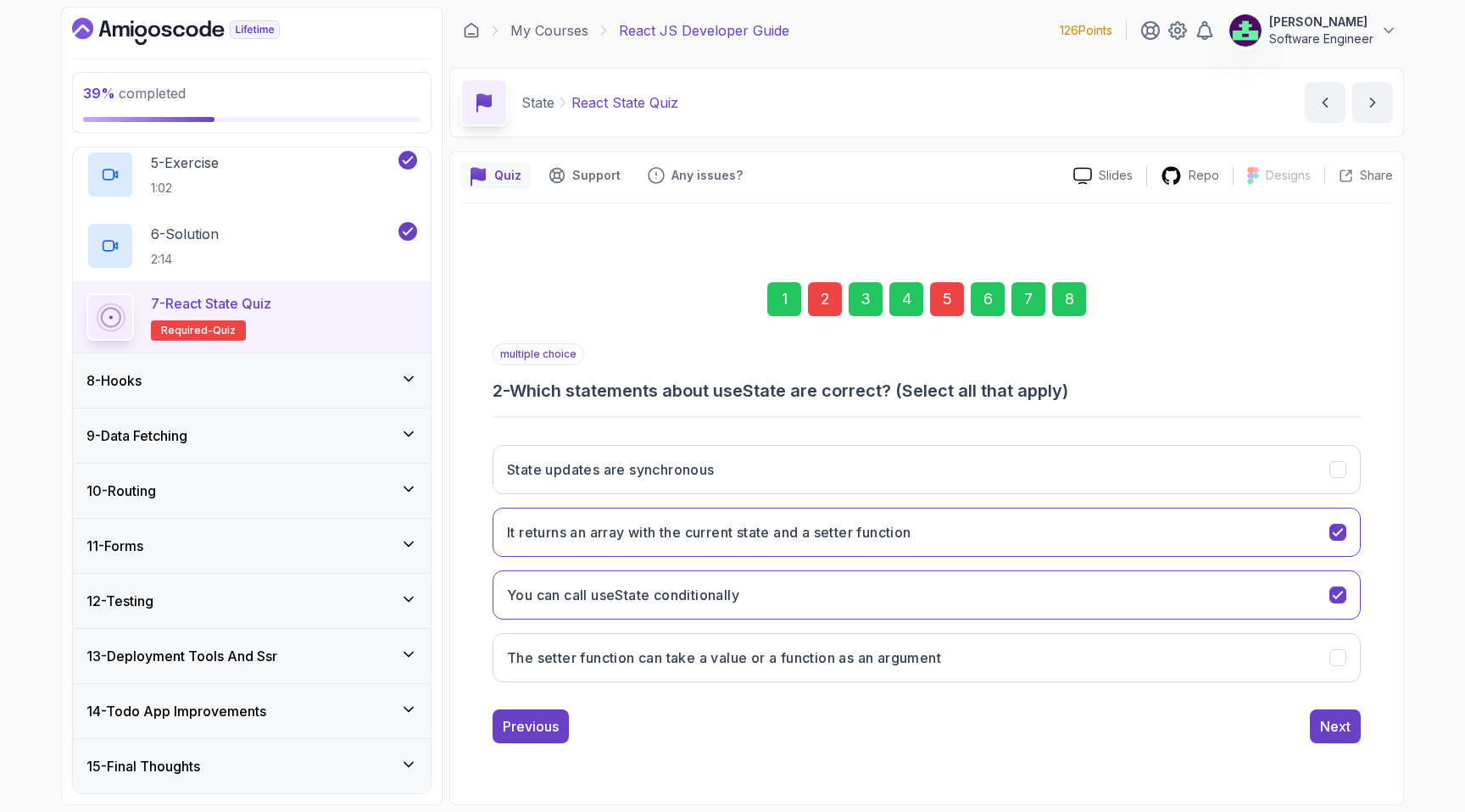
click at [862, 287] on div "3" at bounding box center [865, 299] width 34 height 34
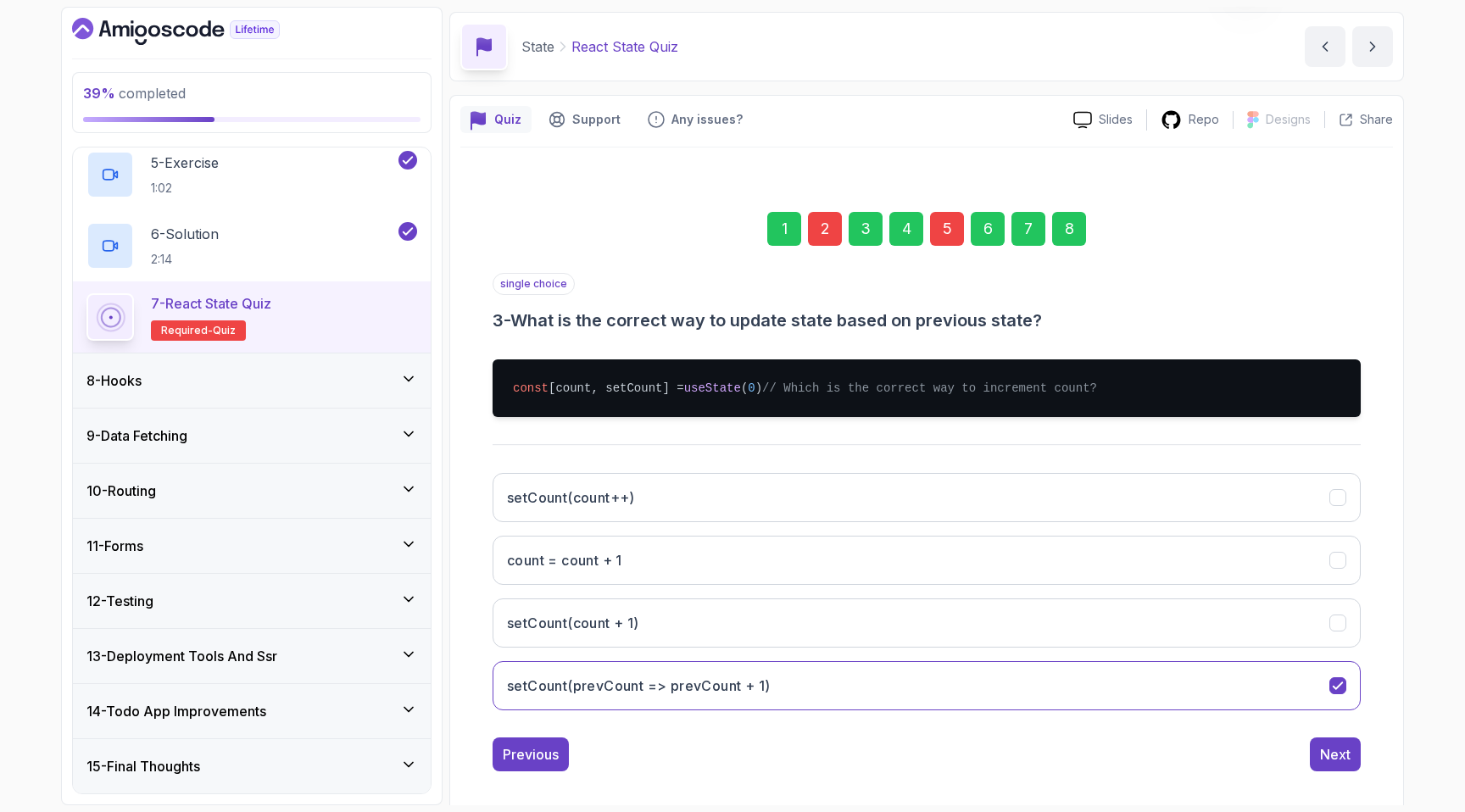
scroll to position [61, 0]
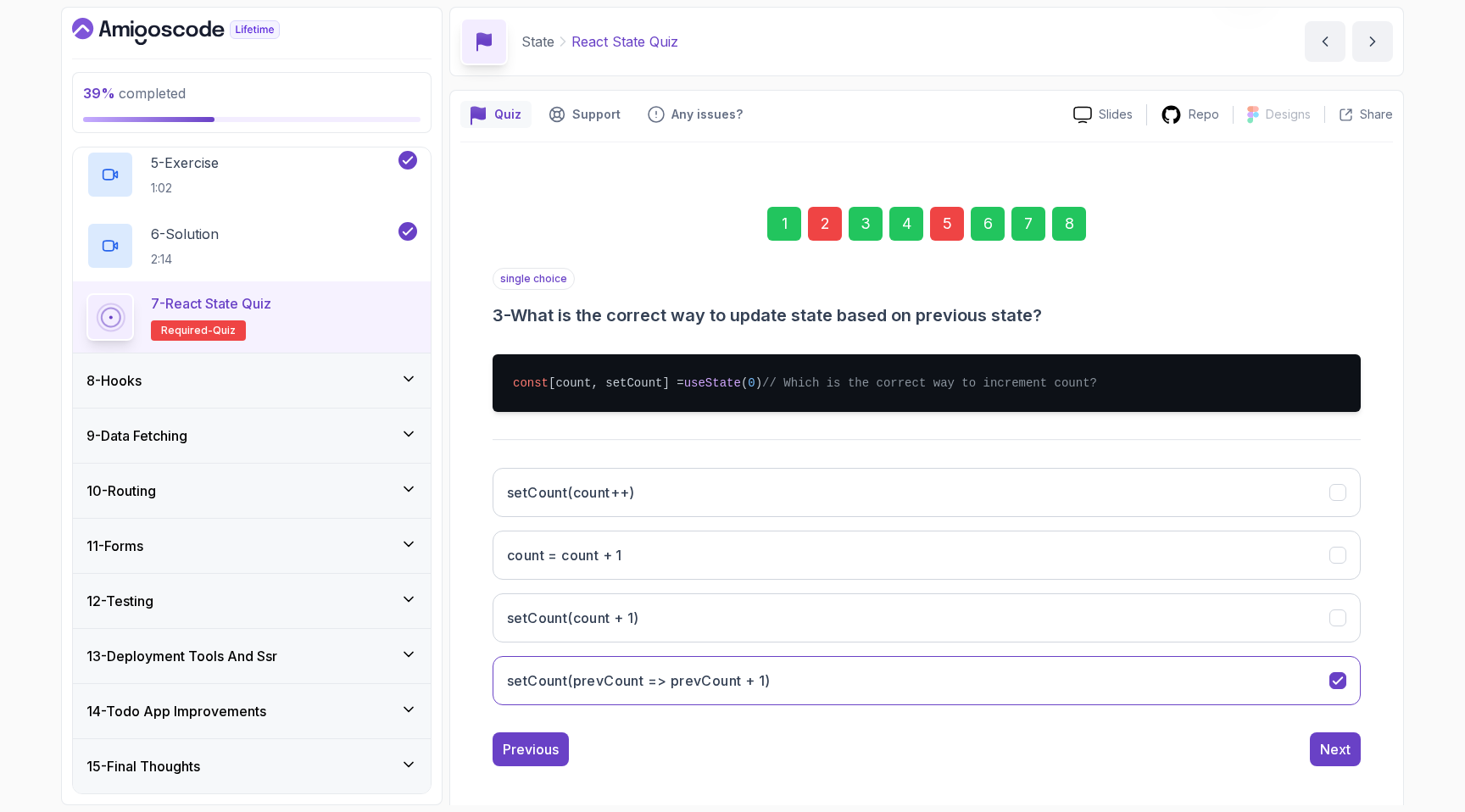
click at [827, 225] on div "2" at bounding box center [824, 223] width 34 height 34
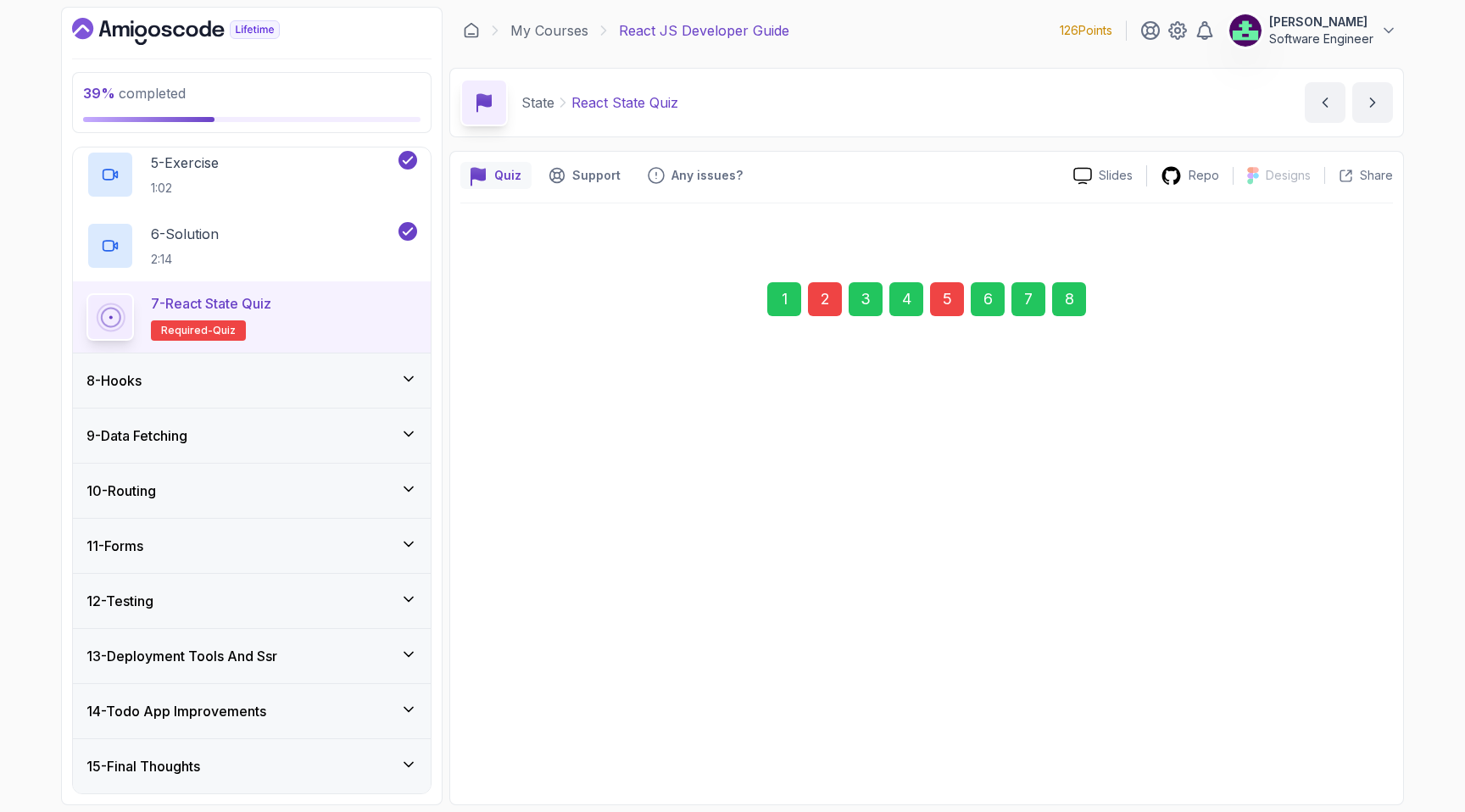
scroll to position [0, 0]
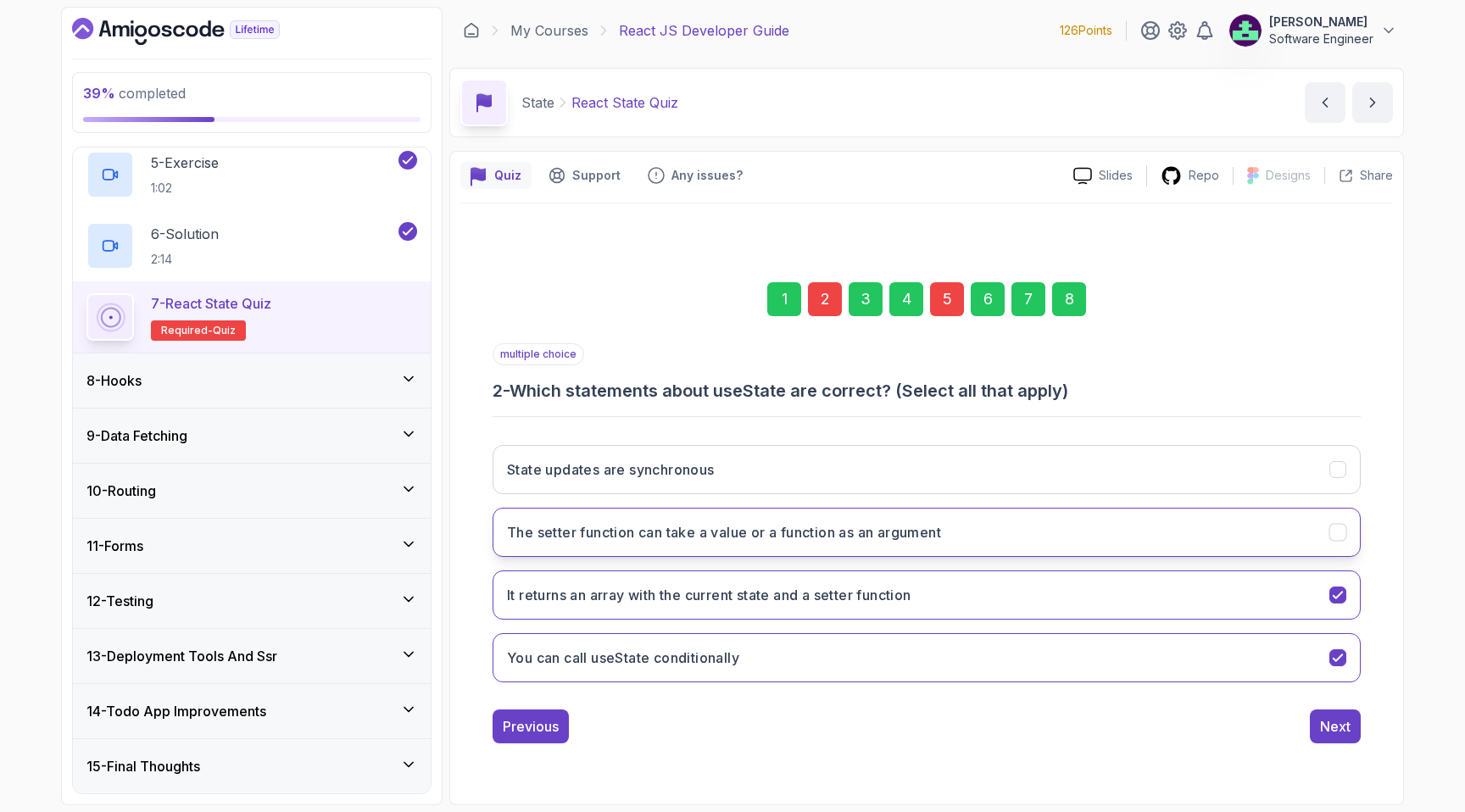
click at [717, 547] on button "The setter function can take a value or a function as an argument" at bounding box center [927, 533] width 868 height 49
click at [1325, 724] on div "Next" at bounding box center [1334, 726] width 30 height 20
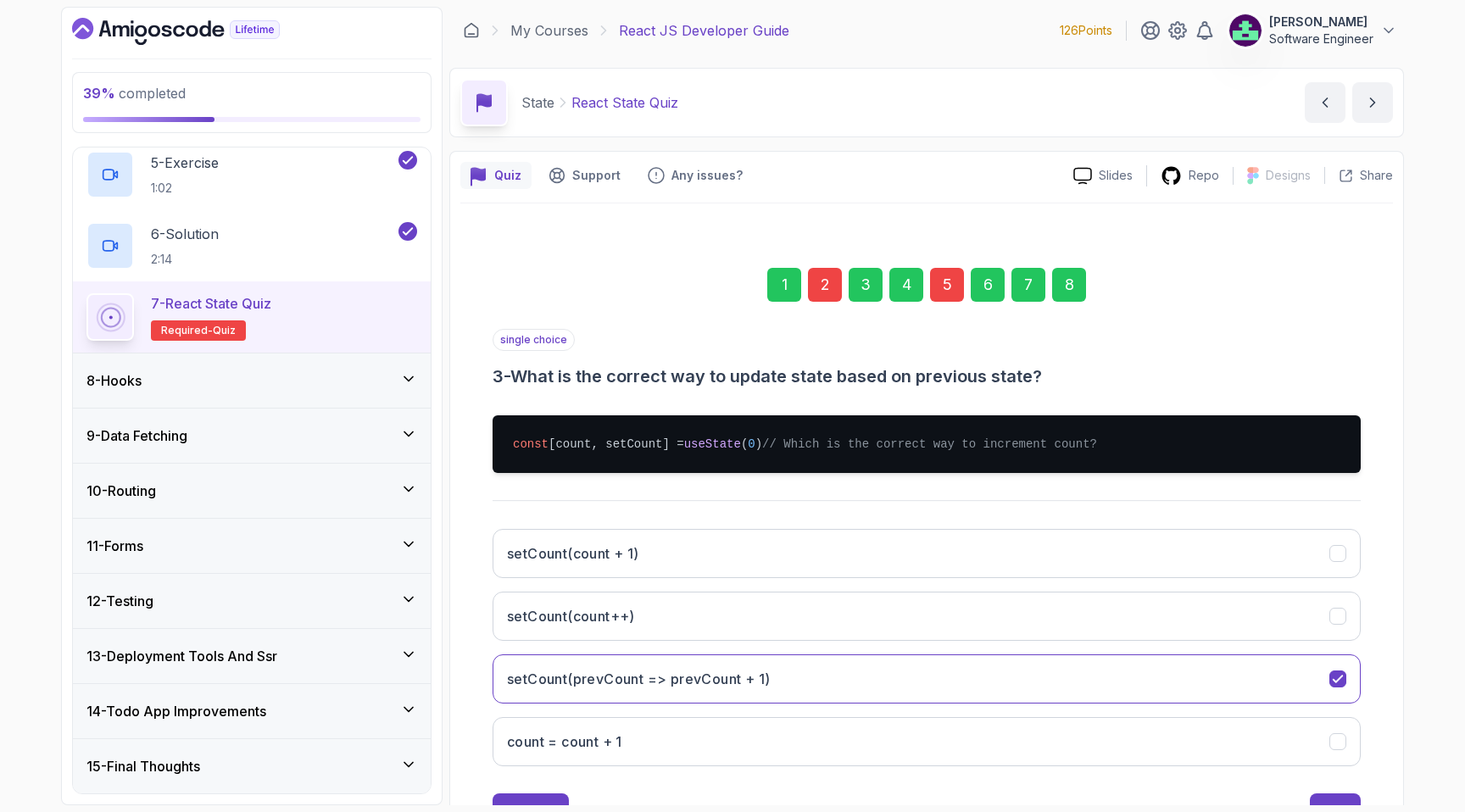
click at [944, 287] on div "5" at bounding box center [947, 284] width 34 height 34
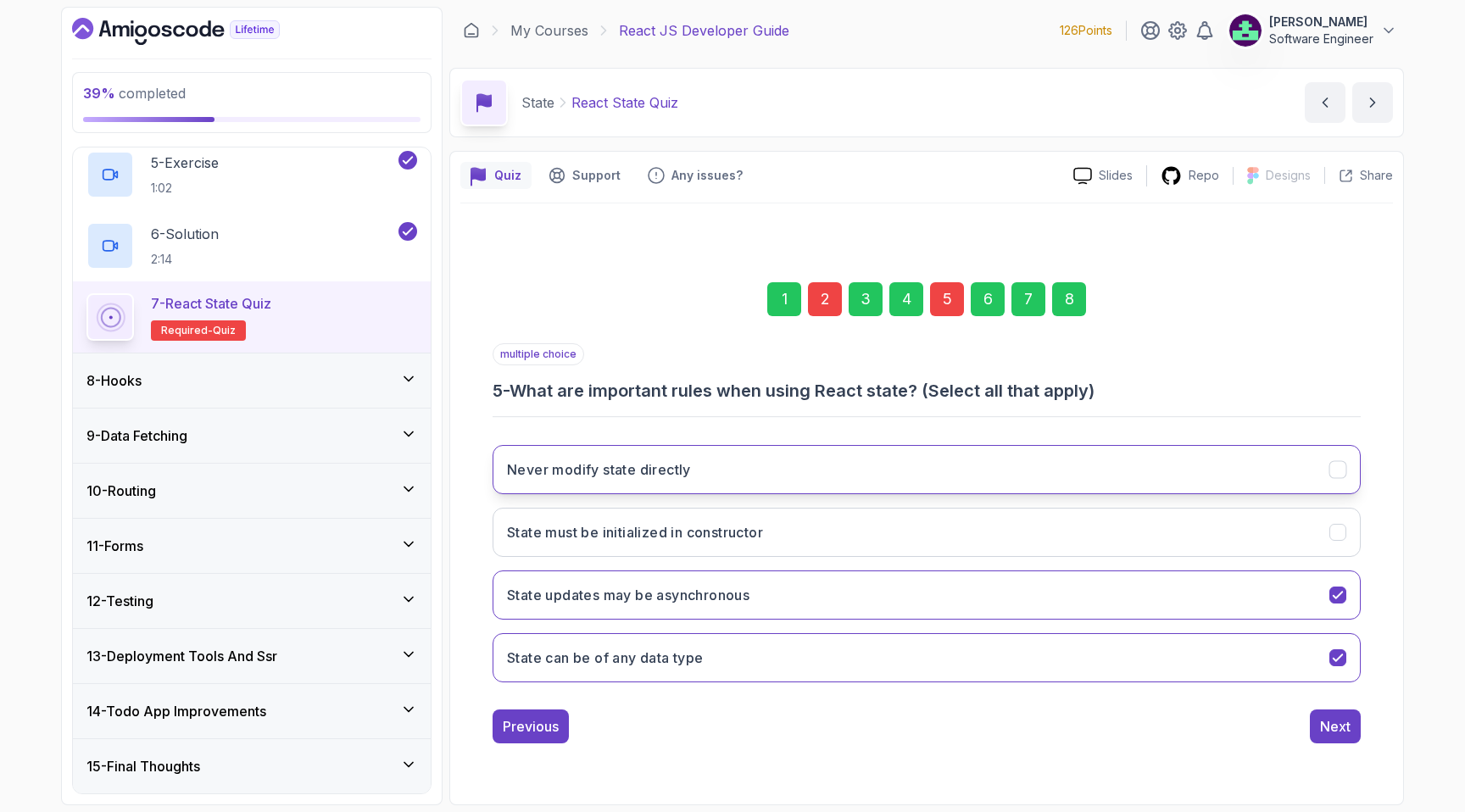
click at [743, 463] on button "Never modify state directly" at bounding box center [927, 469] width 868 height 49
click at [1333, 732] on div "Next" at bounding box center [1334, 726] width 30 height 20
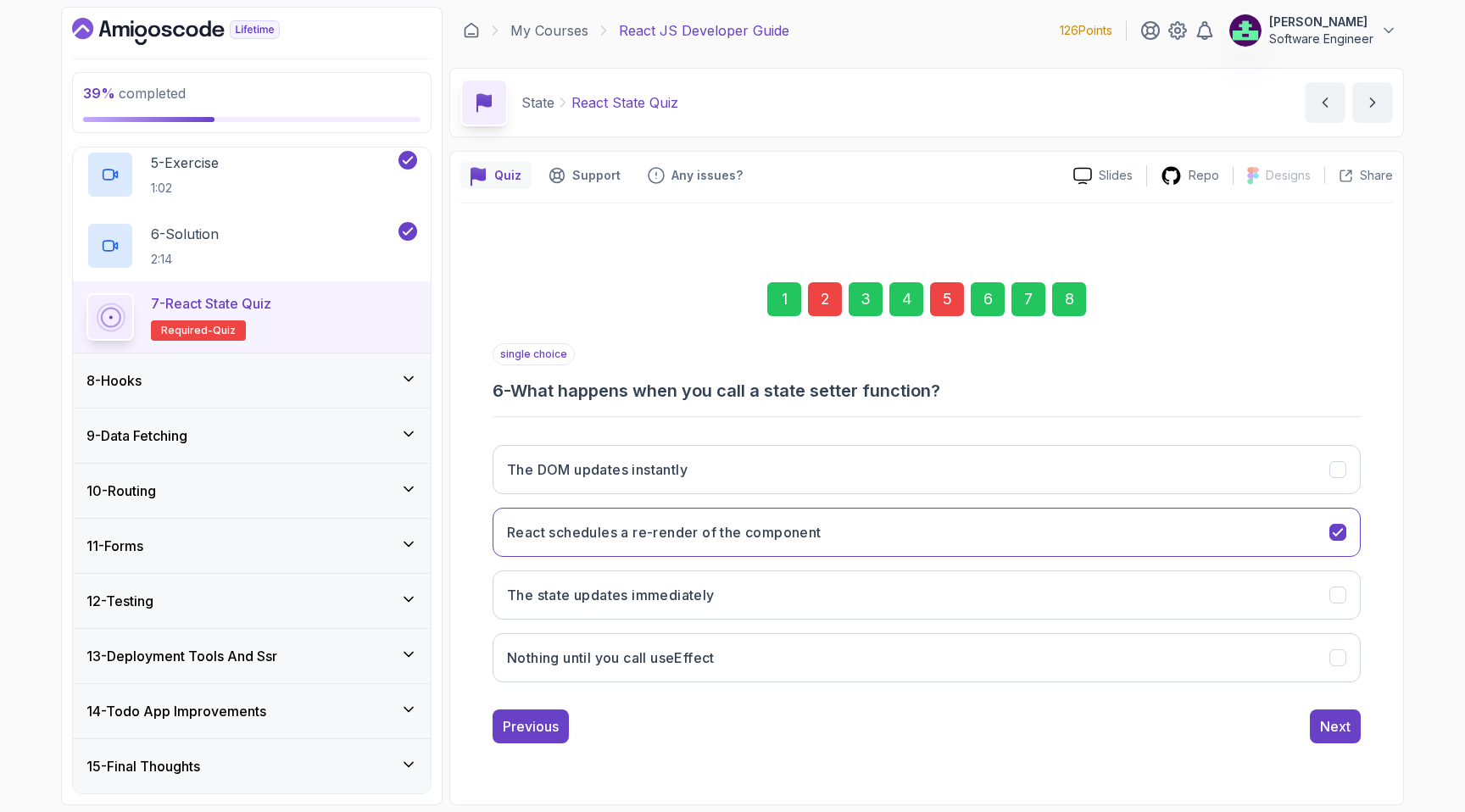
click at [1333, 732] on div "Next" at bounding box center [1334, 726] width 30 height 20
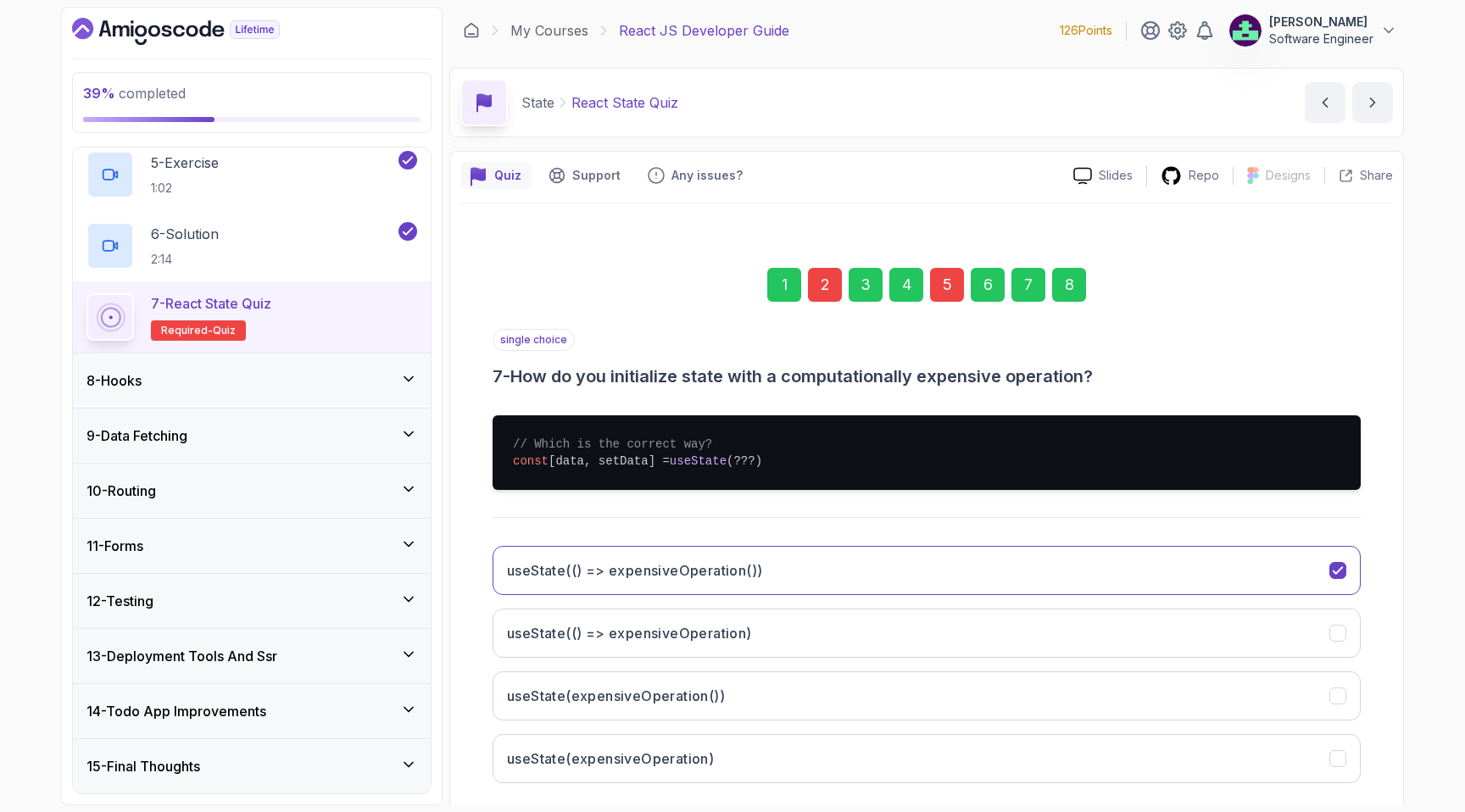
scroll to position [88, 0]
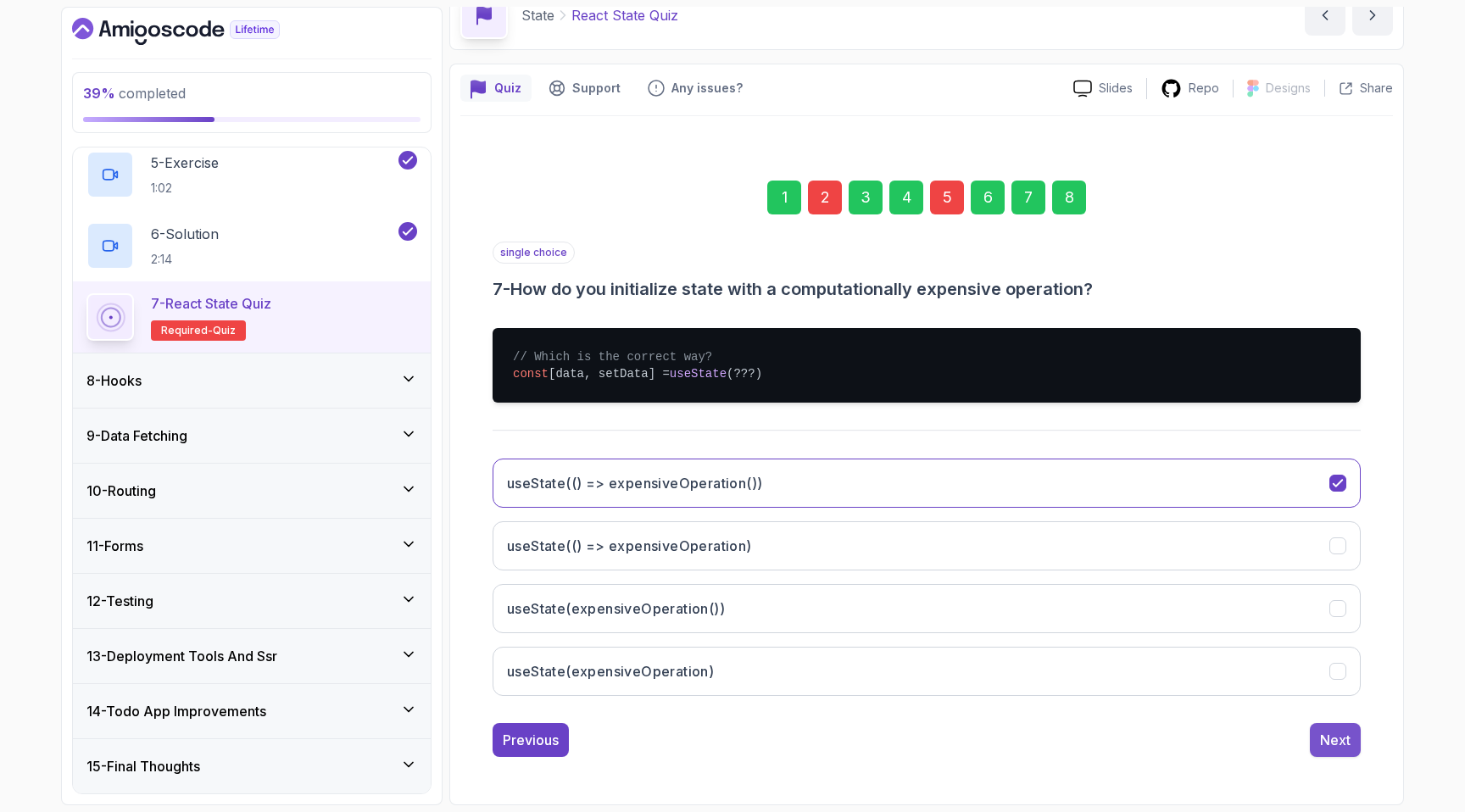
click at [1321, 735] on div "Next" at bounding box center [1334, 740] width 30 height 20
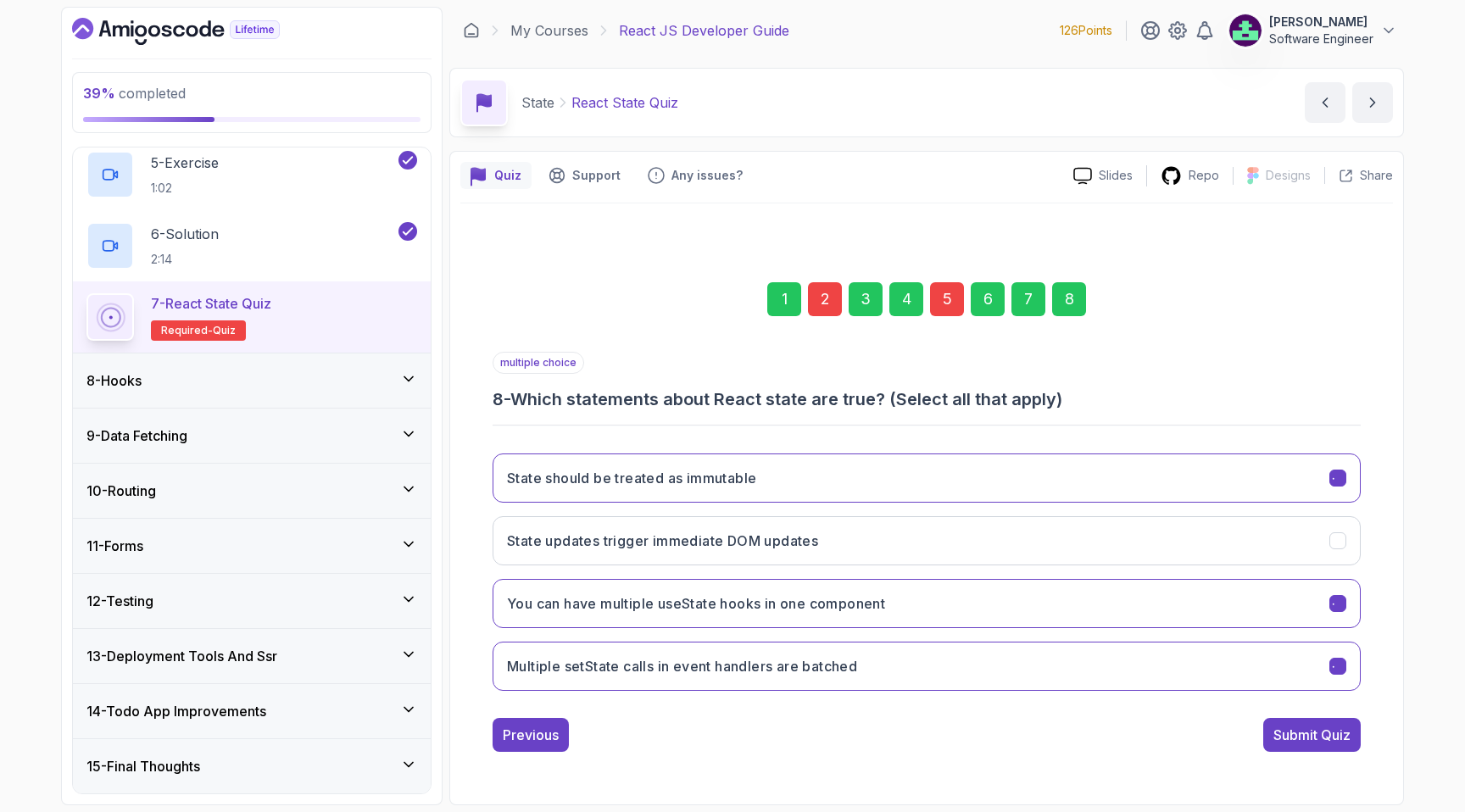
scroll to position [0, 0]
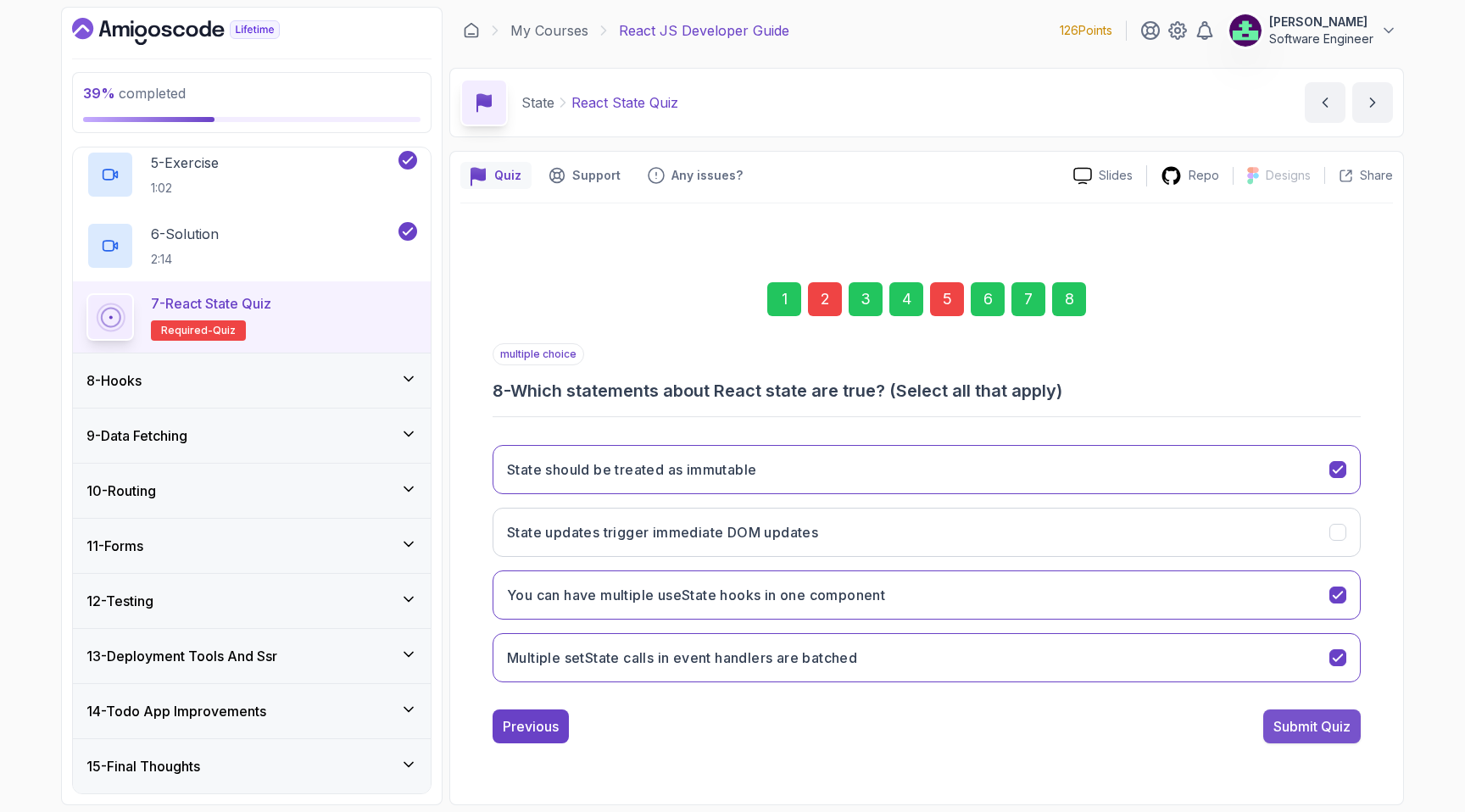
click at [1320, 736] on button "Submit Quiz" at bounding box center [1311, 725] width 98 height 34
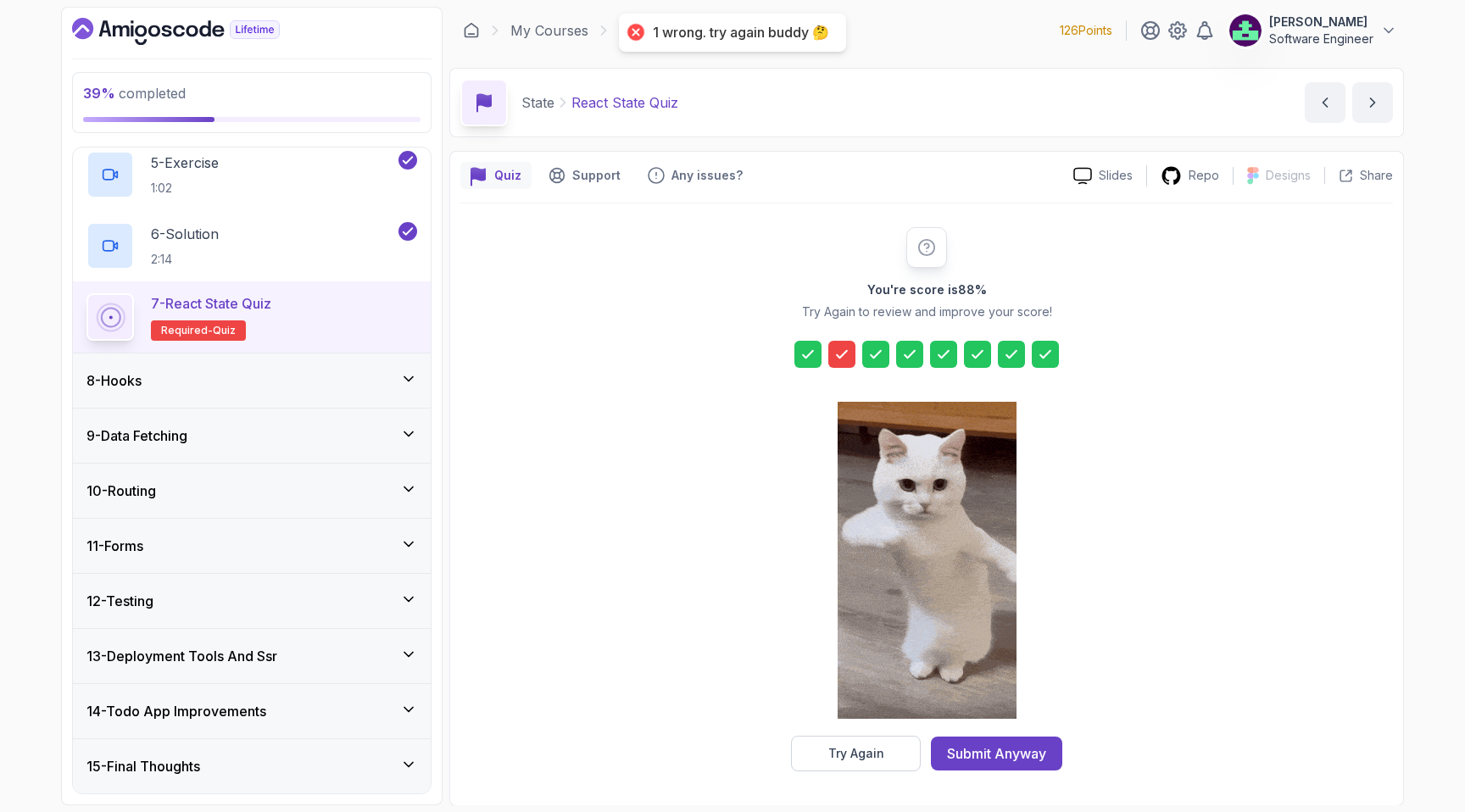
click at [846, 357] on icon at bounding box center [842, 353] width 17 height 17
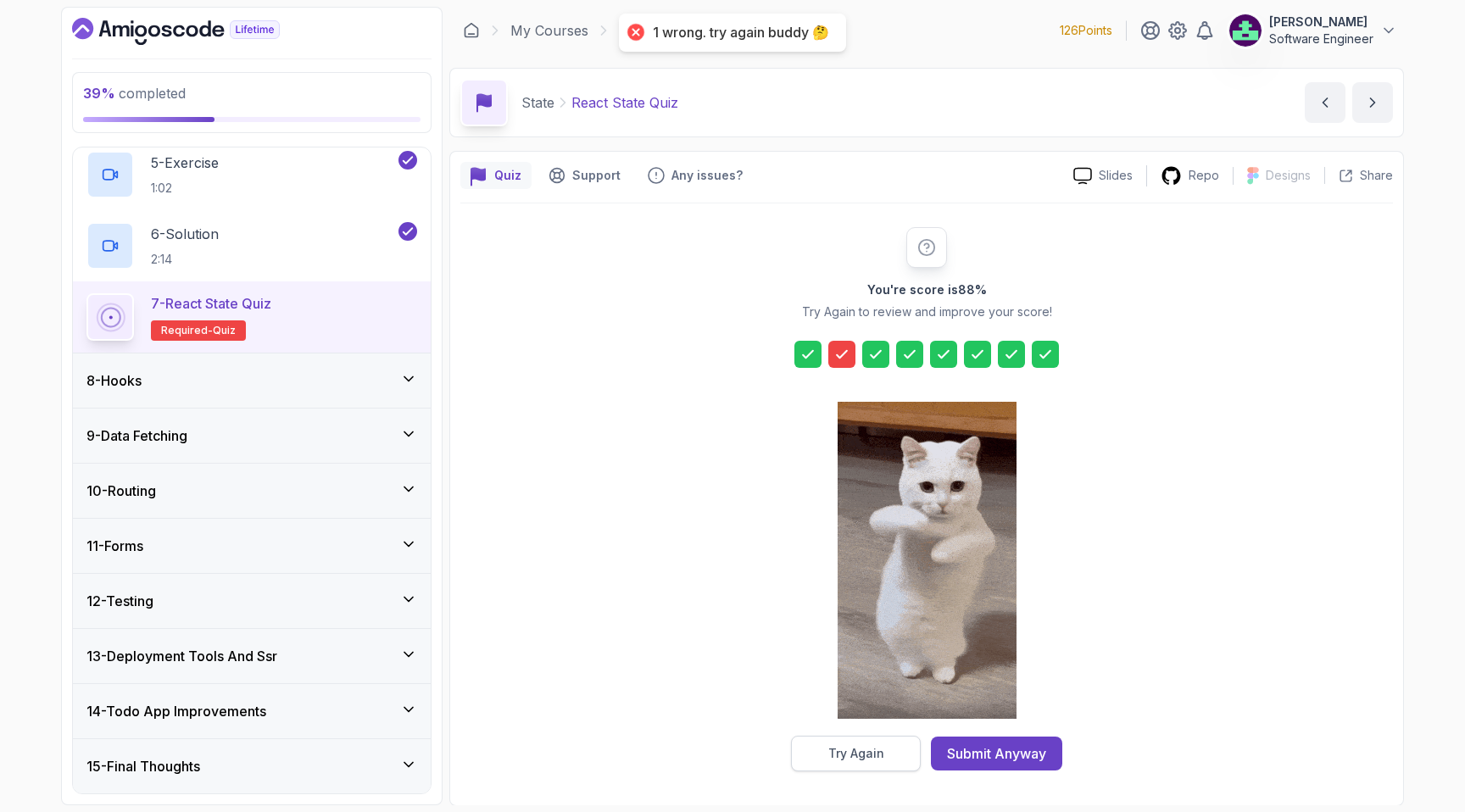
click at [873, 739] on button "Try Again" at bounding box center [855, 753] width 130 height 36
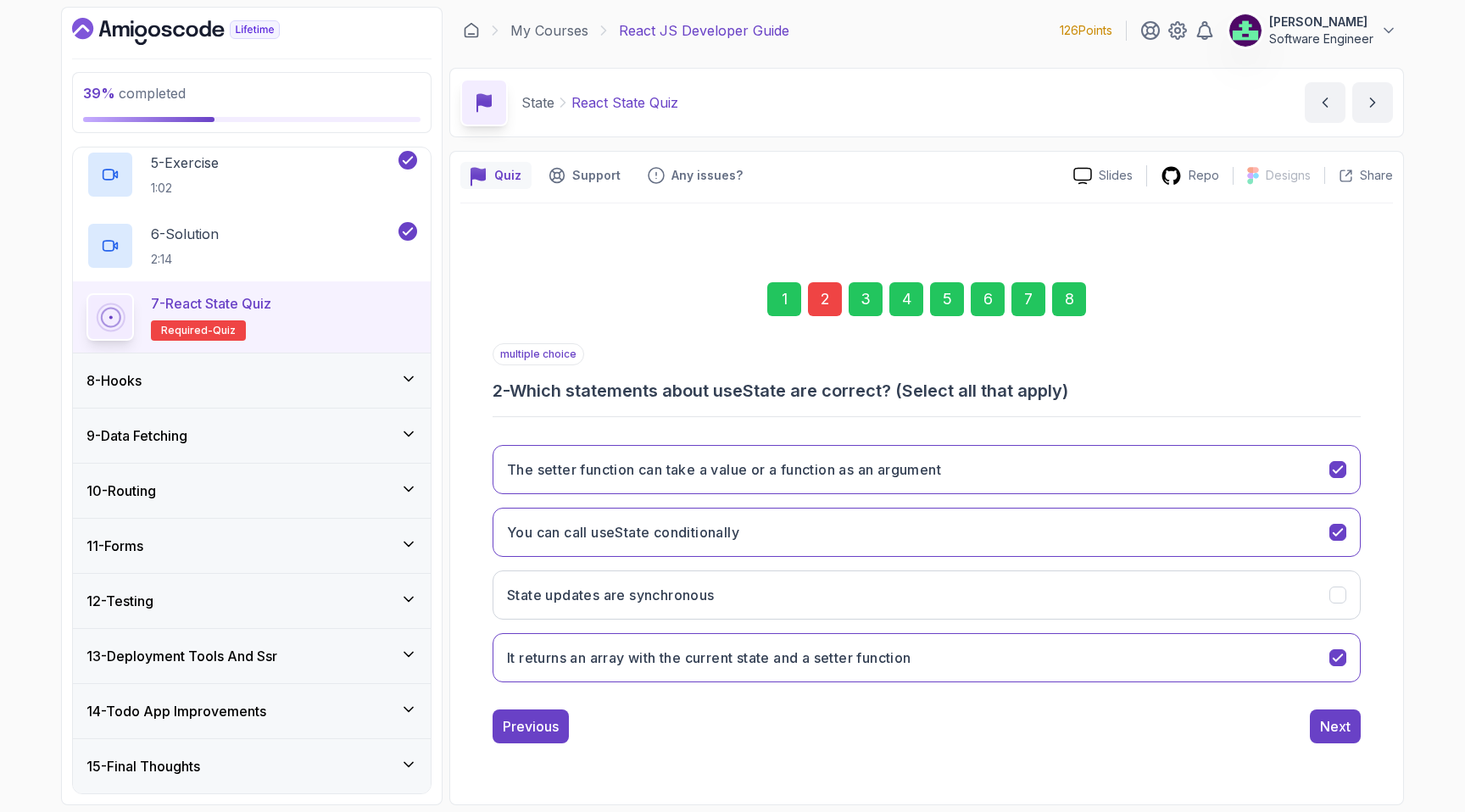
click at [827, 298] on div "2" at bounding box center [824, 299] width 34 height 34
click at [774, 472] on h3 "The setter function can take a value or a function as an argument" at bounding box center [724, 469] width 434 height 20
click at [1328, 725] on div "Next" at bounding box center [1334, 726] width 30 height 20
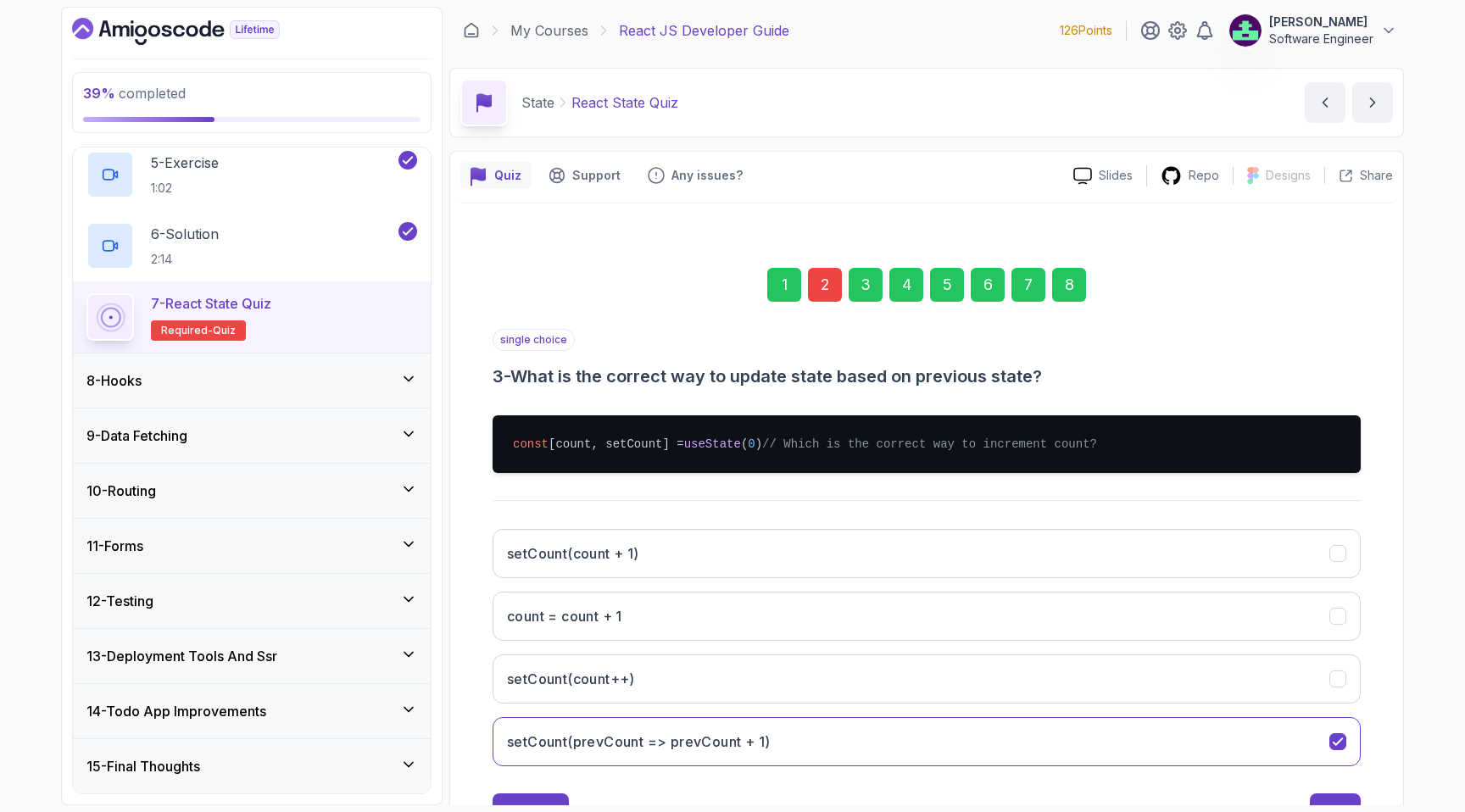
click at [1072, 290] on div "8" at bounding box center [1068, 284] width 34 height 34
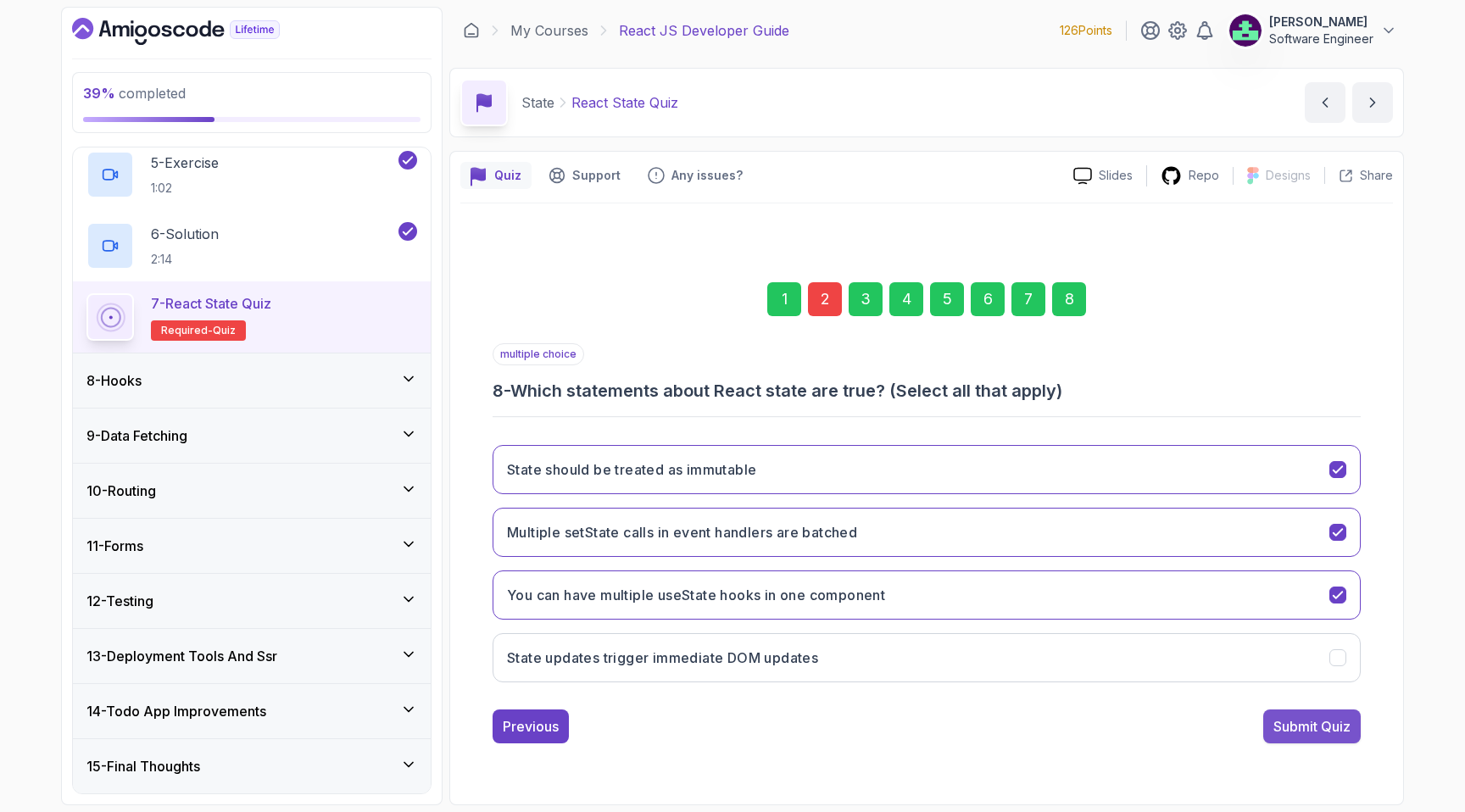
click at [1322, 726] on div "Submit Quiz" at bounding box center [1311, 726] width 77 height 20
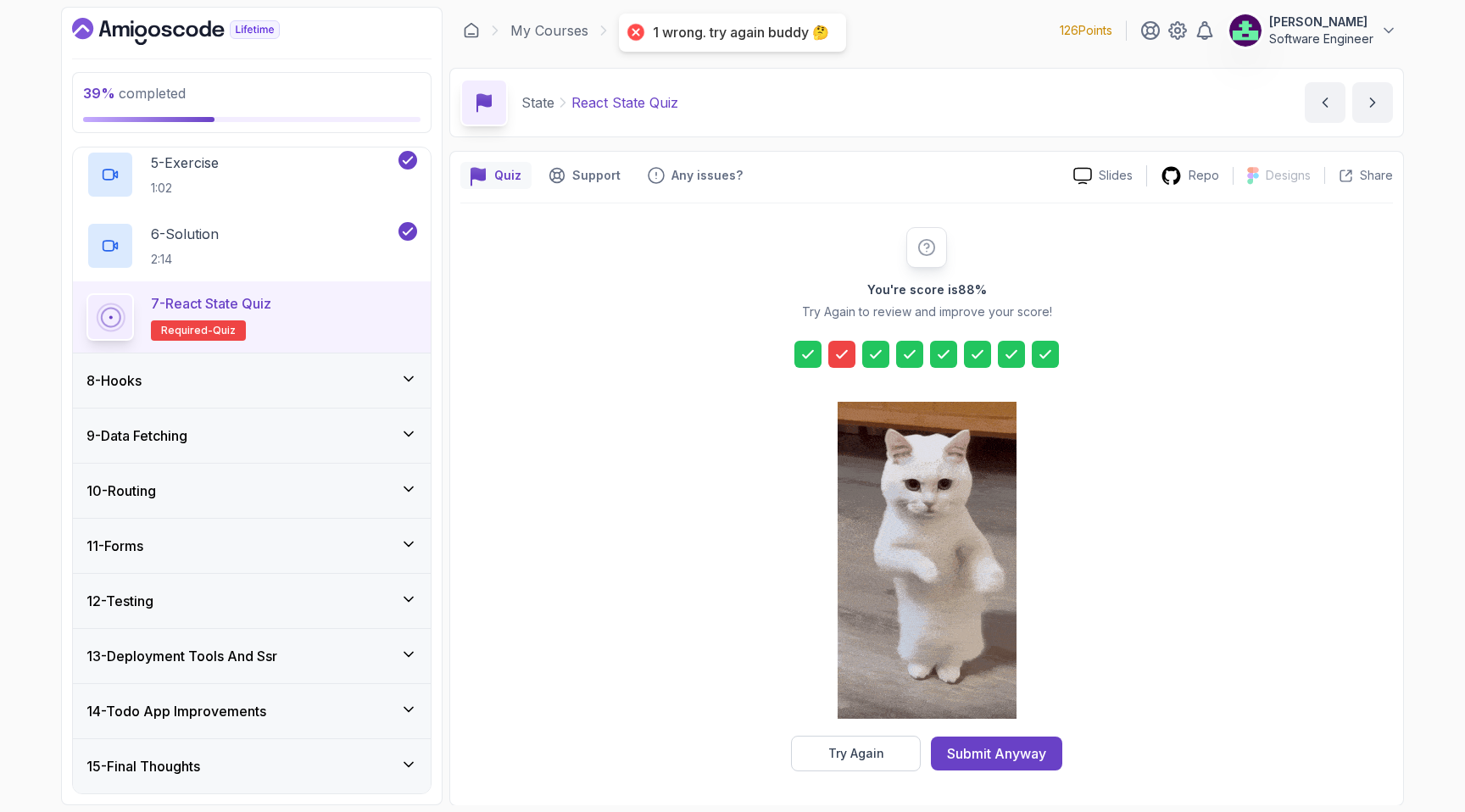
click at [844, 347] on icon at bounding box center [842, 353] width 17 height 17
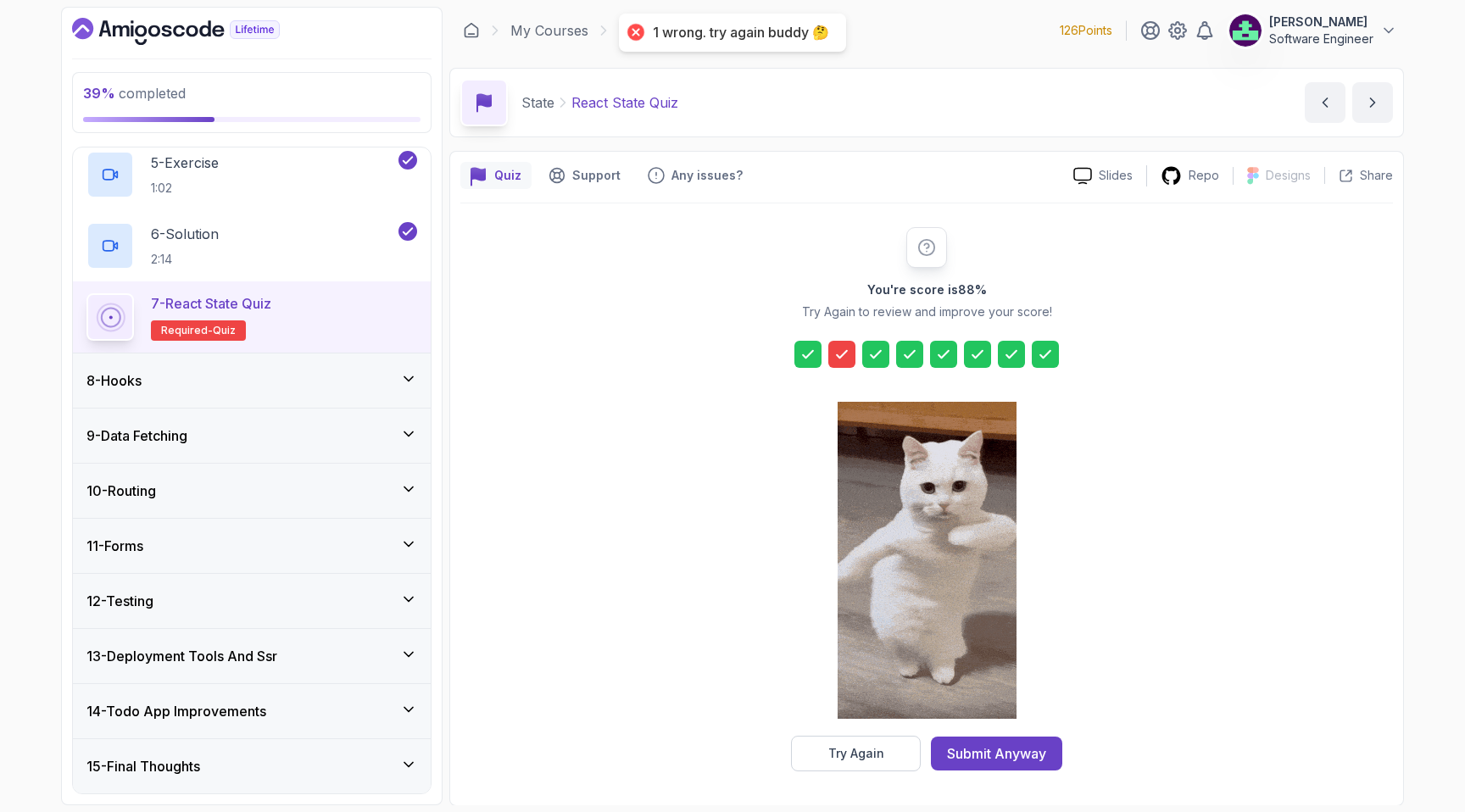
click at [868, 773] on div "You're score is 88 % Try Again to review and improve your score! Try Again Subm…" at bounding box center [927, 499] width 932 height 591
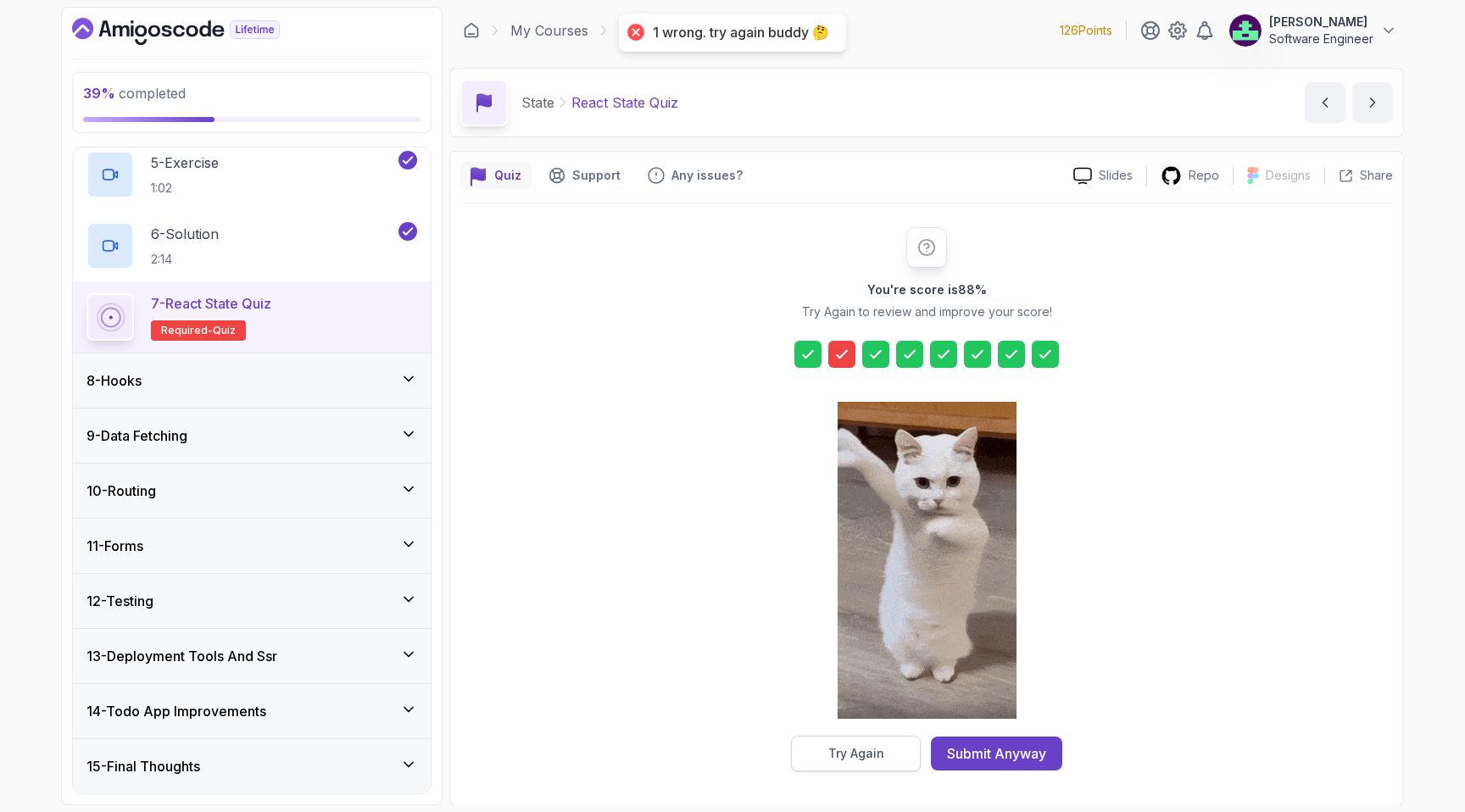
click at [866, 747] on div "Try Again" at bounding box center [855, 753] width 56 height 17
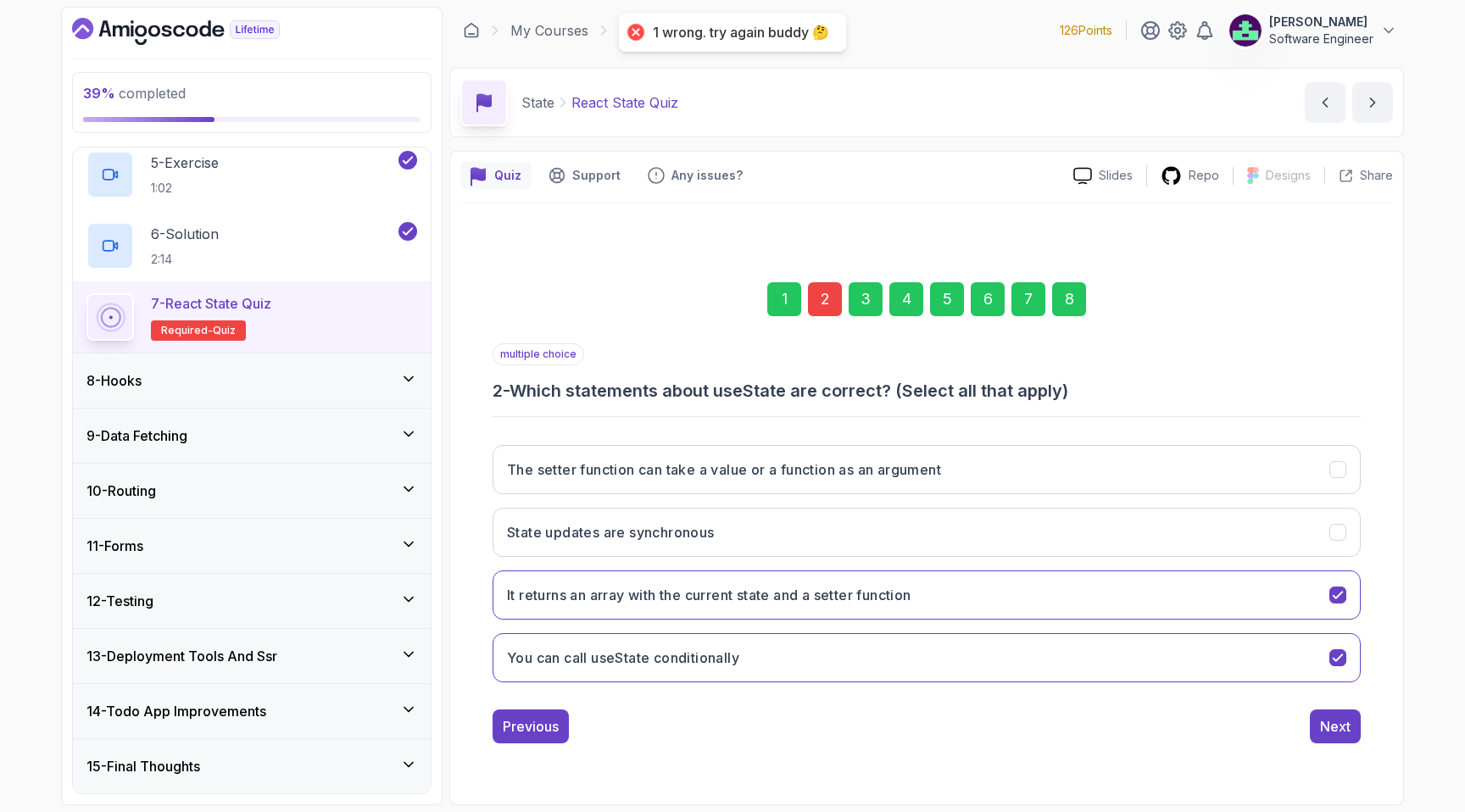
click at [823, 303] on div "2" at bounding box center [824, 299] width 34 height 34
click at [801, 658] on button "You can call useState conditionally" at bounding box center [927, 658] width 868 height 49
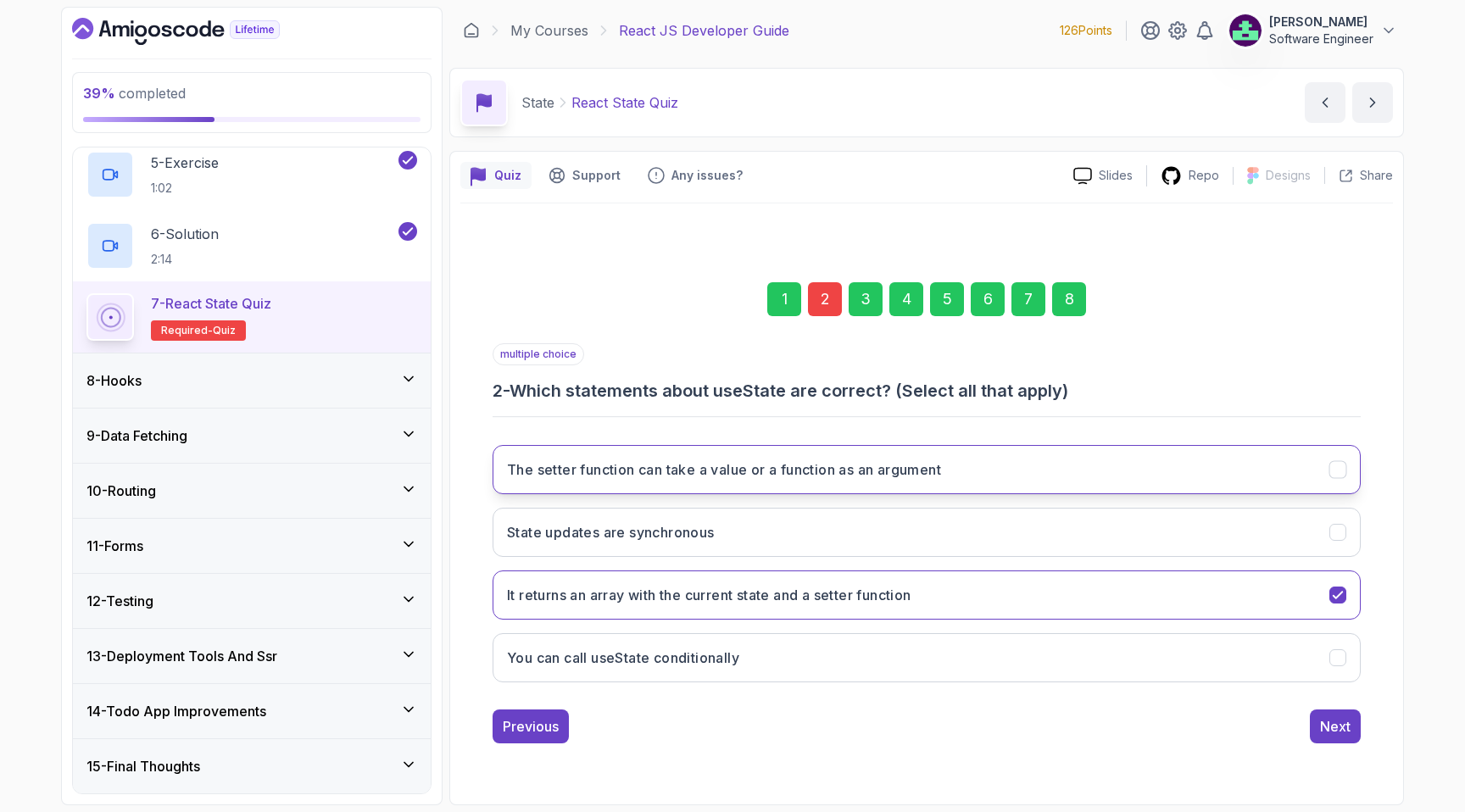
click at [836, 474] on h3 "The setter function can take a value or a function as an argument" at bounding box center [724, 469] width 434 height 20
click at [1339, 733] on div "Next" at bounding box center [1334, 726] width 30 height 20
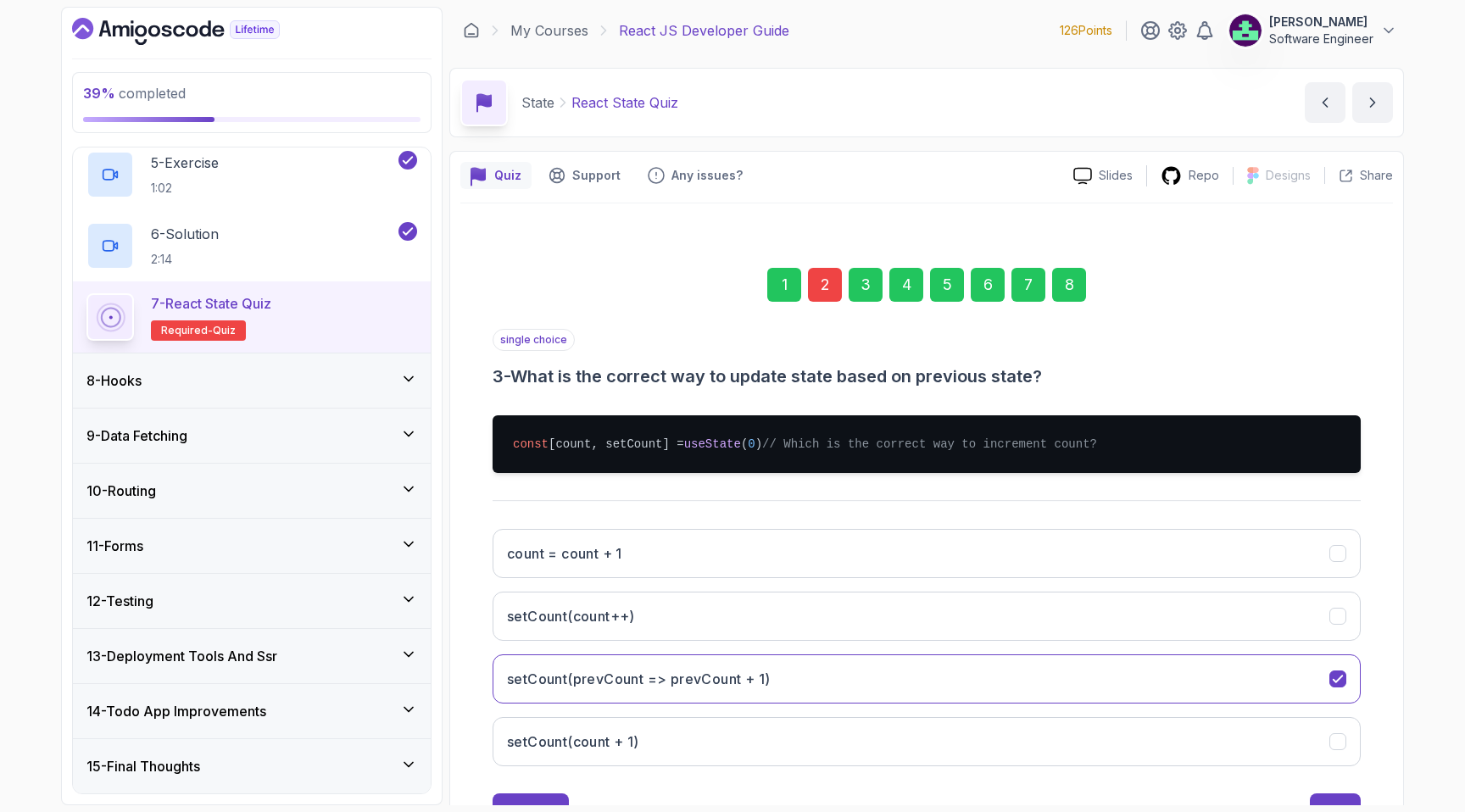
click at [1082, 297] on div "8" at bounding box center [1068, 284] width 34 height 34
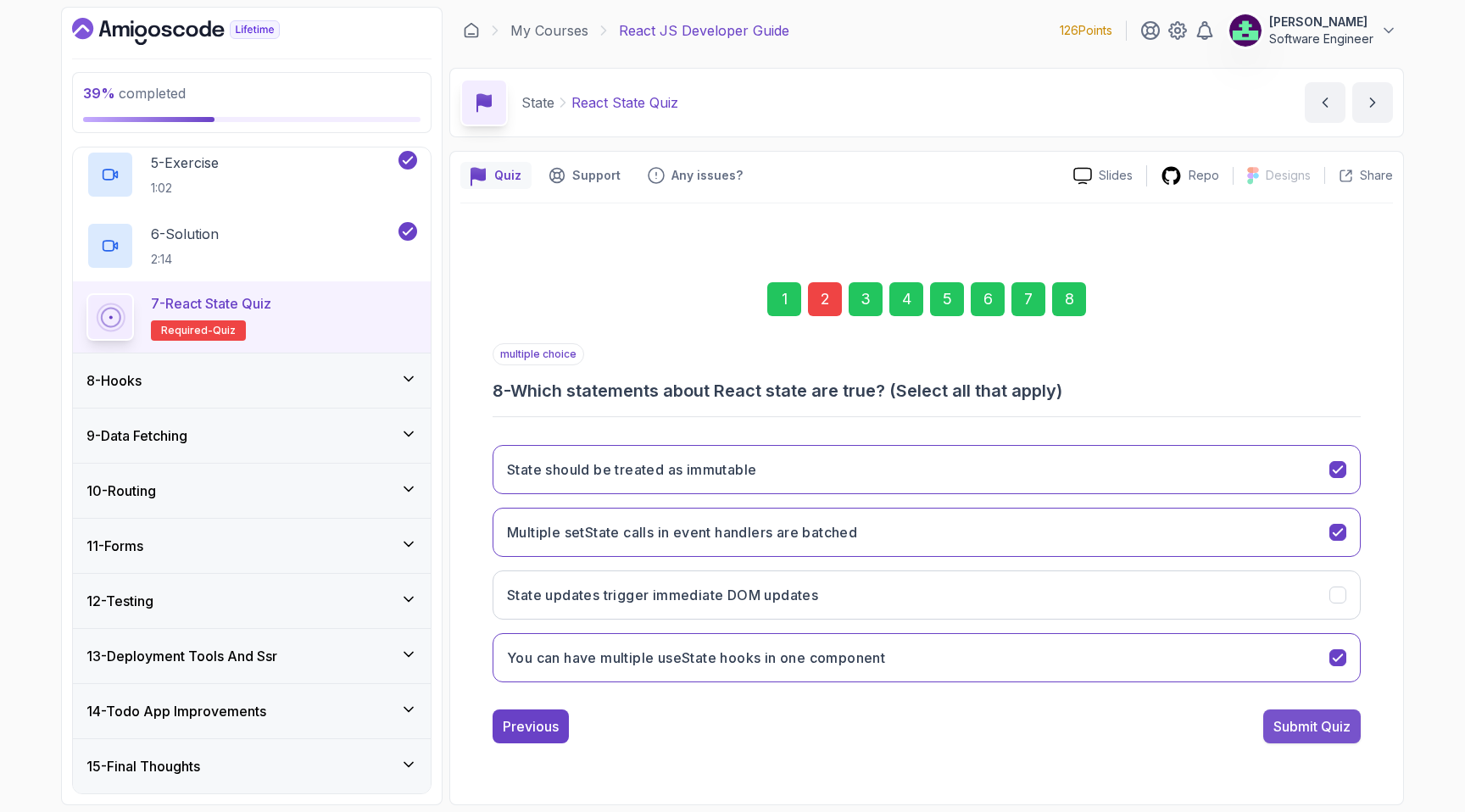
click at [1277, 726] on div "Submit Quiz" at bounding box center [1311, 726] width 77 height 20
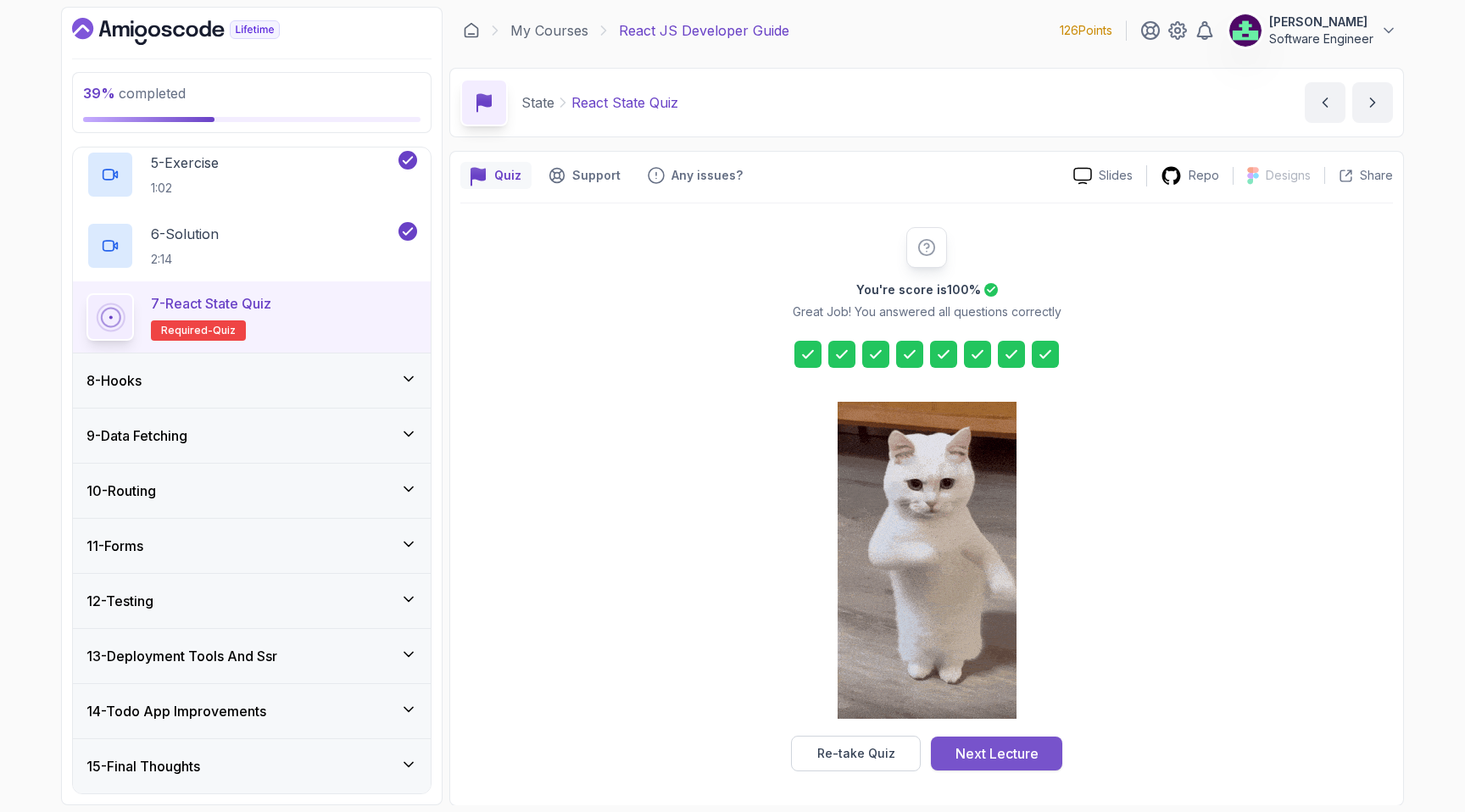
click at [996, 752] on div "Next Lecture" at bounding box center [996, 754] width 83 height 20
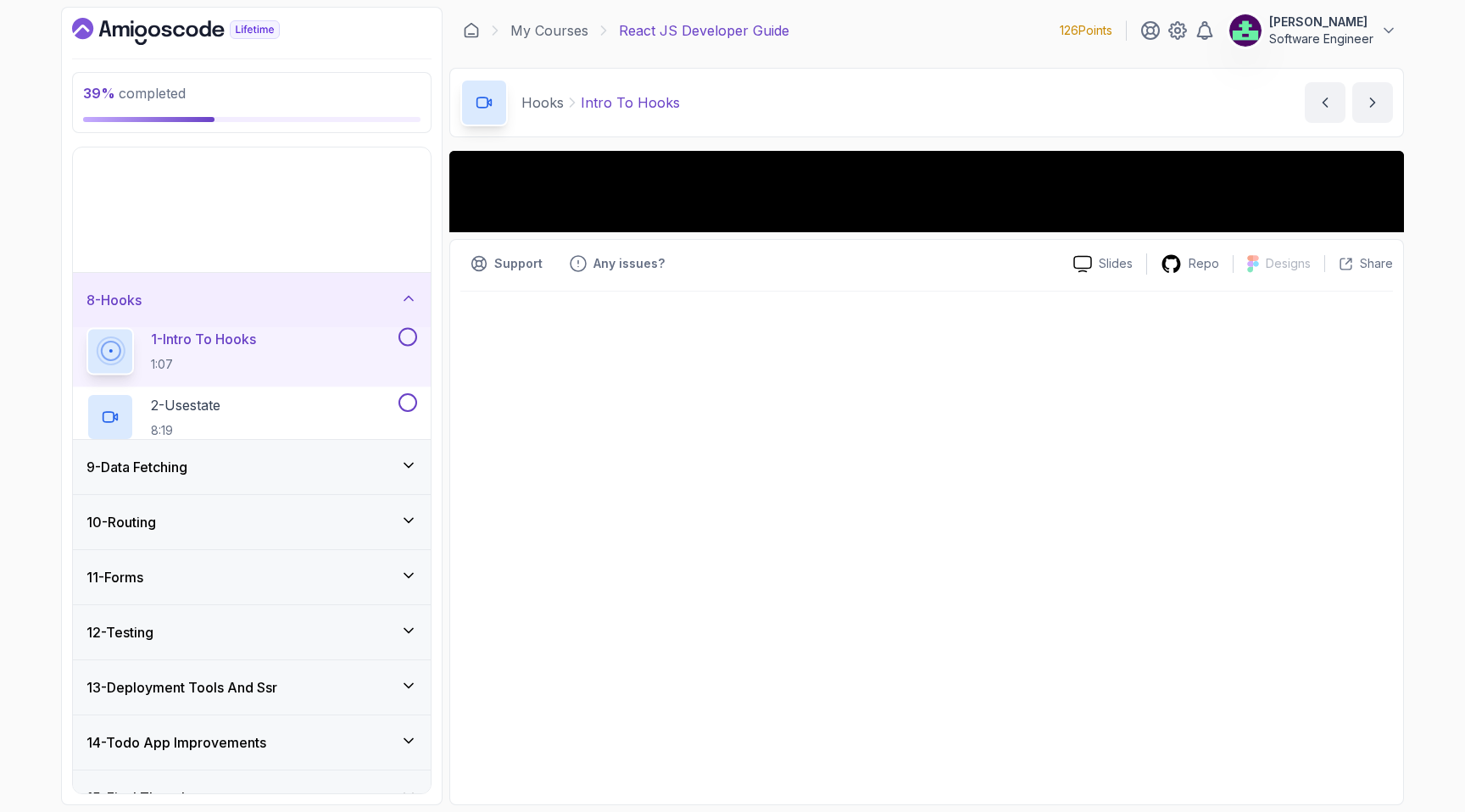
scroll to position [181, 0]
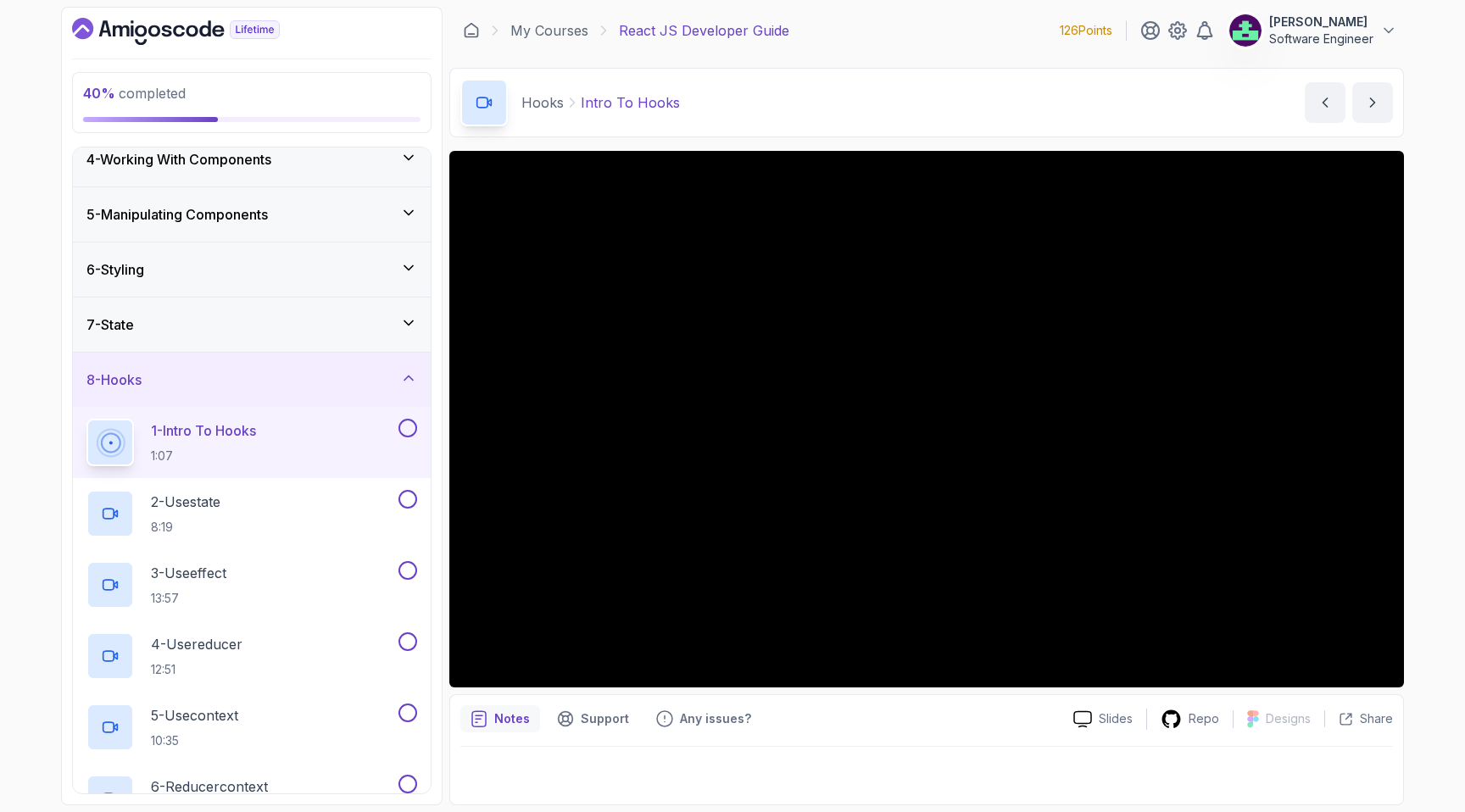
click at [742, 91] on div "Hooks Intro To Hooks Intro To Hooks by [PERSON_NAME]" at bounding box center [927, 102] width 955 height 69
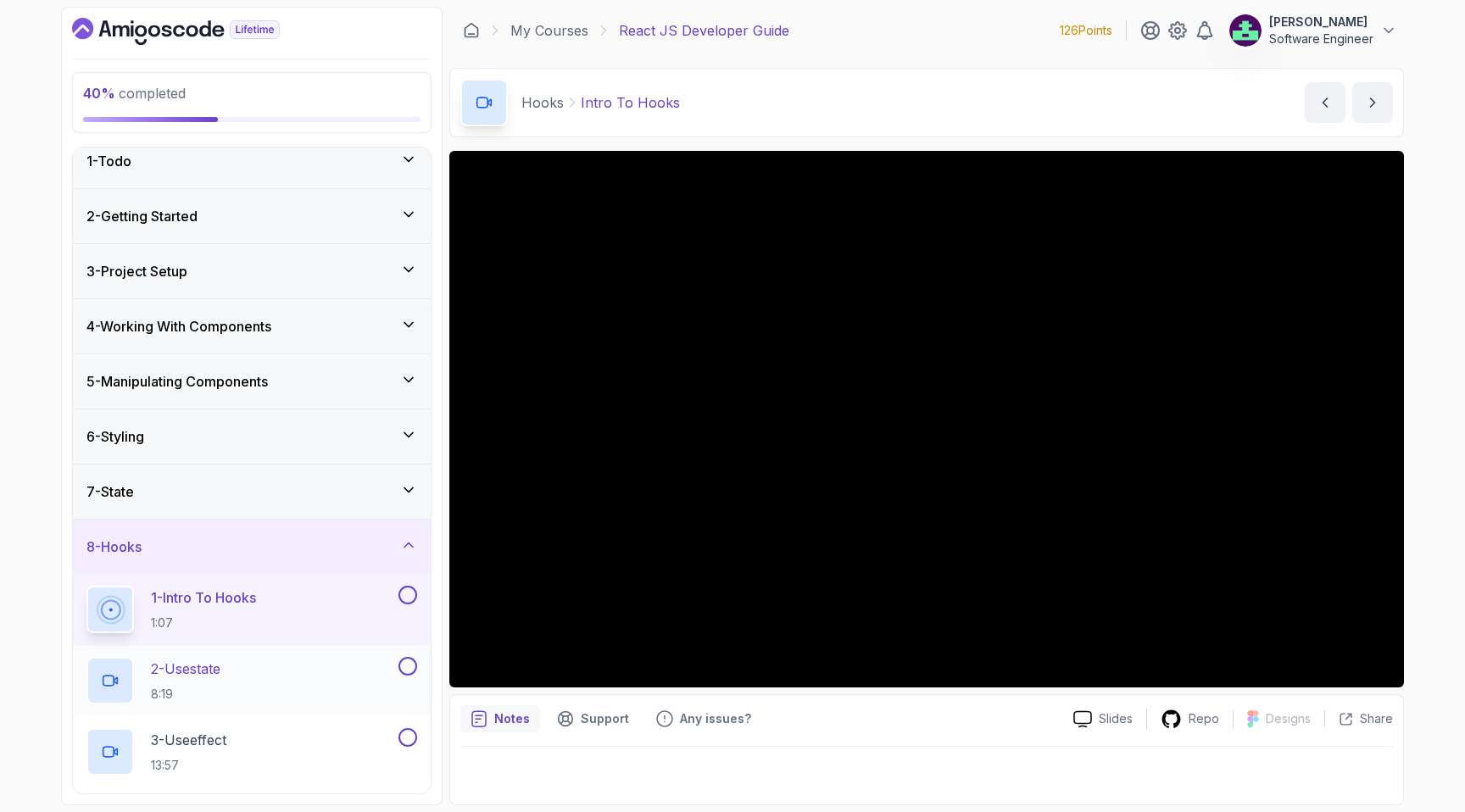
scroll to position [0, 0]
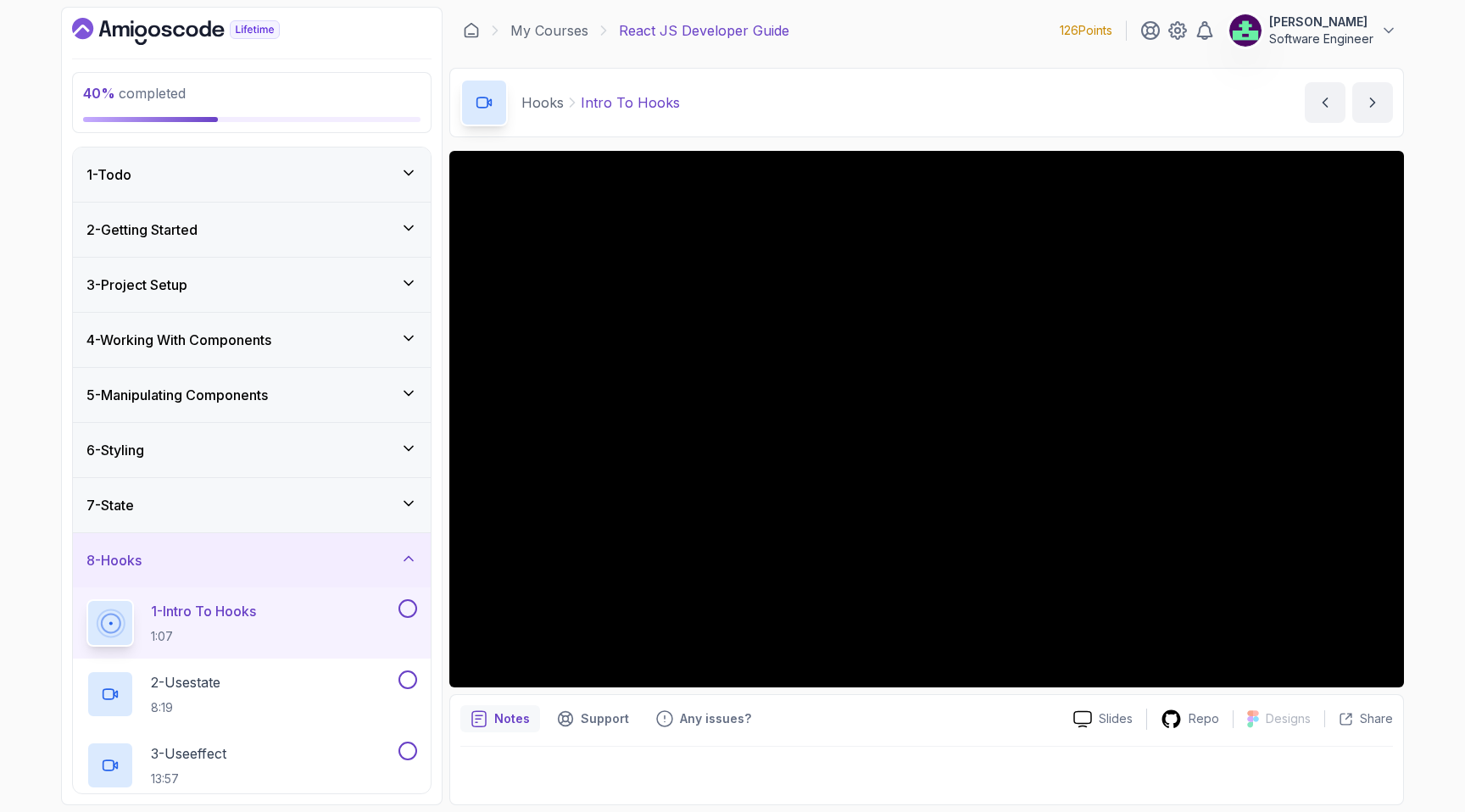
click at [357, 556] on div "8 - Hooks" at bounding box center [252, 560] width 331 height 20
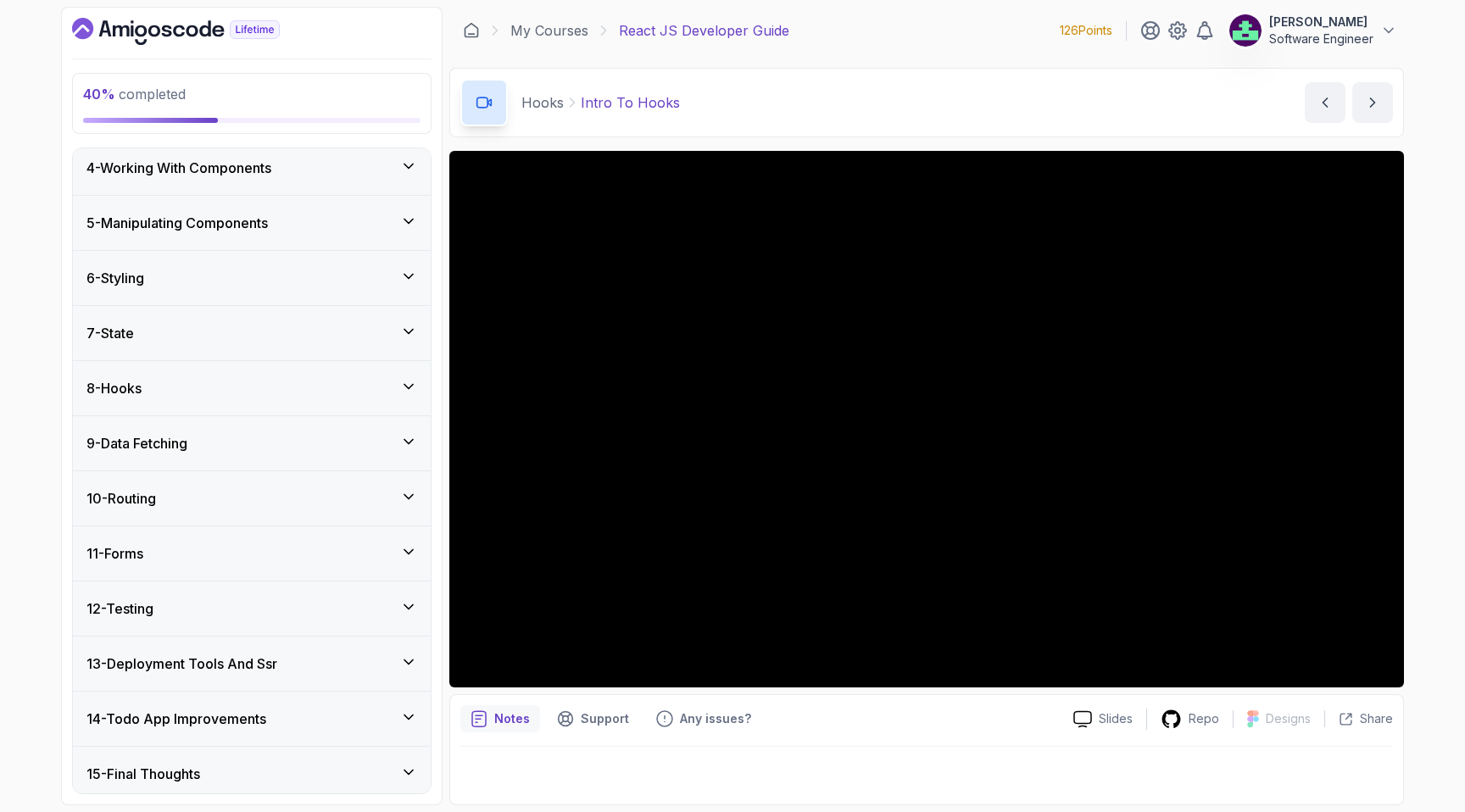
scroll to position [181, 0]
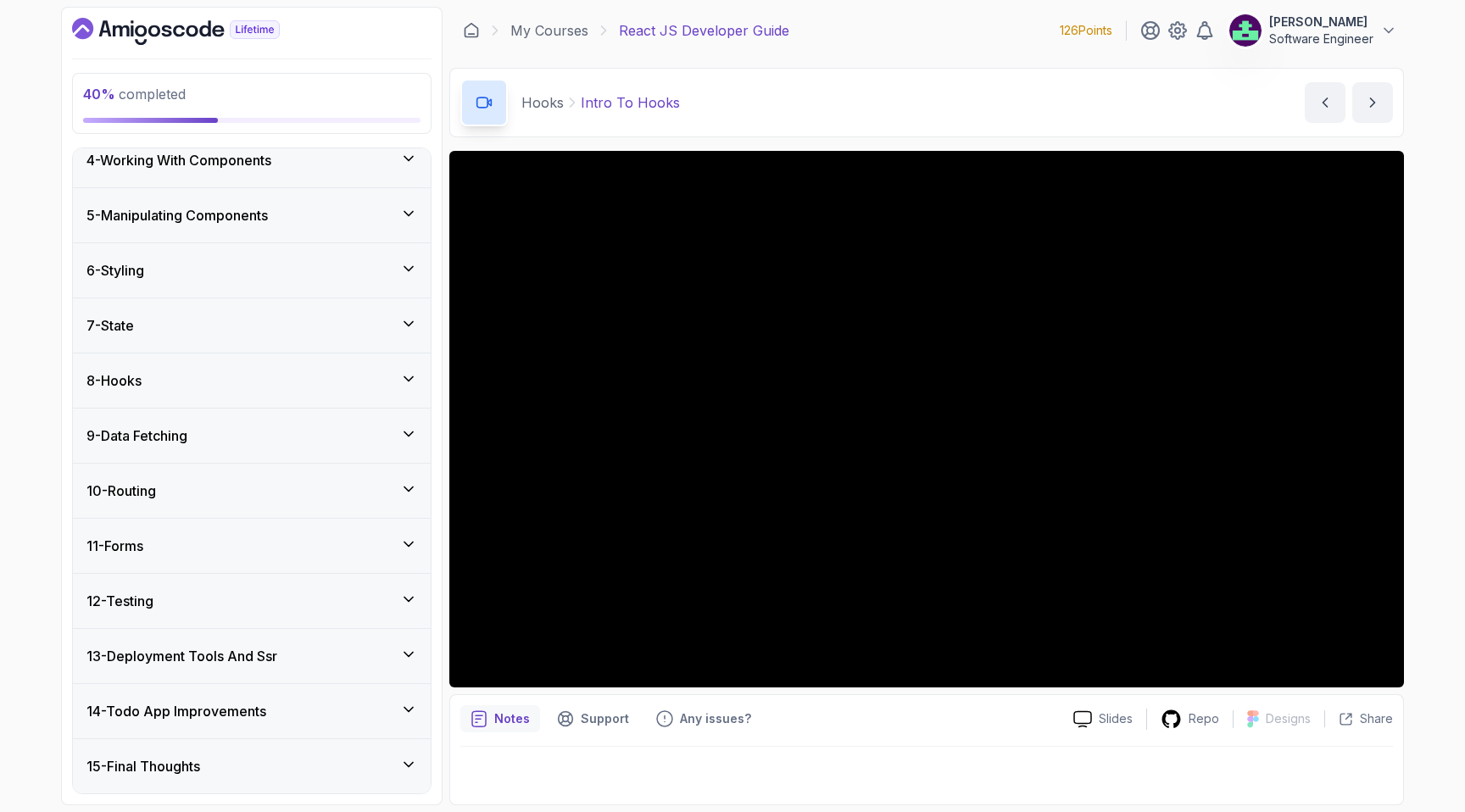
click at [195, 380] on div "8 - Hooks" at bounding box center [252, 380] width 331 height 20
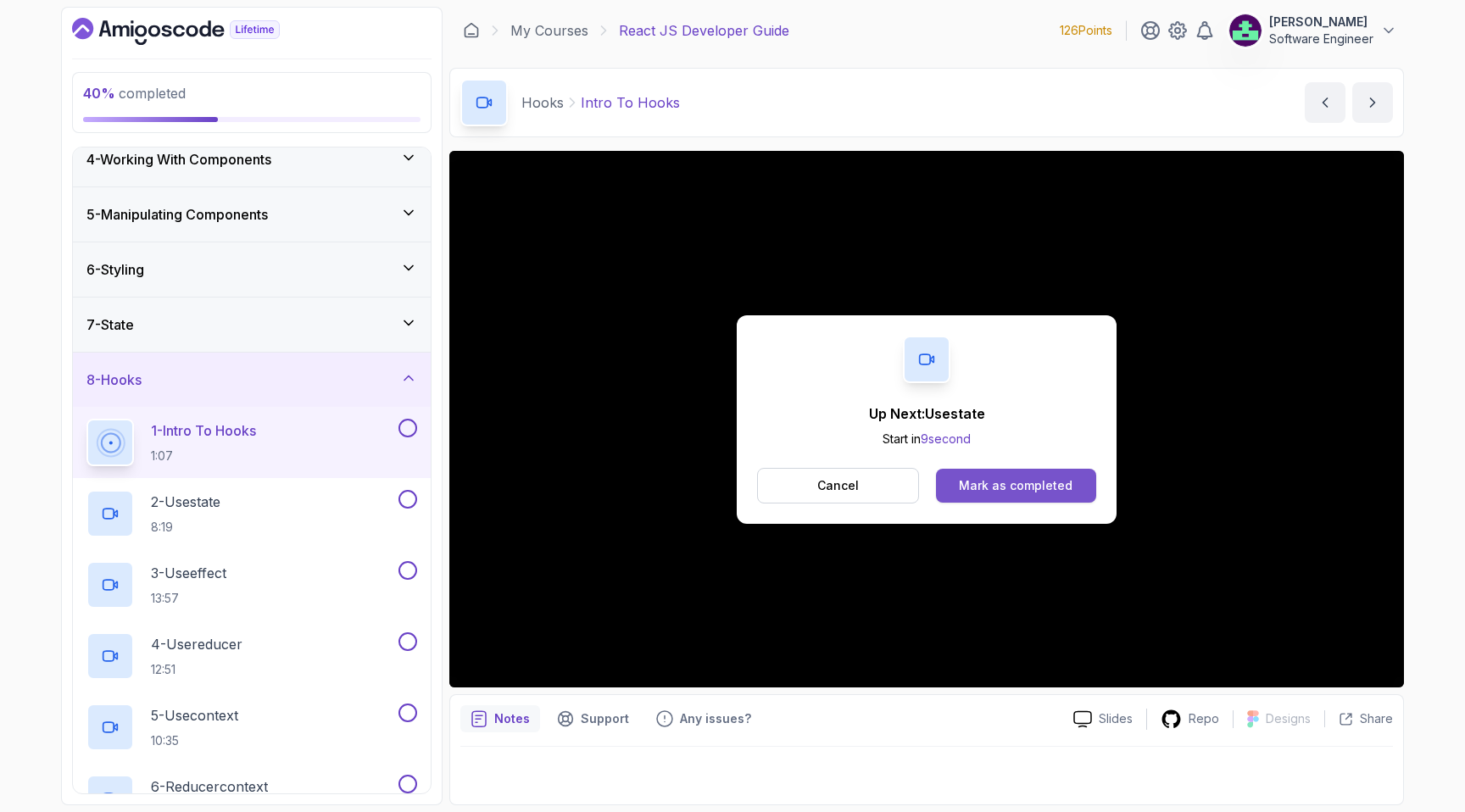
click at [1067, 484] on div "Mark as completed" at bounding box center [1015, 485] width 113 height 17
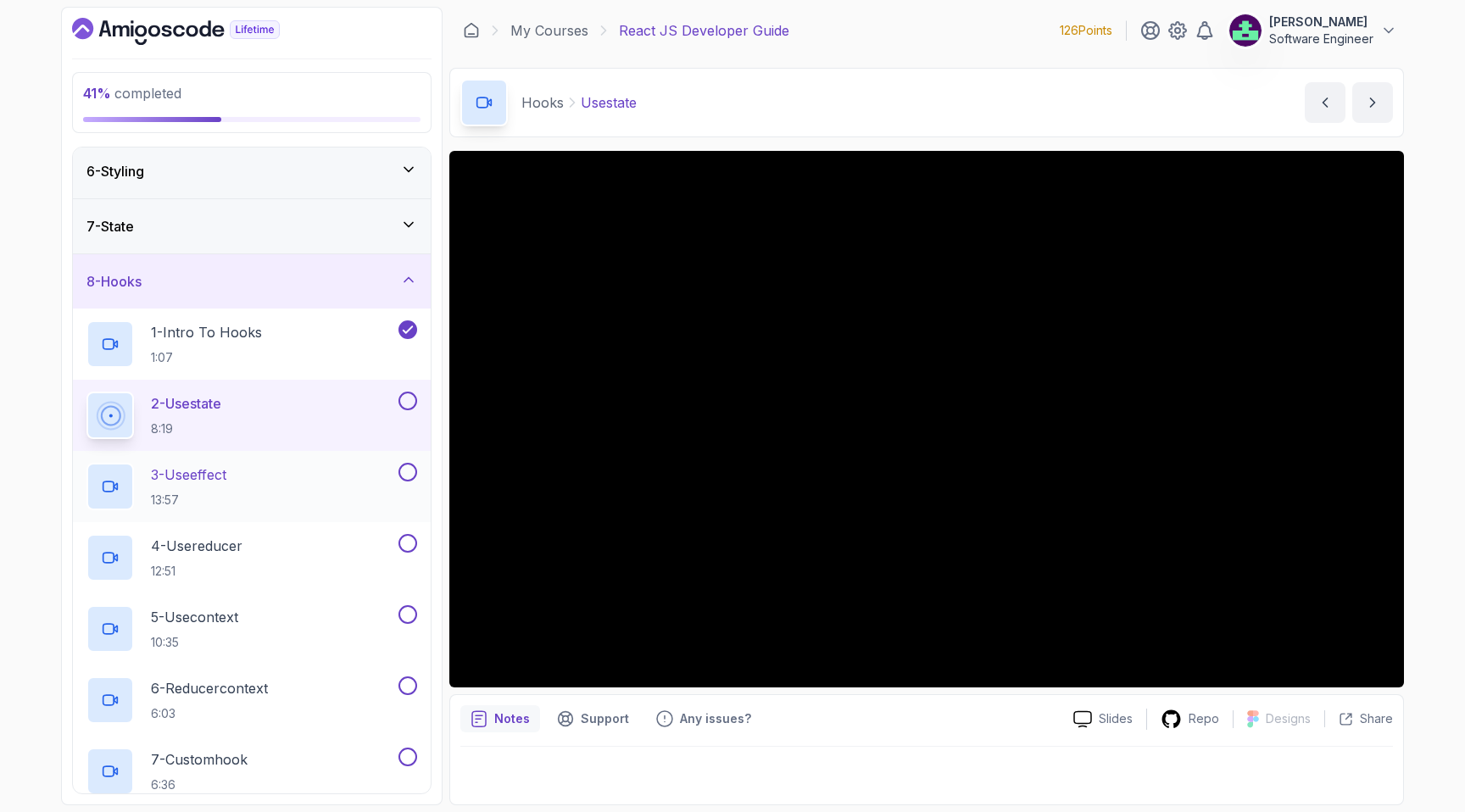
scroll to position [279, 0]
click at [366, 275] on div "8 - Hooks" at bounding box center [252, 280] width 331 height 20
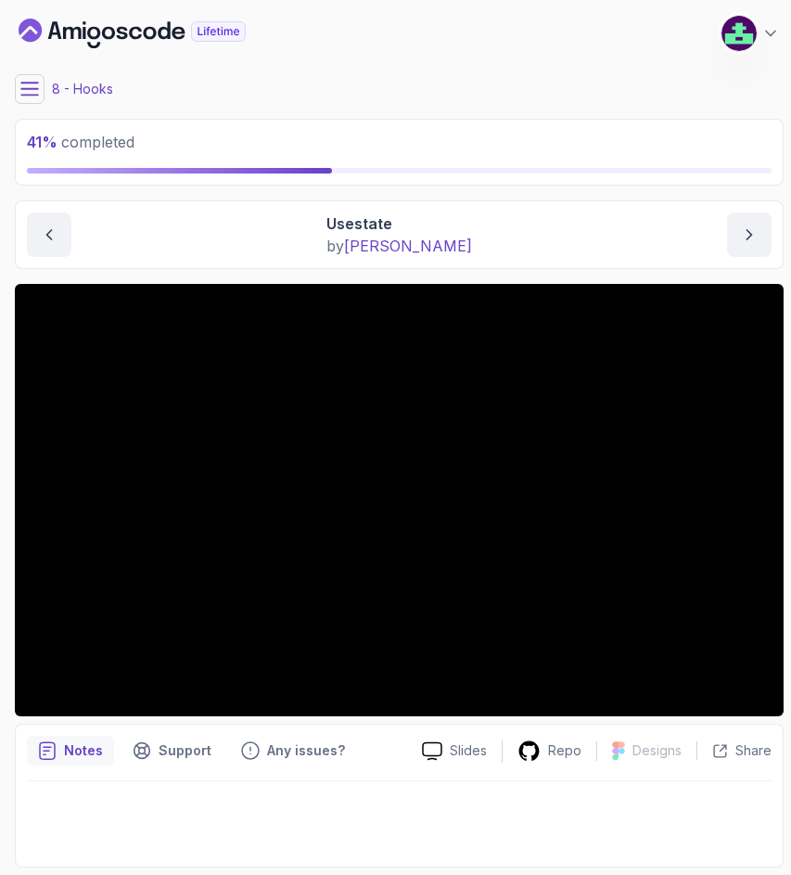
scroll to position [0, 0]
click at [44, 240] on icon "previous content" at bounding box center [49, 234] width 19 height 19
click at [40, 227] on icon "previous content" at bounding box center [49, 234] width 19 height 19
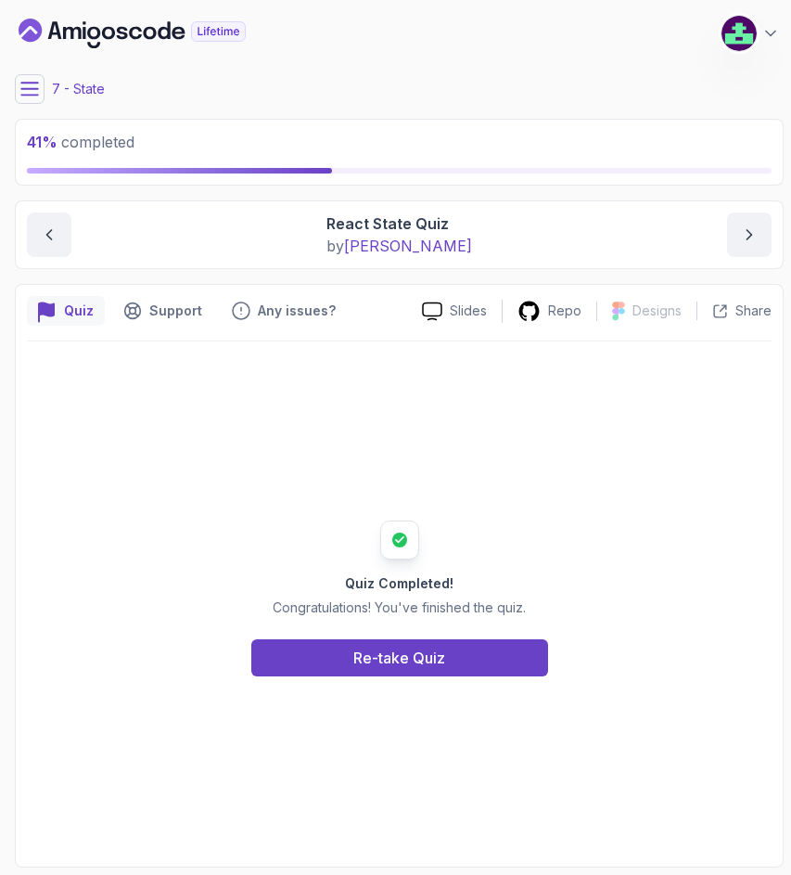
click at [33, 93] on icon at bounding box center [29, 89] width 19 height 19
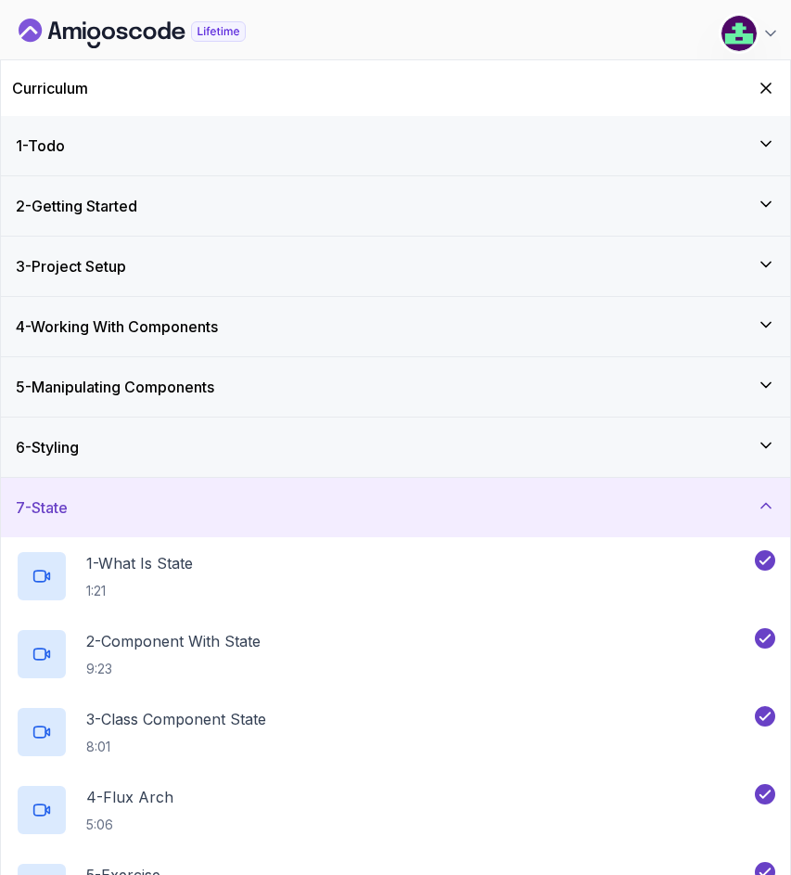
click at [346, 506] on div "7 - State" at bounding box center [396, 507] width 760 height 22
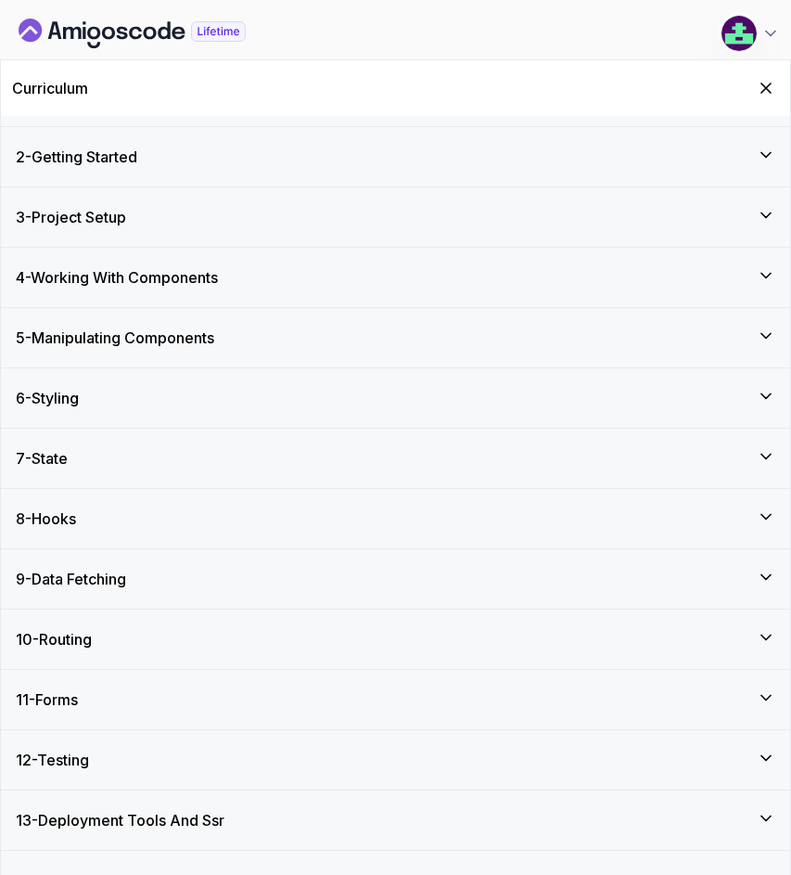
scroll to position [39, 0]
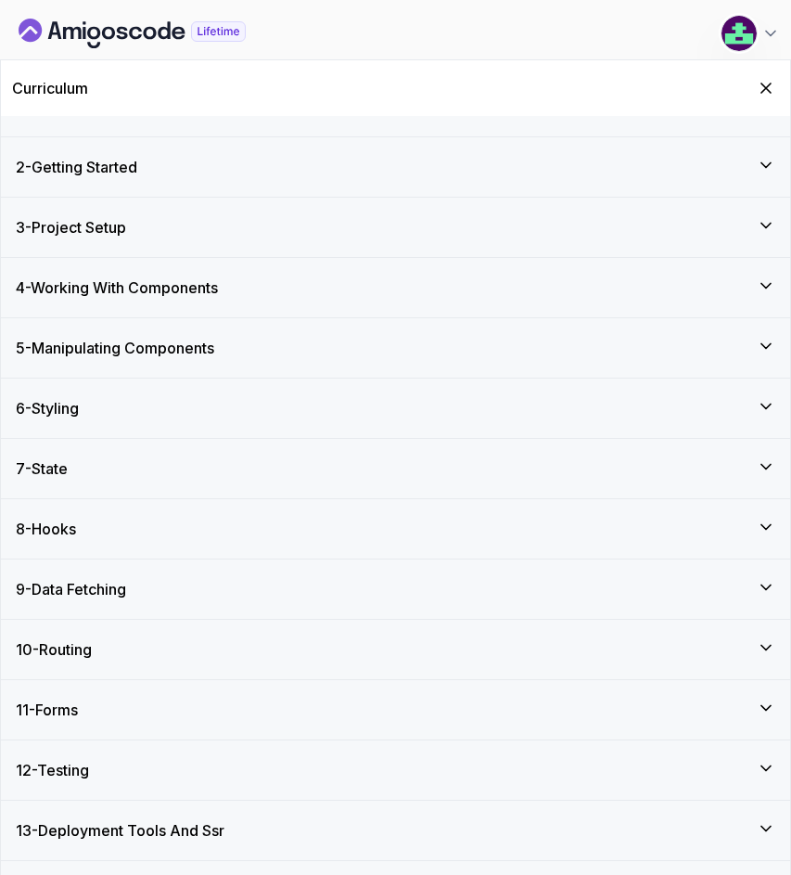
click at [224, 475] on div "7 - State" at bounding box center [396, 468] width 760 height 22
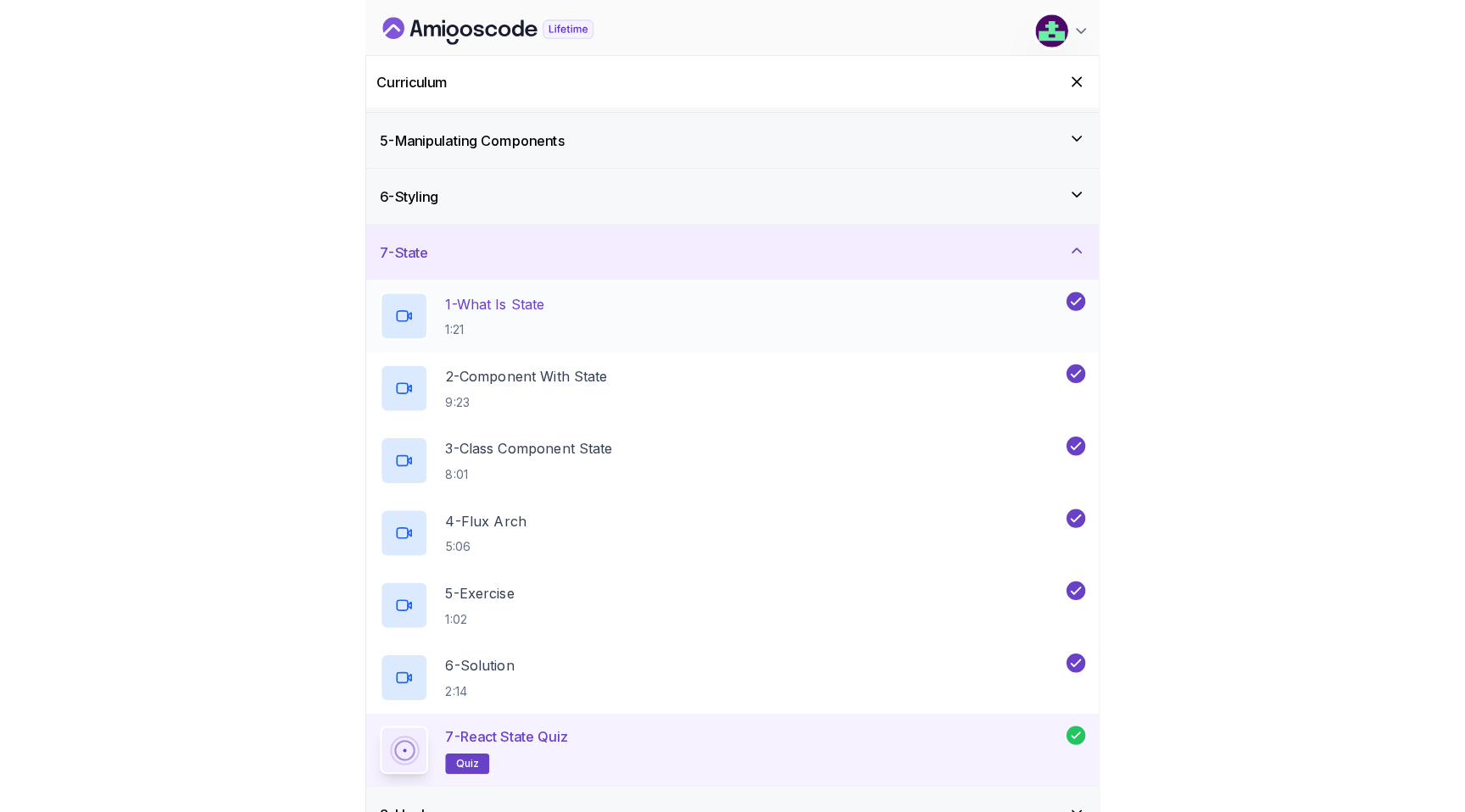
scroll to position [223, 0]
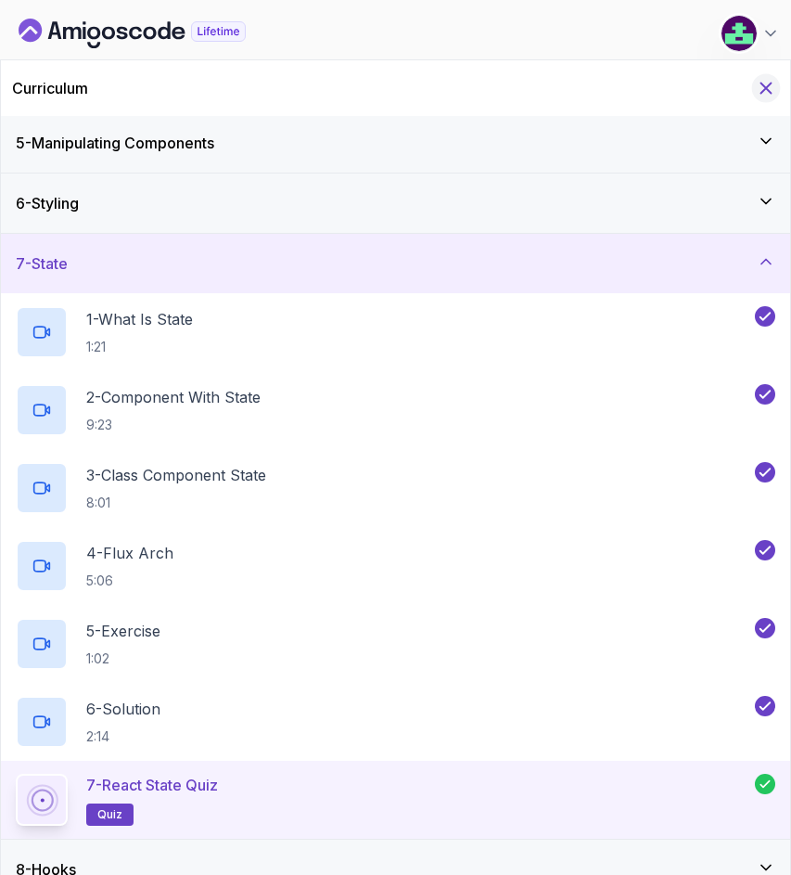
click at [766, 82] on icon "Hide Curriculum for mobile" at bounding box center [766, 88] width 20 height 20
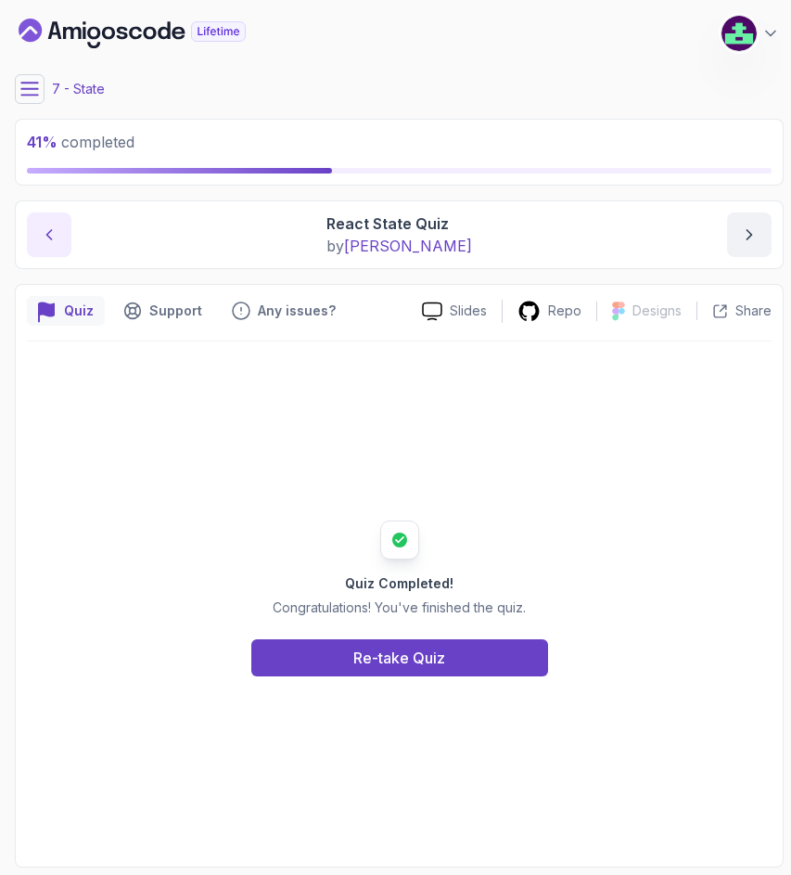
click at [69, 229] on button "previous content" at bounding box center [49, 234] width 45 height 45
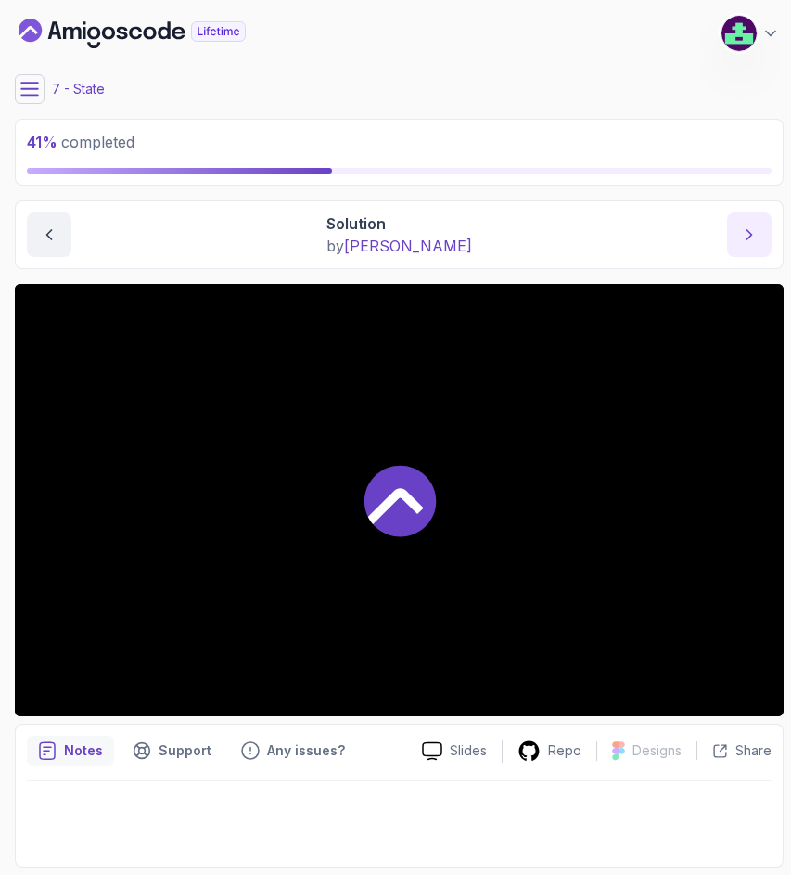
click at [745, 244] on button "next content" at bounding box center [749, 234] width 45 height 45
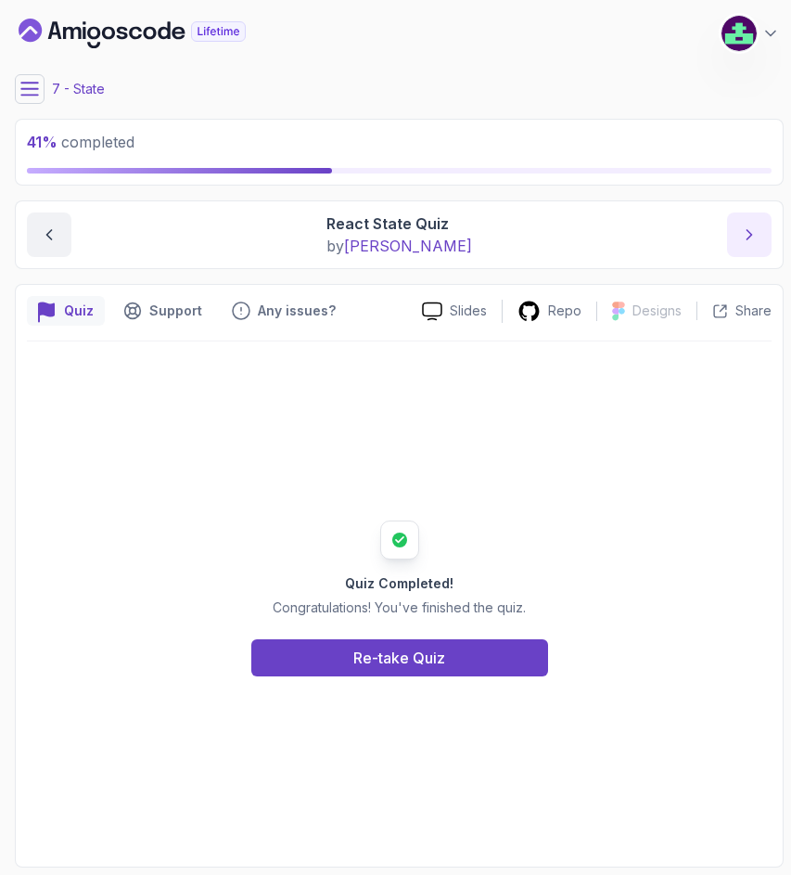
click at [745, 244] on button "next content" at bounding box center [749, 234] width 45 height 45
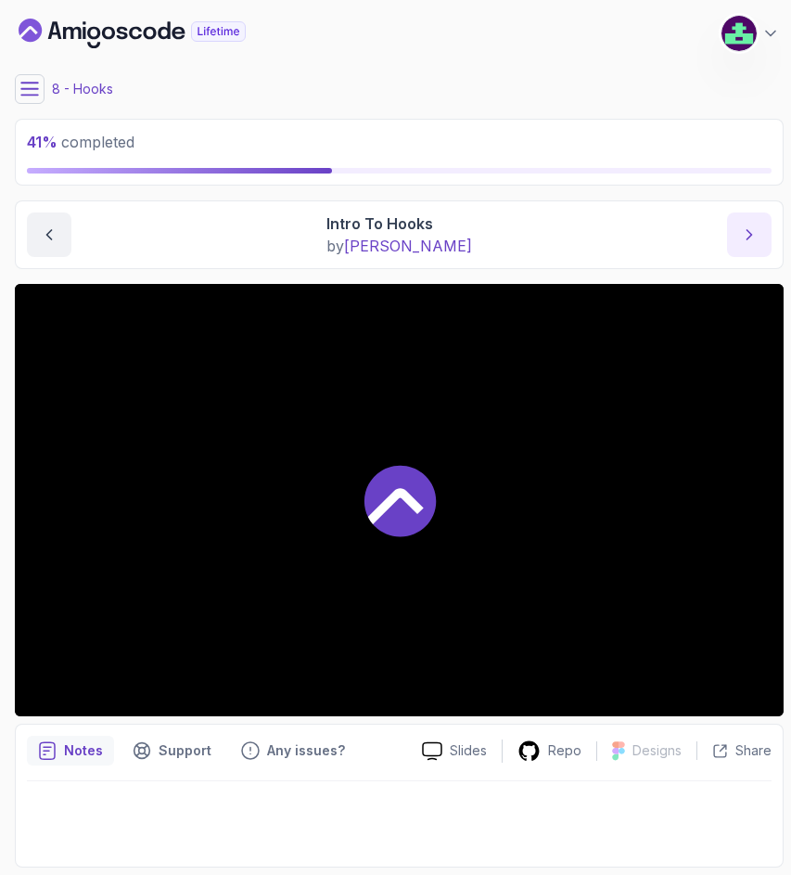
click at [745, 244] on button "next content" at bounding box center [749, 234] width 45 height 45
